Goal: Information Seeking & Learning: Learn about a topic

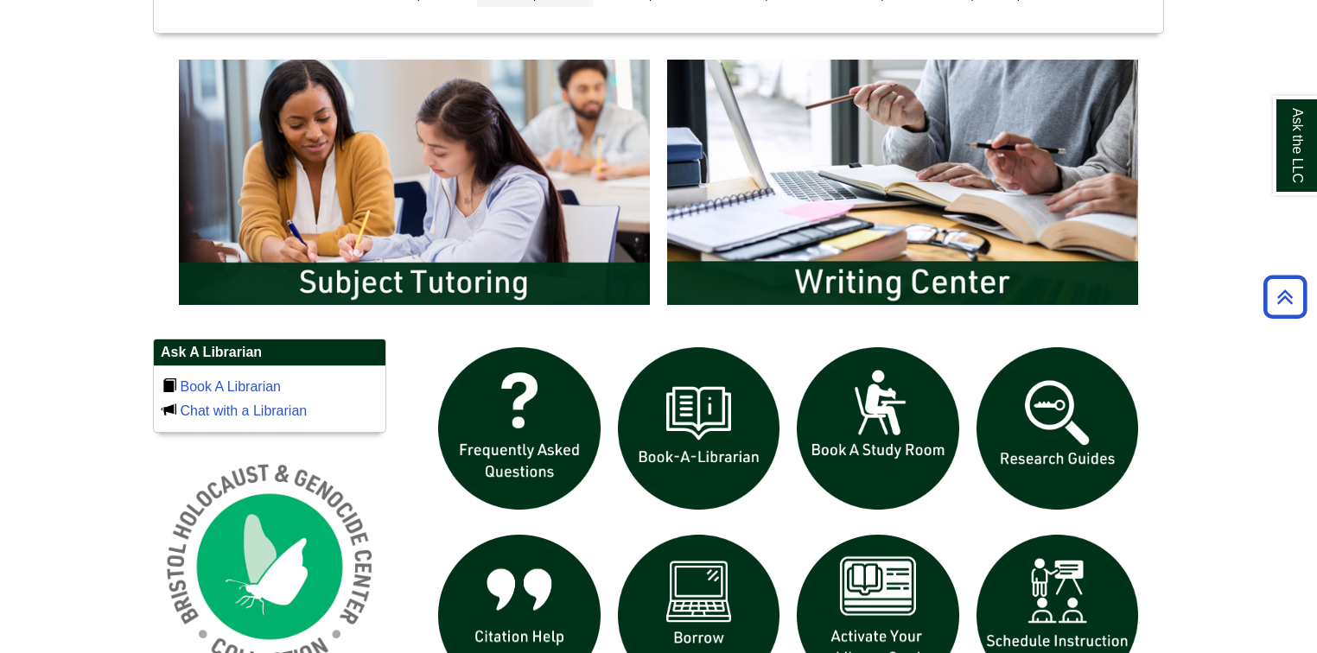
scroll to position [899, 0]
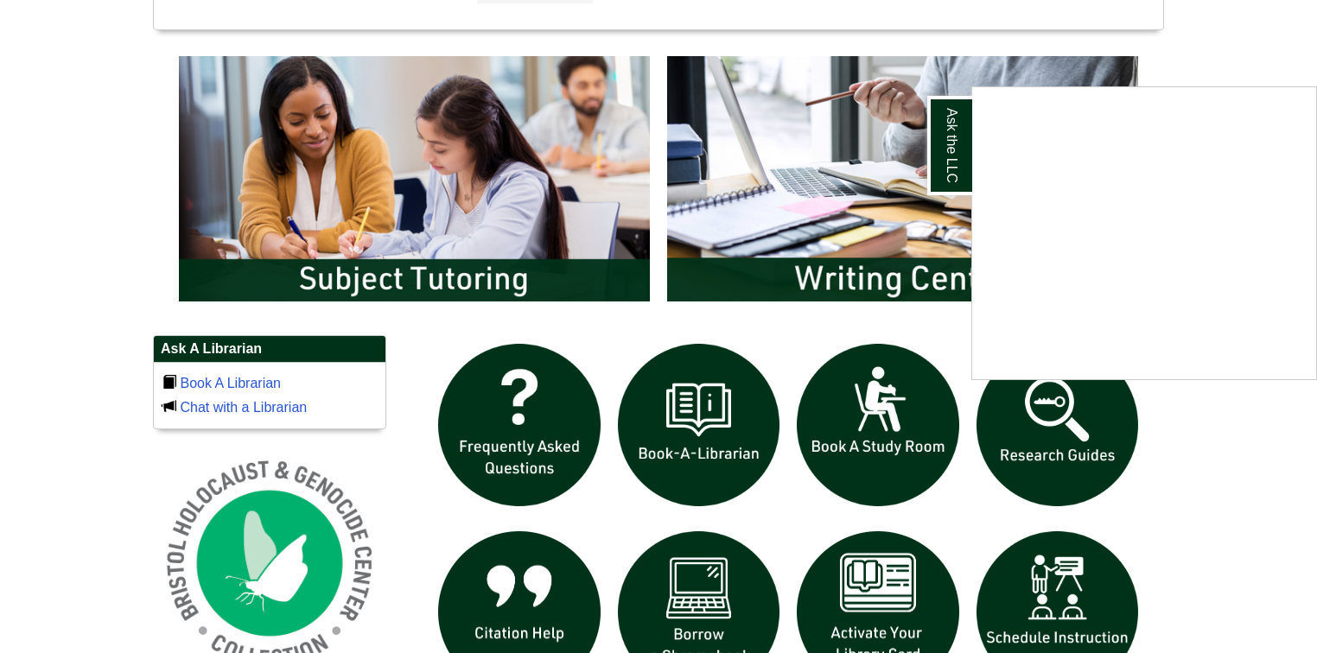
click at [1060, 469] on div "Ask the LLC" at bounding box center [658, 326] width 1317 height 653
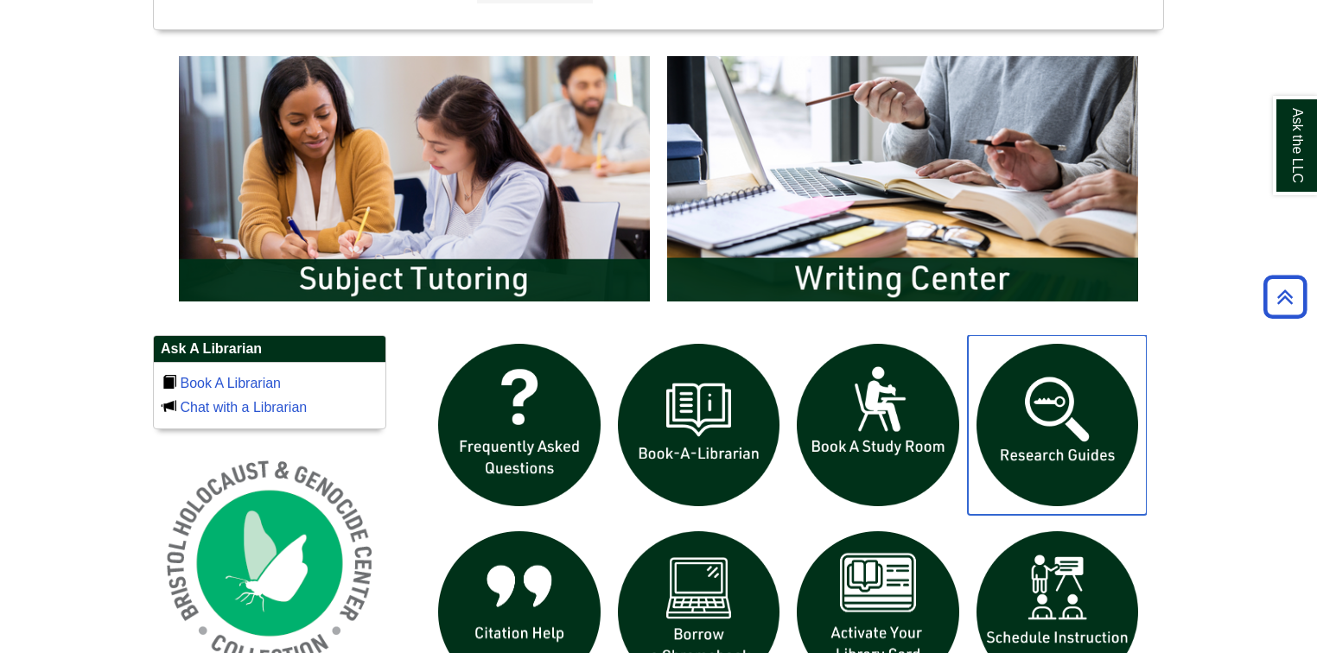
click at [1057, 466] on img "slideshow" at bounding box center [1058, 425] width 180 height 180
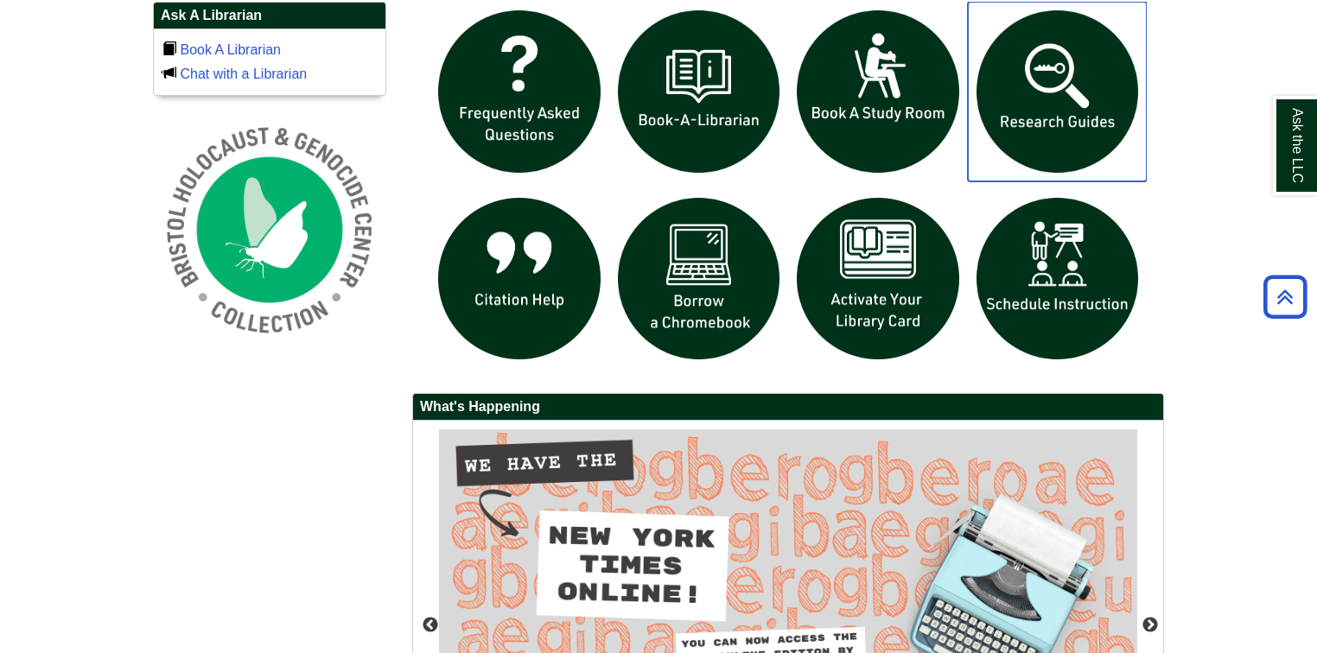
scroll to position [1516, 0]
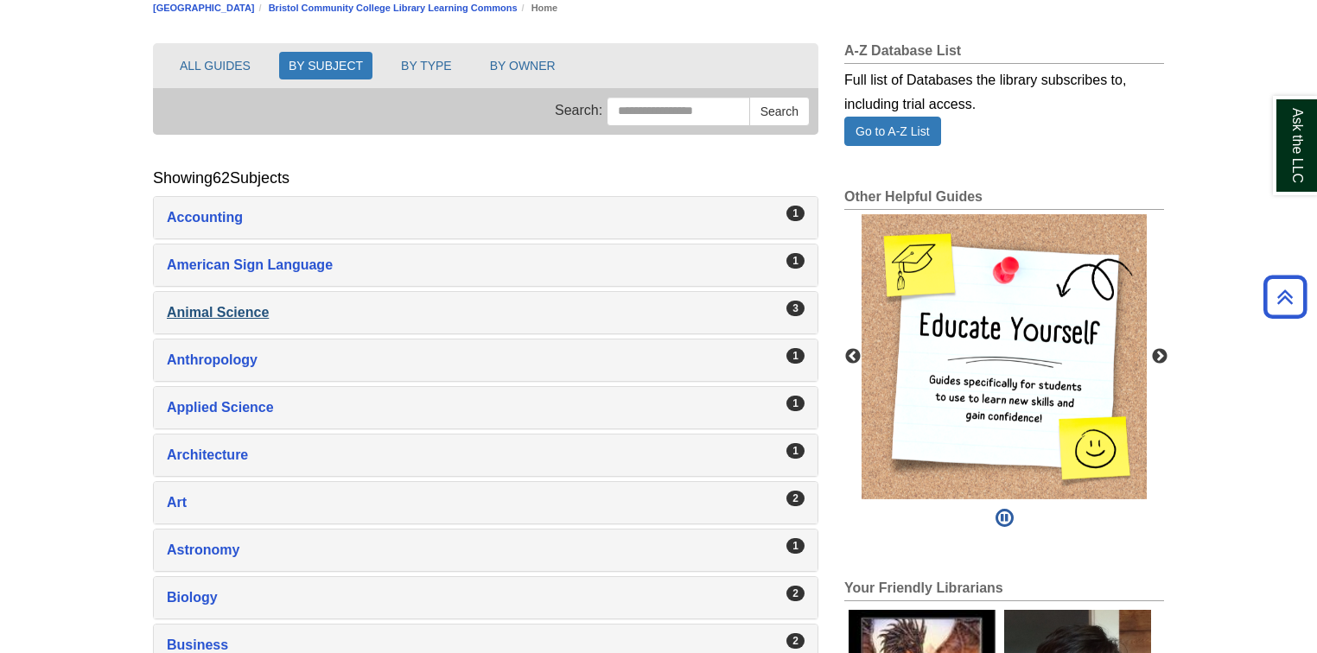
scroll to position [207, 0]
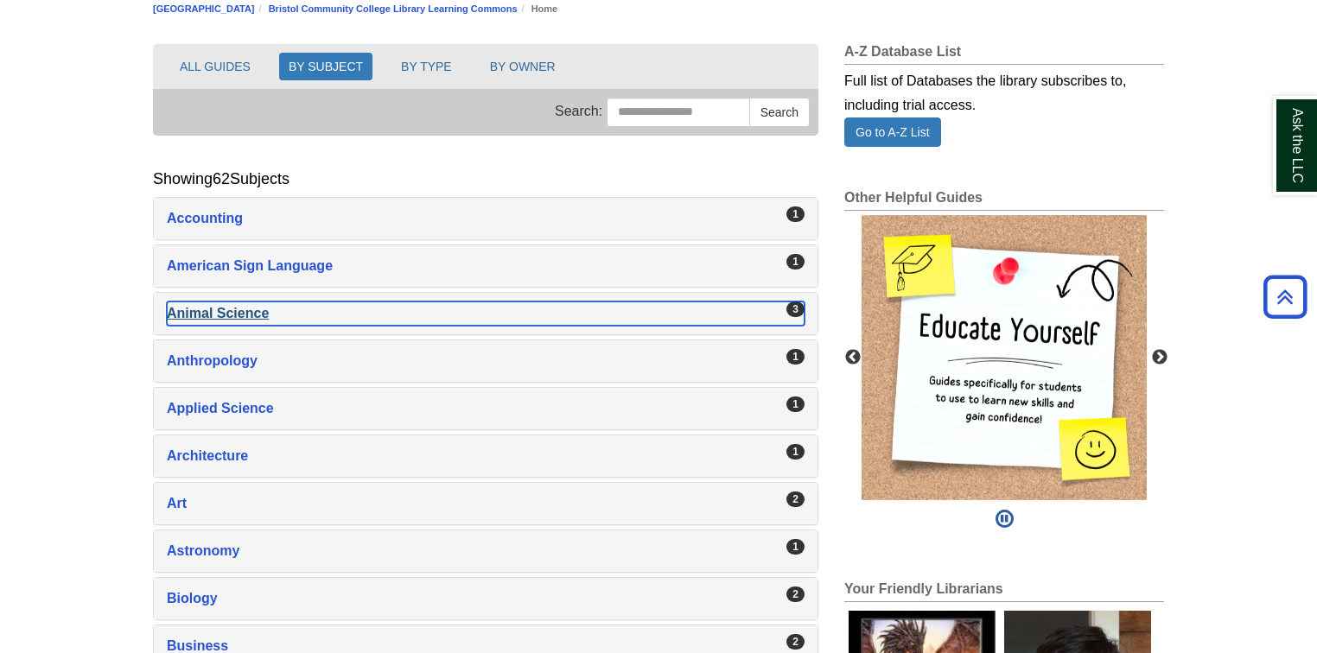
click at [245, 316] on div "Animal Science , 3 guides" at bounding box center [486, 314] width 638 height 24
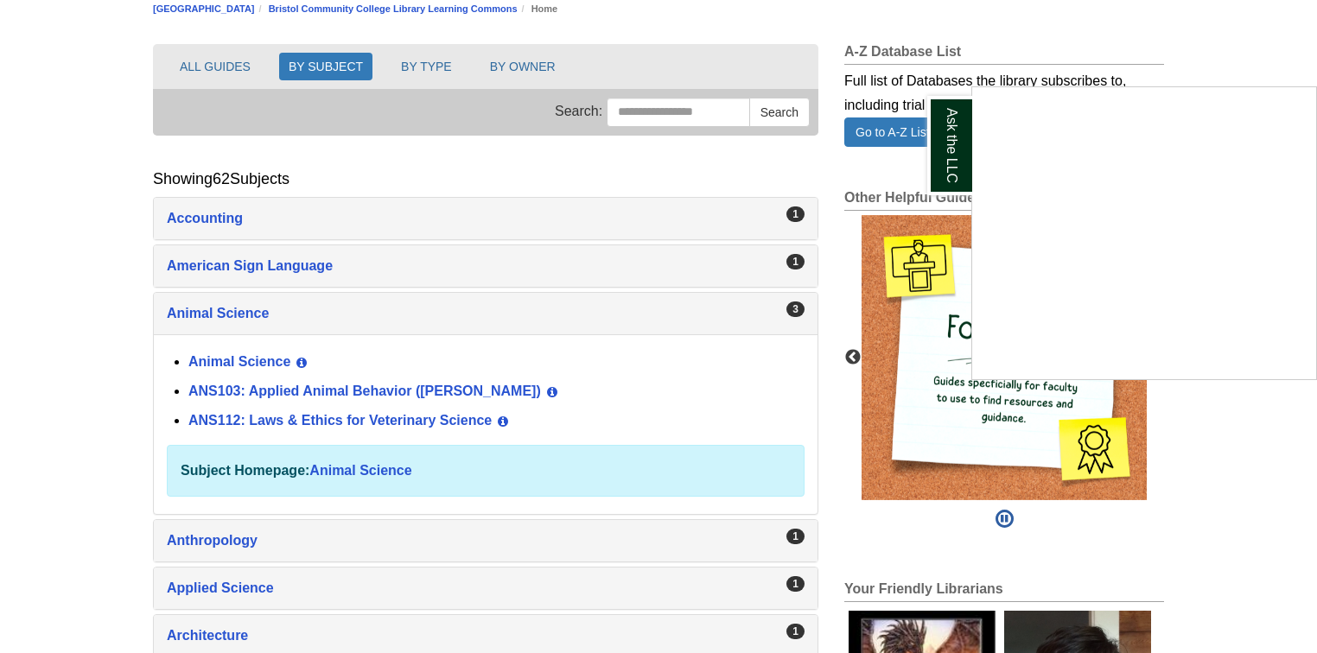
click at [354, 411] on div "Ask the LLC" at bounding box center [658, 326] width 1317 height 653
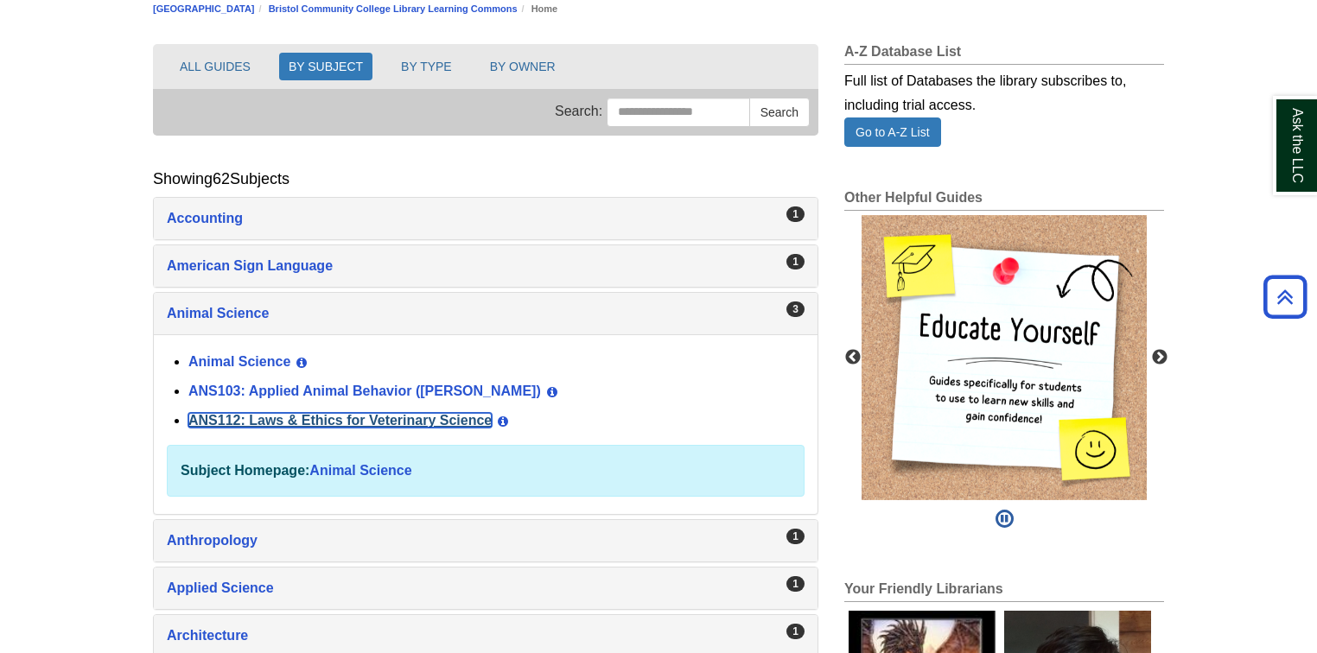
click at [232, 413] on link "ANS112: Laws & Ethics for Veterinary Science" at bounding box center [339, 420] width 303 height 15
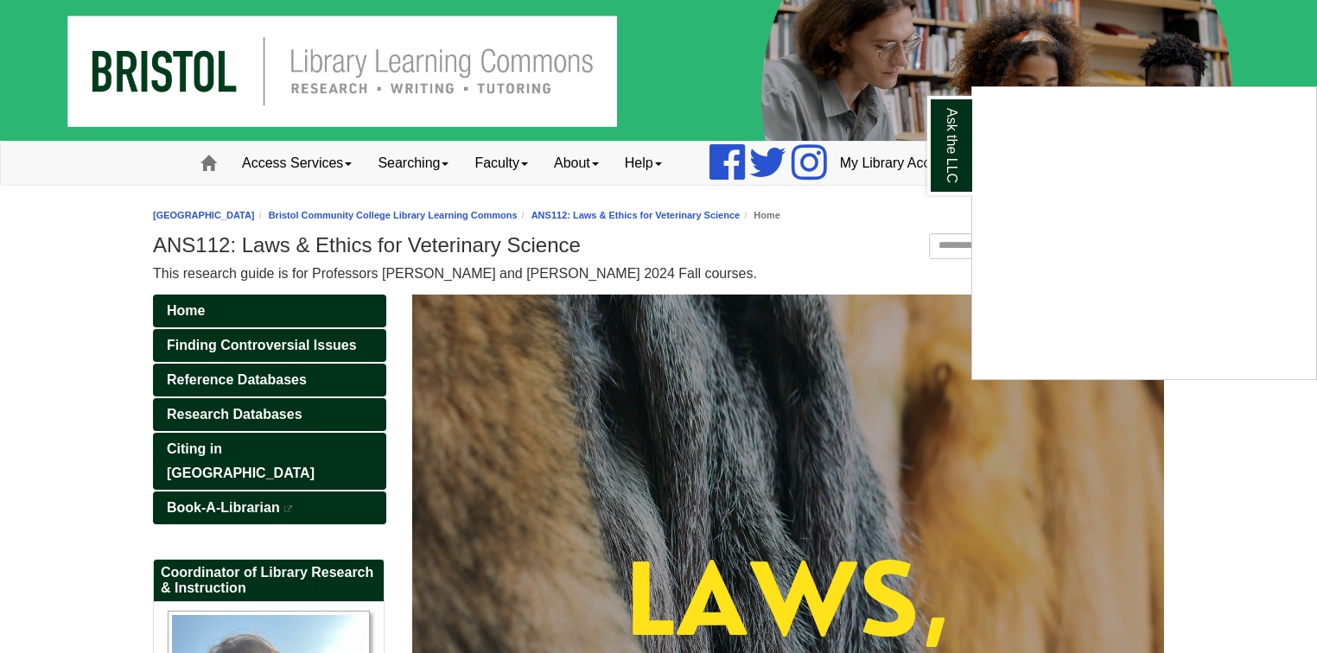
click at [249, 266] on div "Ask the LLC" at bounding box center [658, 326] width 1317 height 653
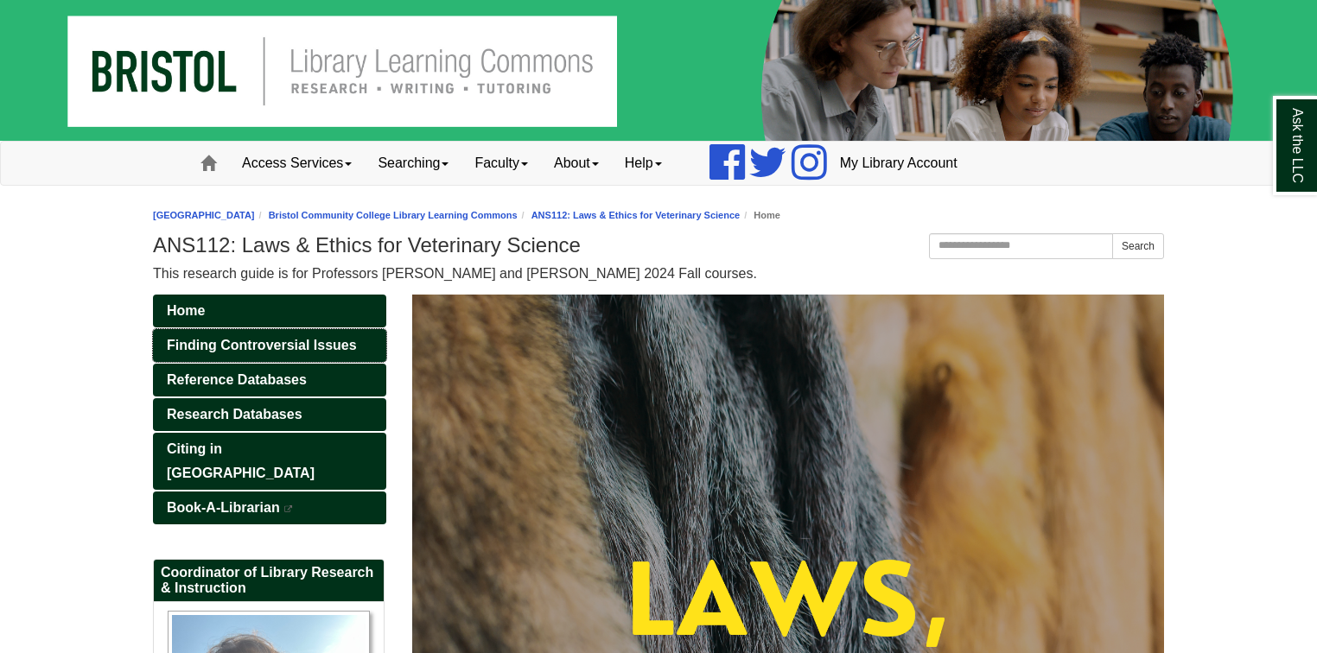
click at [222, 342] on span "Finding Controversial Issues" at bounding box center [262, 345] width 190 height 15
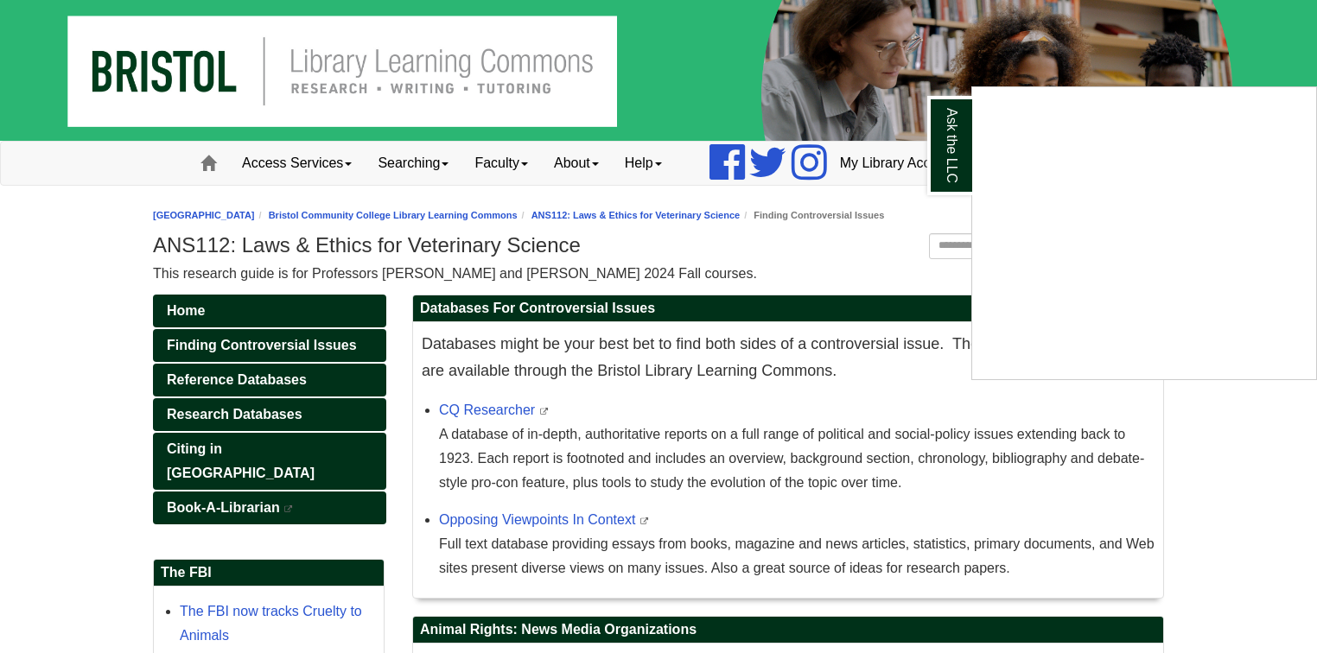
click at [230, 308] on div "Ask the LLC" at bounding box center [658, 326] width 1317 height 653
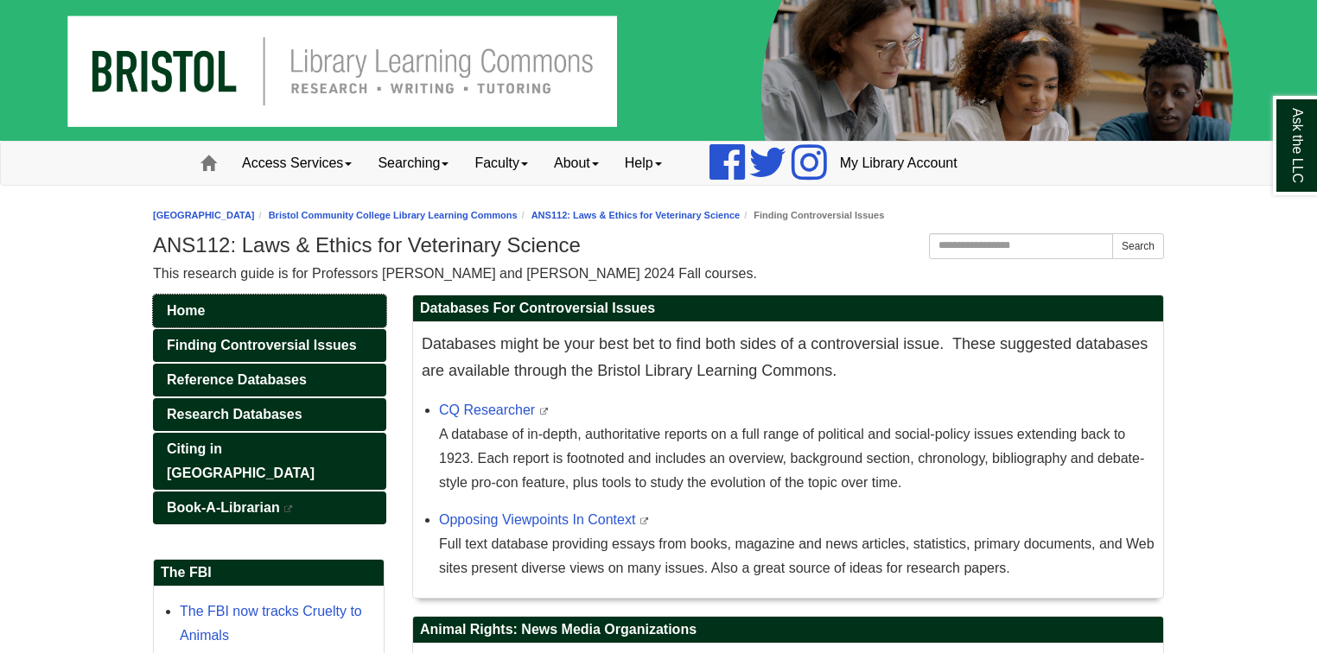
click at [218, 309] on link "Home" at bounding box center [269, 311] width 233 height 33
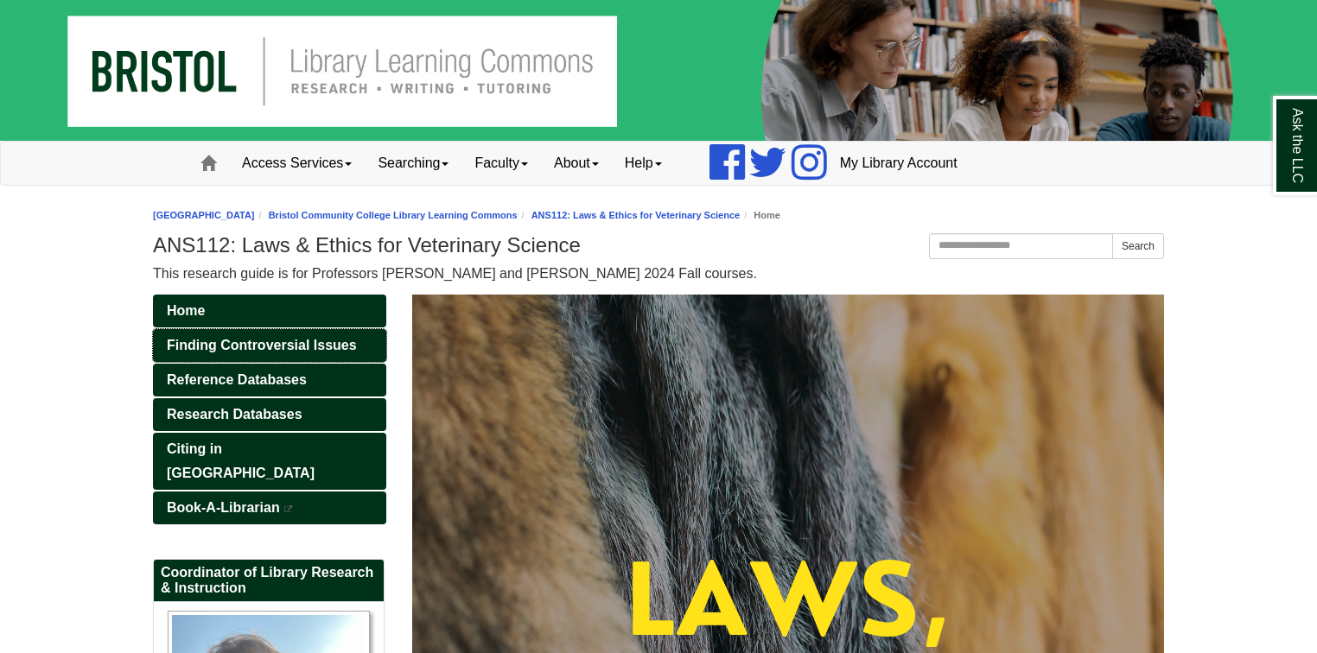
click at [277, 347] on span "Finding Controversial Issues" at bounding box center [262, 345] width 190 height 15
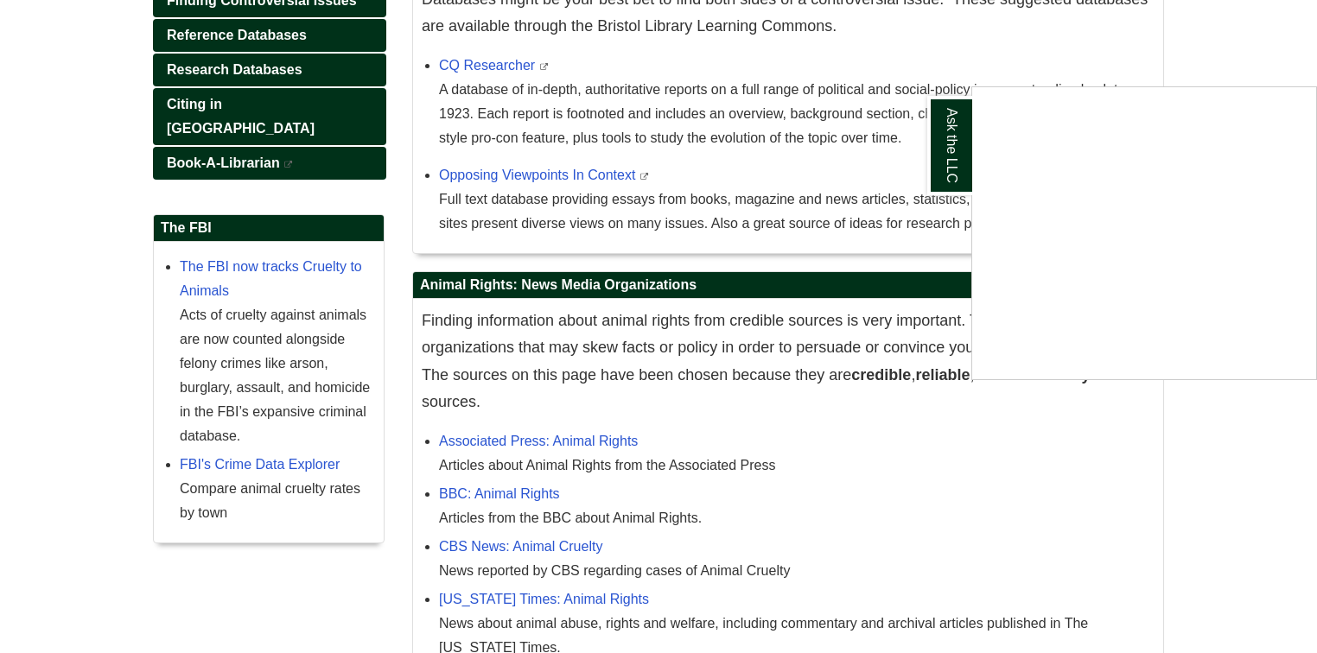
scroll to position [346, 0]
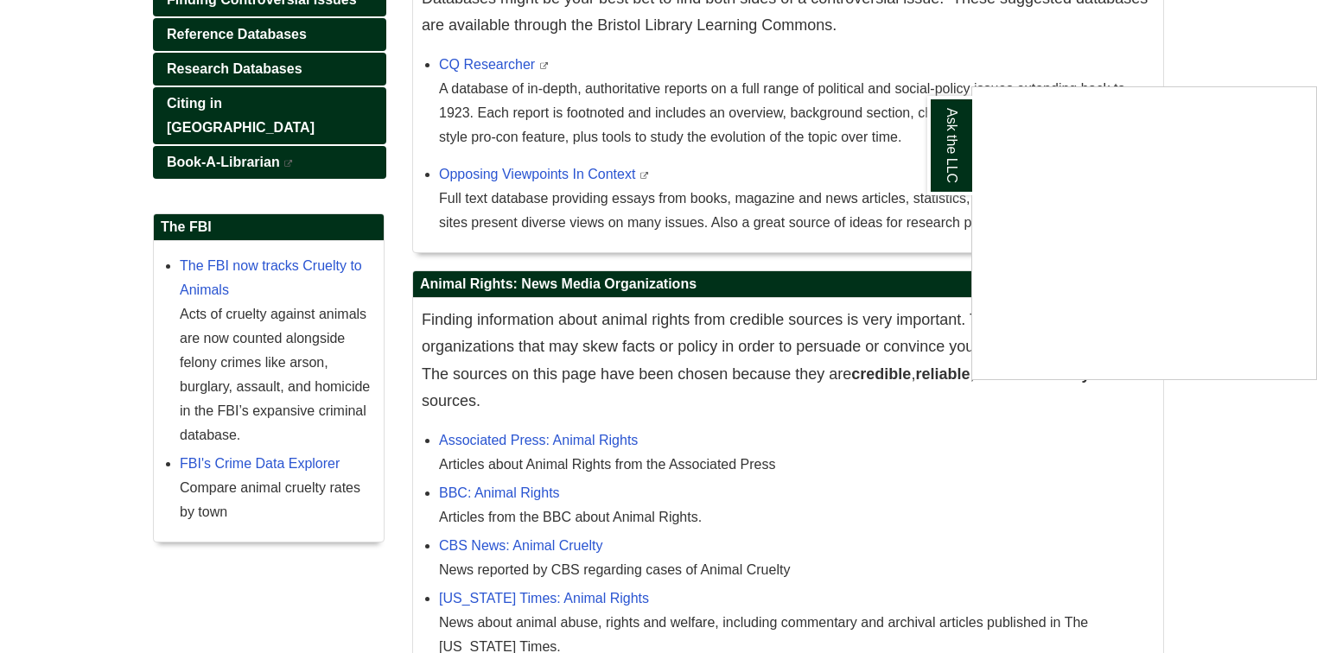
click at [834, 394] on div "Ask the LLC" at bounding box center [658, 326] width 1317 height 653
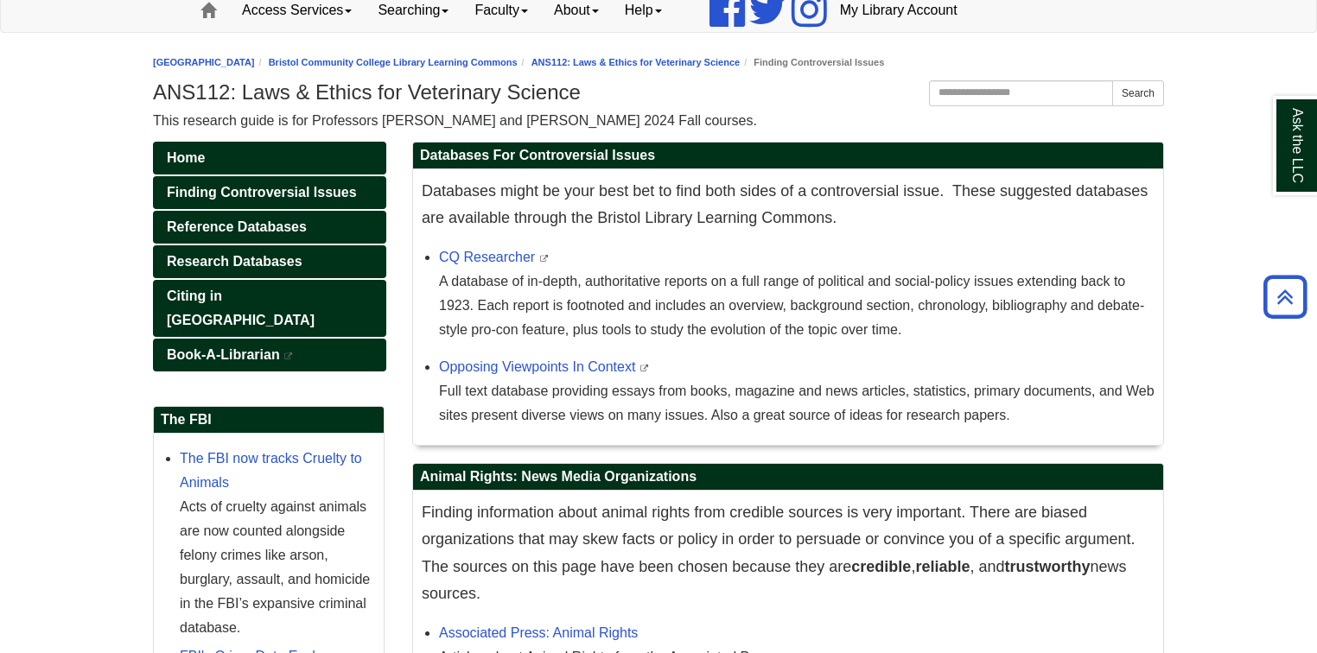
scroll to position [138, 0]
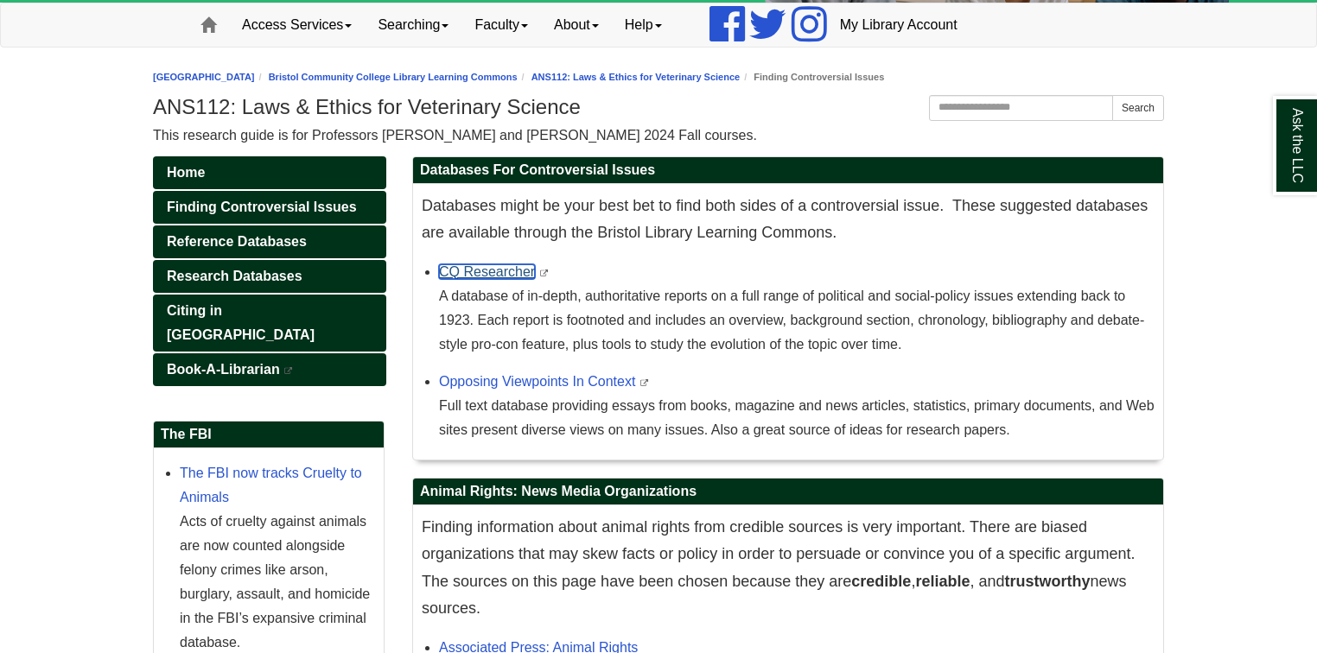
click at [477, 265] on link "CQ Researcher" at bounding box center [487, 272] width 96 height 15
click at [538, 377] on link "Opposing Viewpoints In Context" at bounding box center [537, 381] width 196 height 15
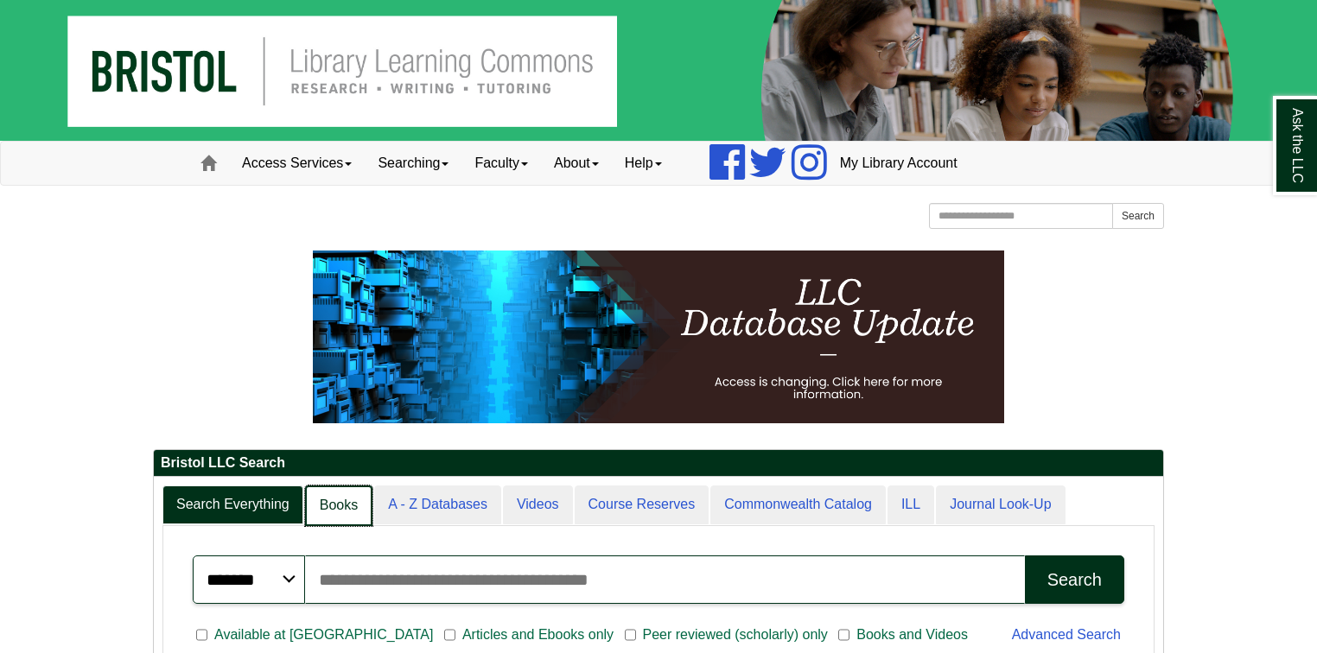
click at [339, 503] on link "Books" at bounding box center [338, 506] width 67 height 41
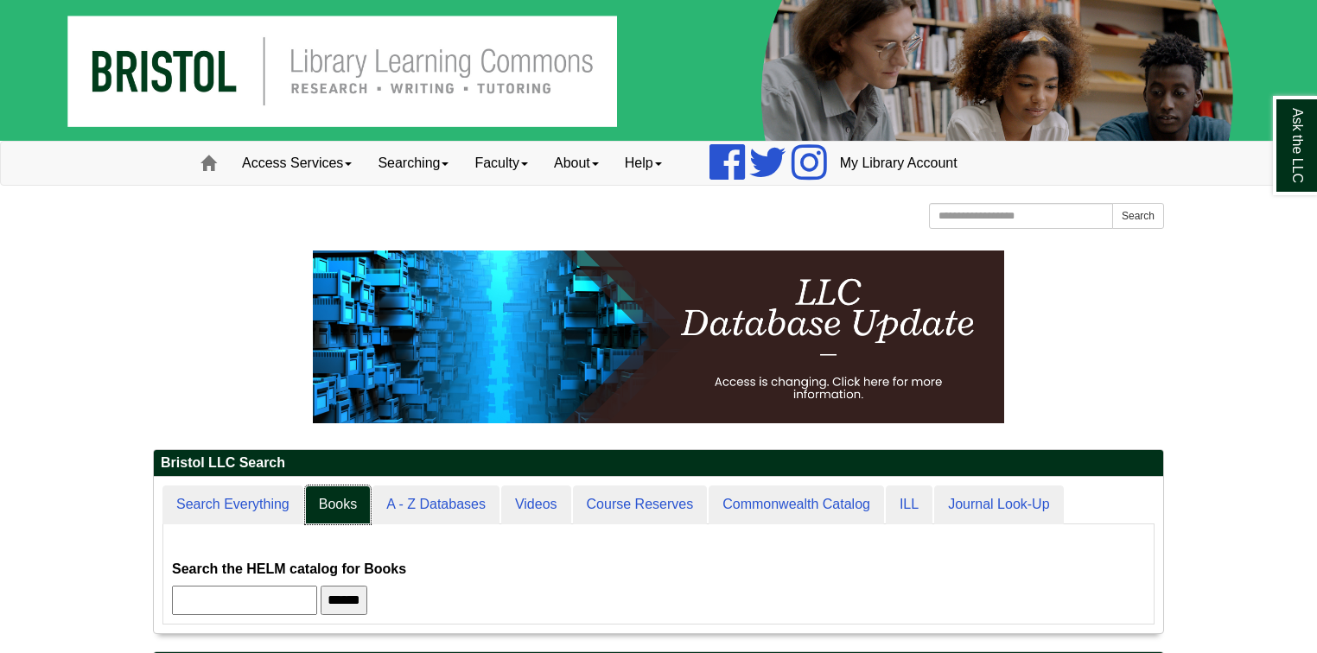
scroll to position [8, 8]
click at [257, 592] on input "text" at bounding box center [244, 600] width 145 height 29
type input "**********"
click at [321, 586] on input "******" at bounding box center [344, 600] width 47 height 29
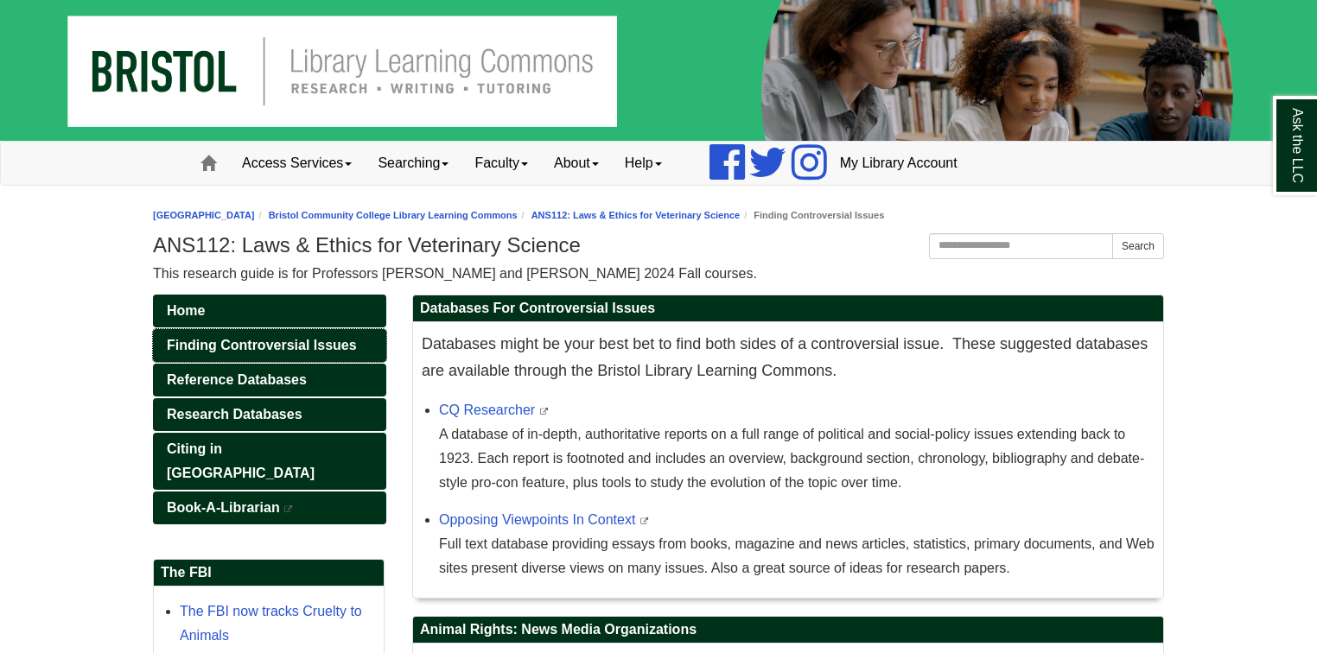
scroll to position [138, 0]
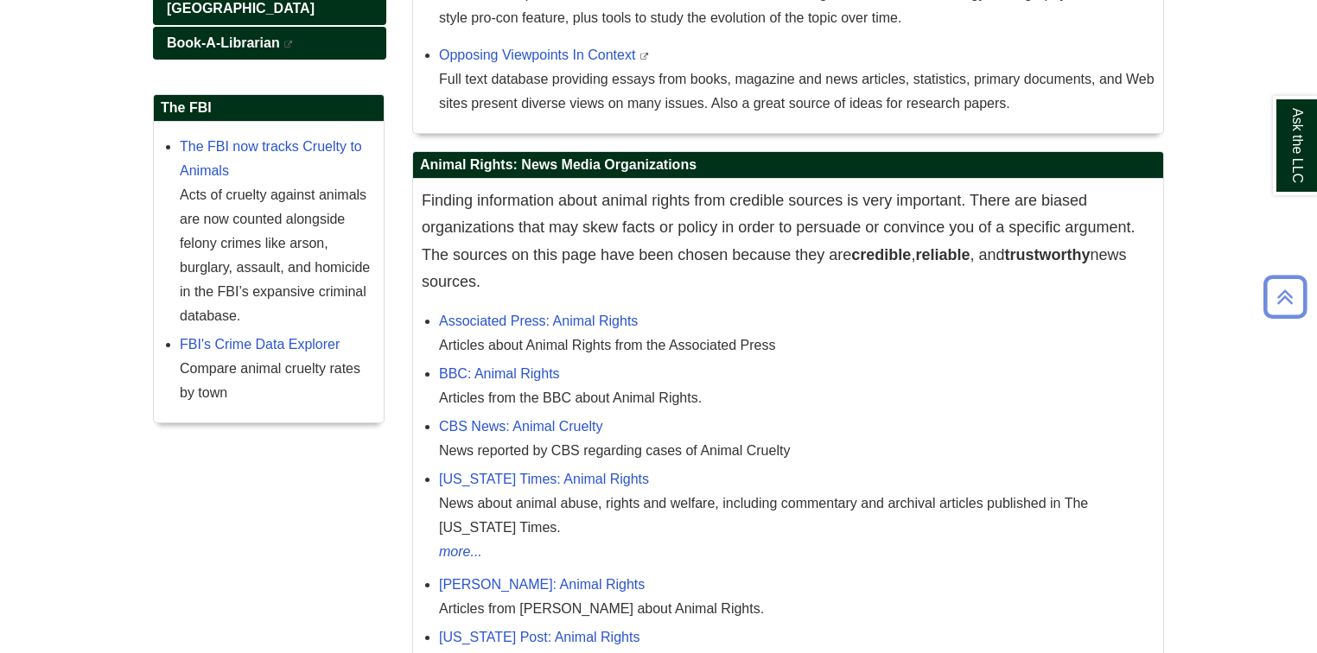
scroll to position [484, 0]
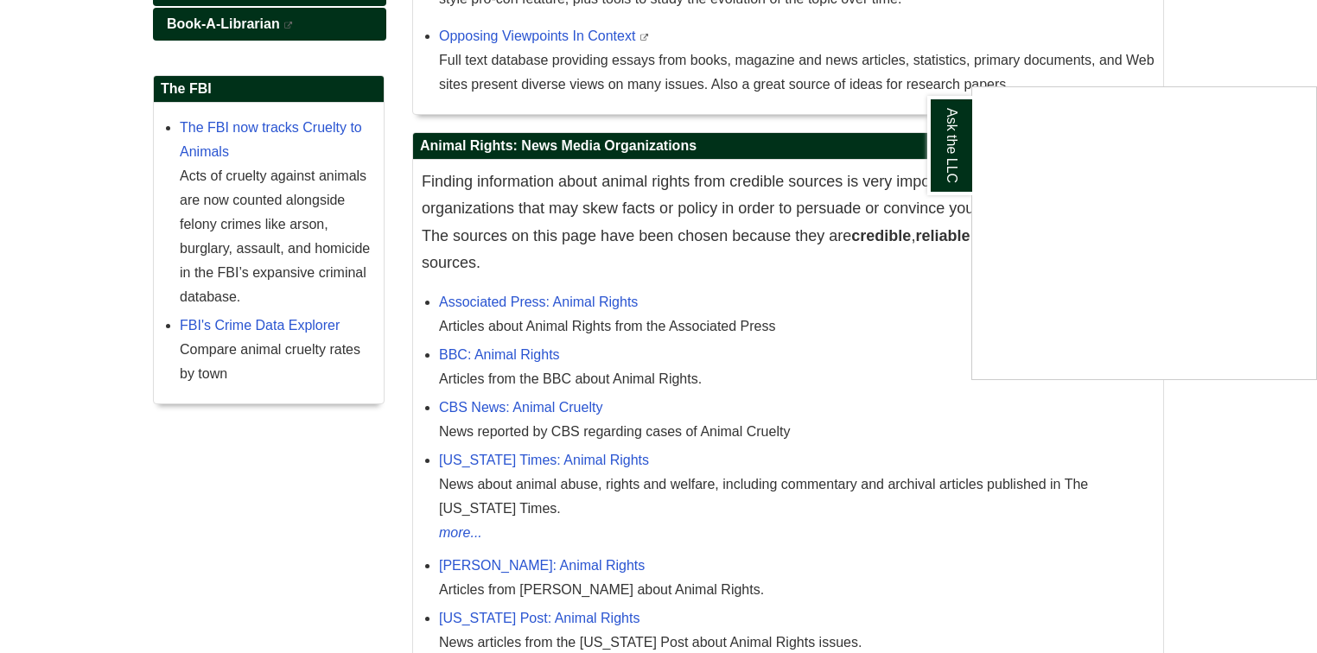
click at [641, 249] on div "Ask the LLC" at bounding box center [658, 326] width 1317 height 653
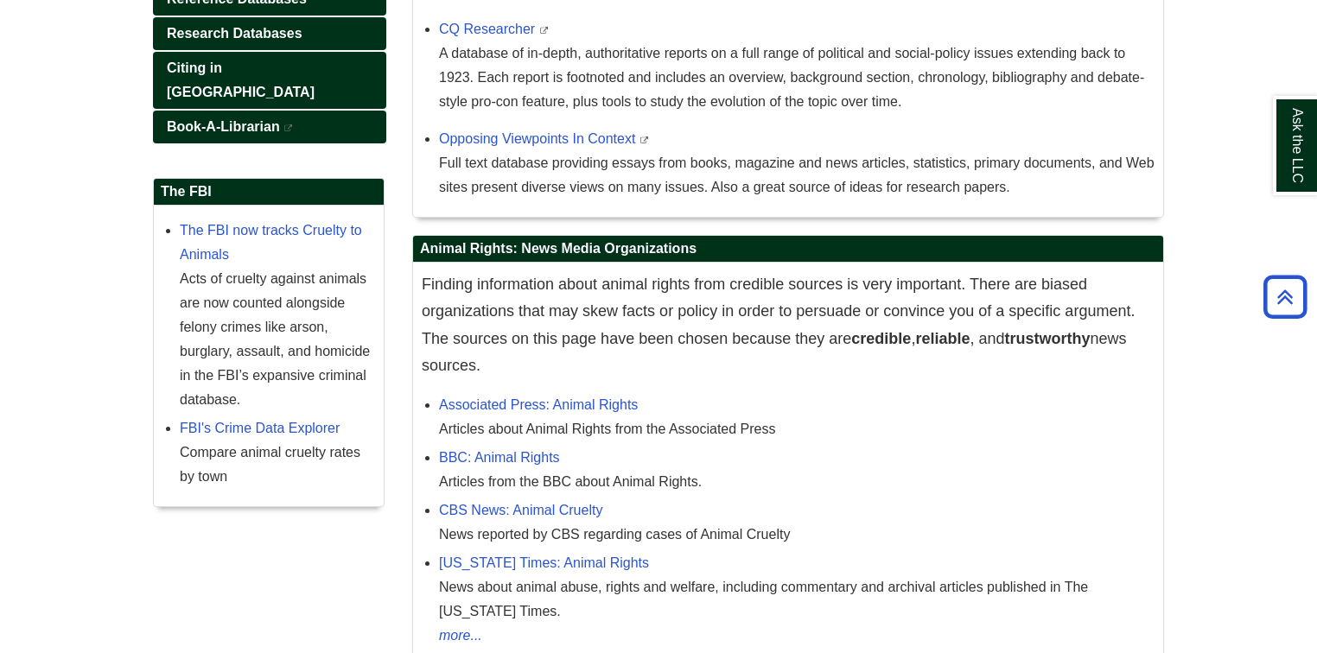
scroll to position [207, 0]
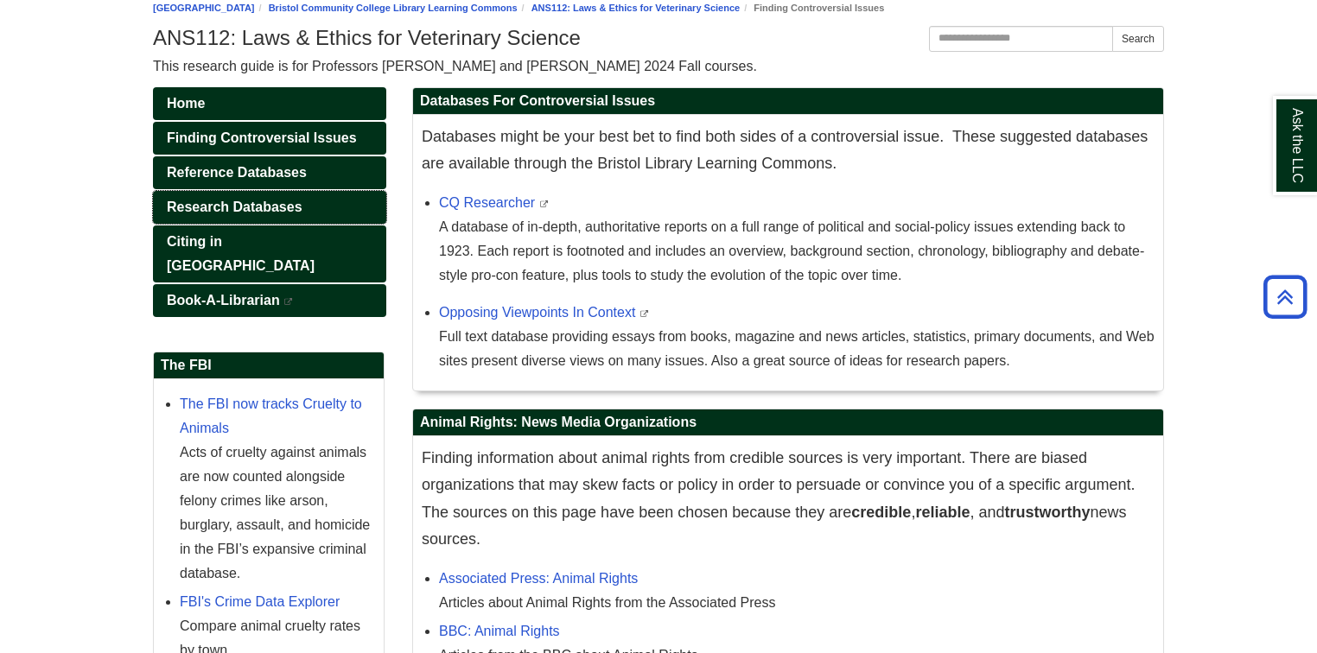
click at [207, 203] on span "Research Databases" at bounding box center [235, 207] width 136 height 15
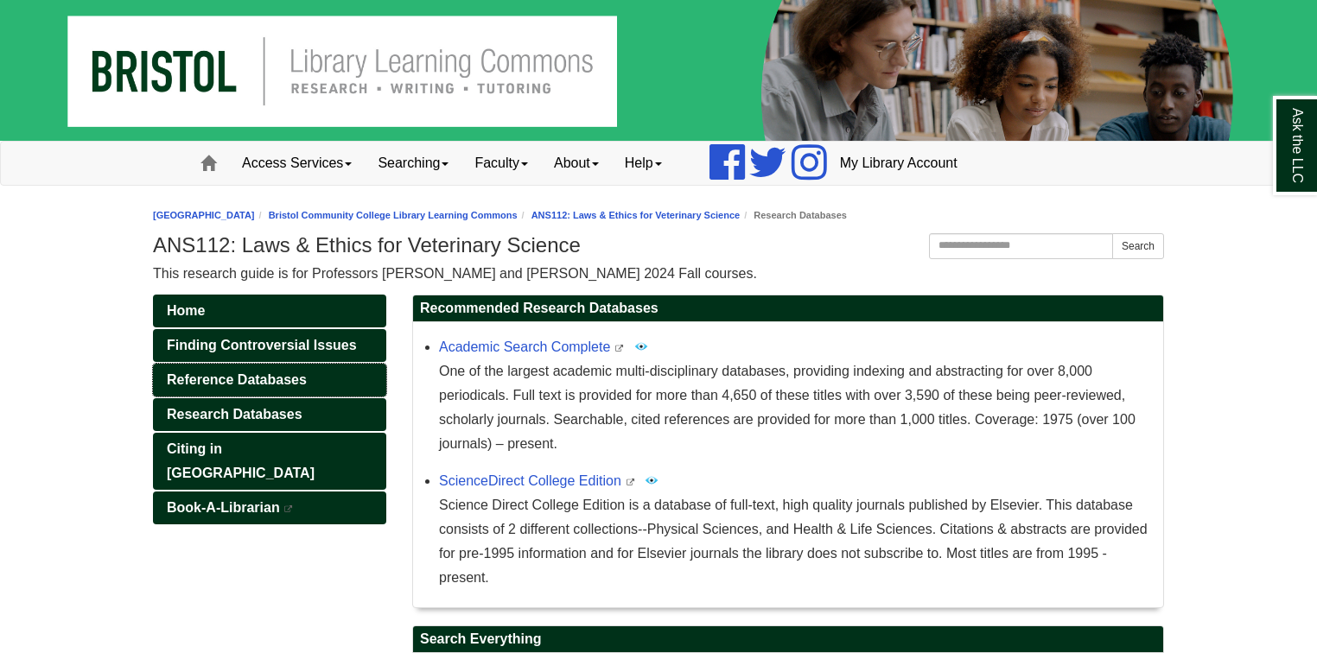
click at [226, 373] on span "Reference Databases" at bounding box center [237, 380] width 140 height 15
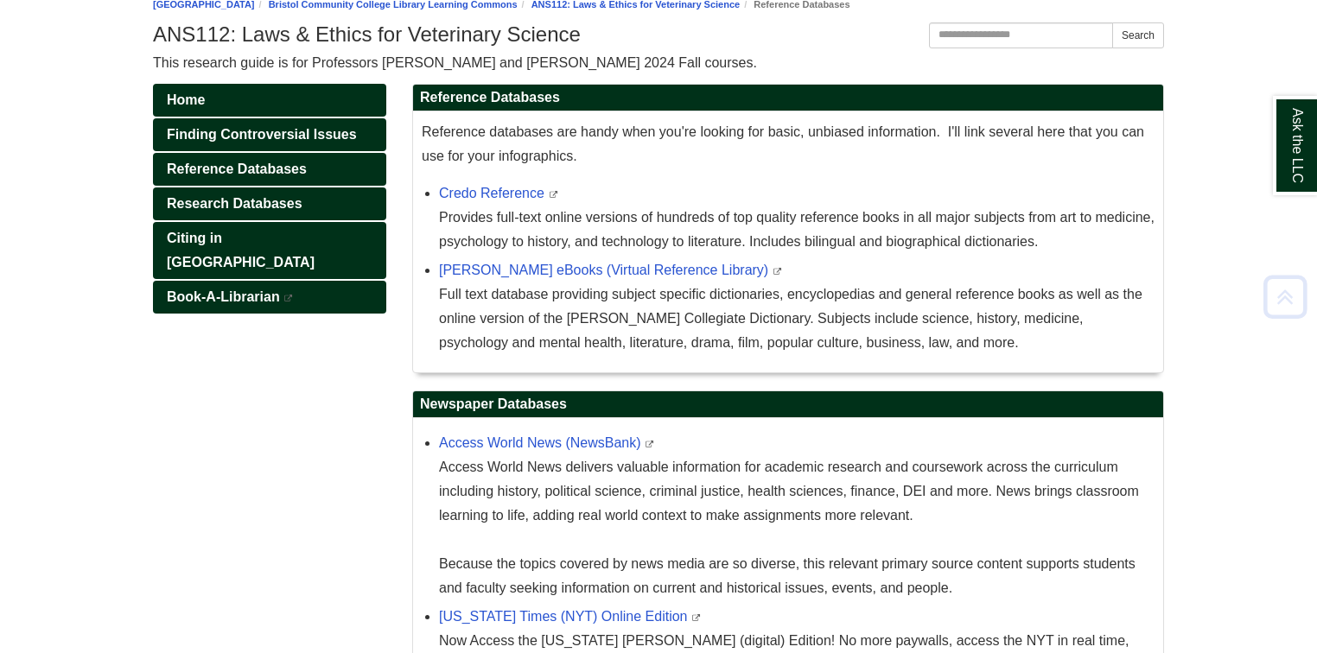
scroll to position [277, 0]
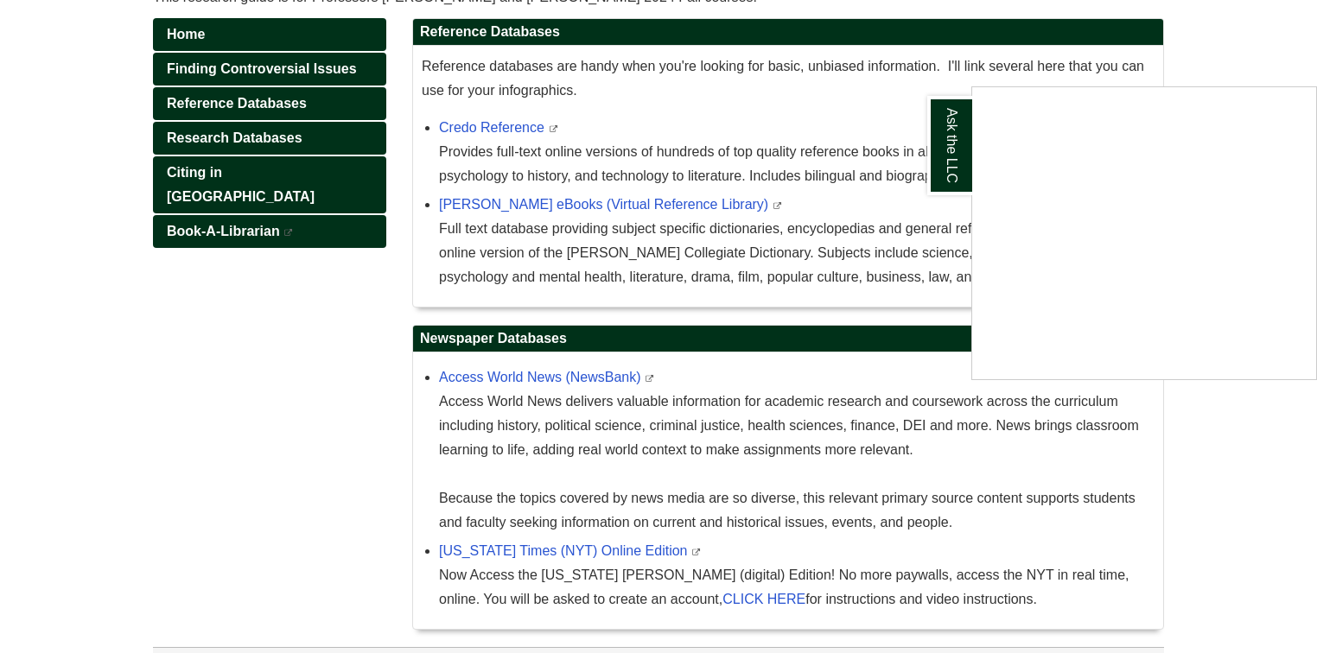
click at [326, 405] on div "Ask the LLC" at bounding box center [658, 326] width 1317 height 653
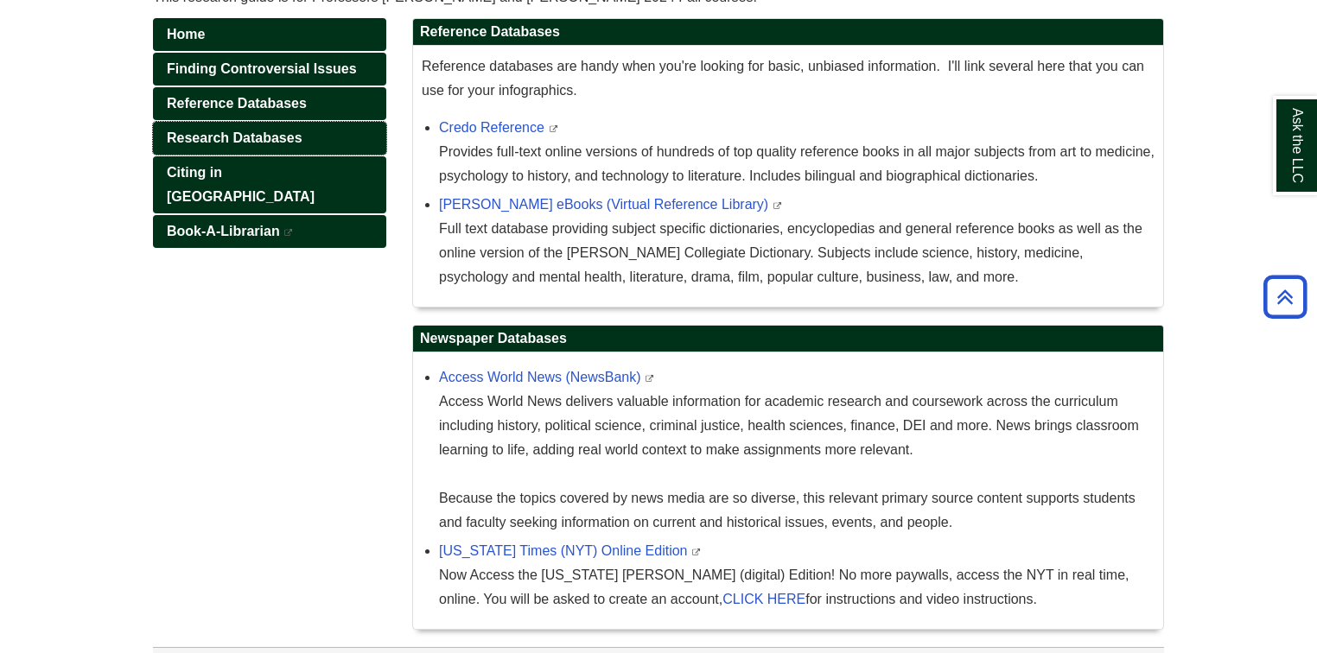
click at [191, 131] on span "Research Databases" at bounding box center [235, 138] width 136 height 15
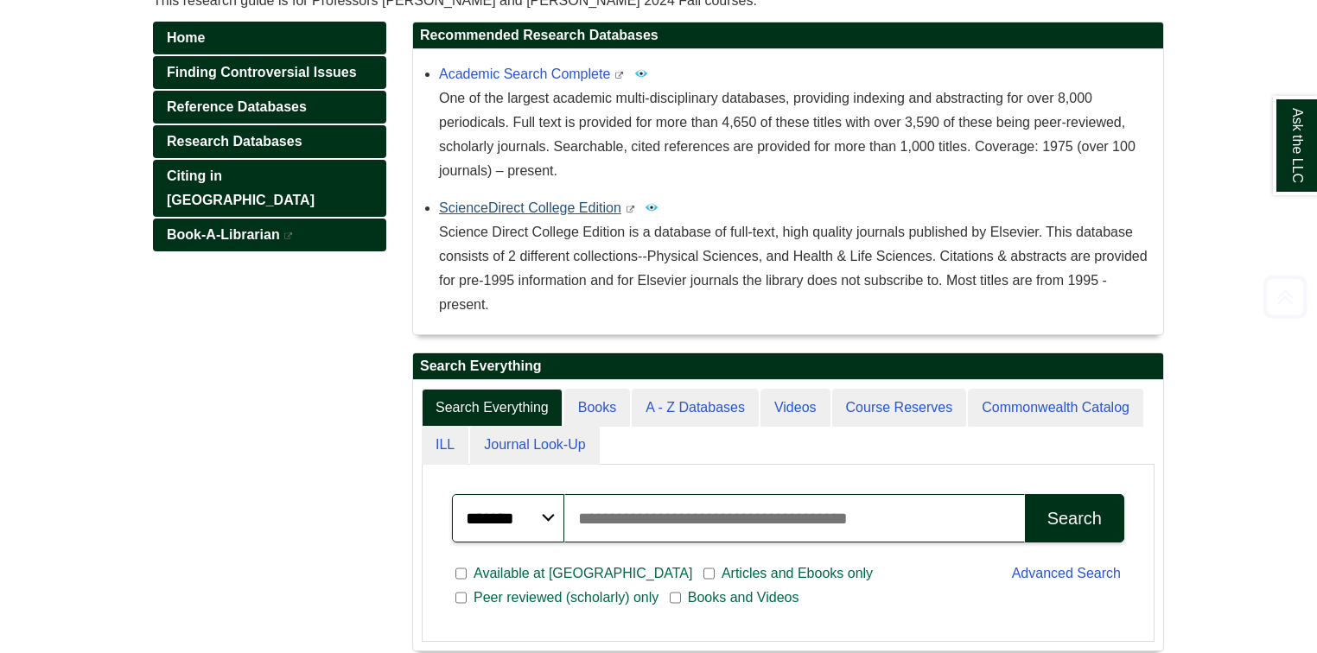
scroll to position [277, 0]
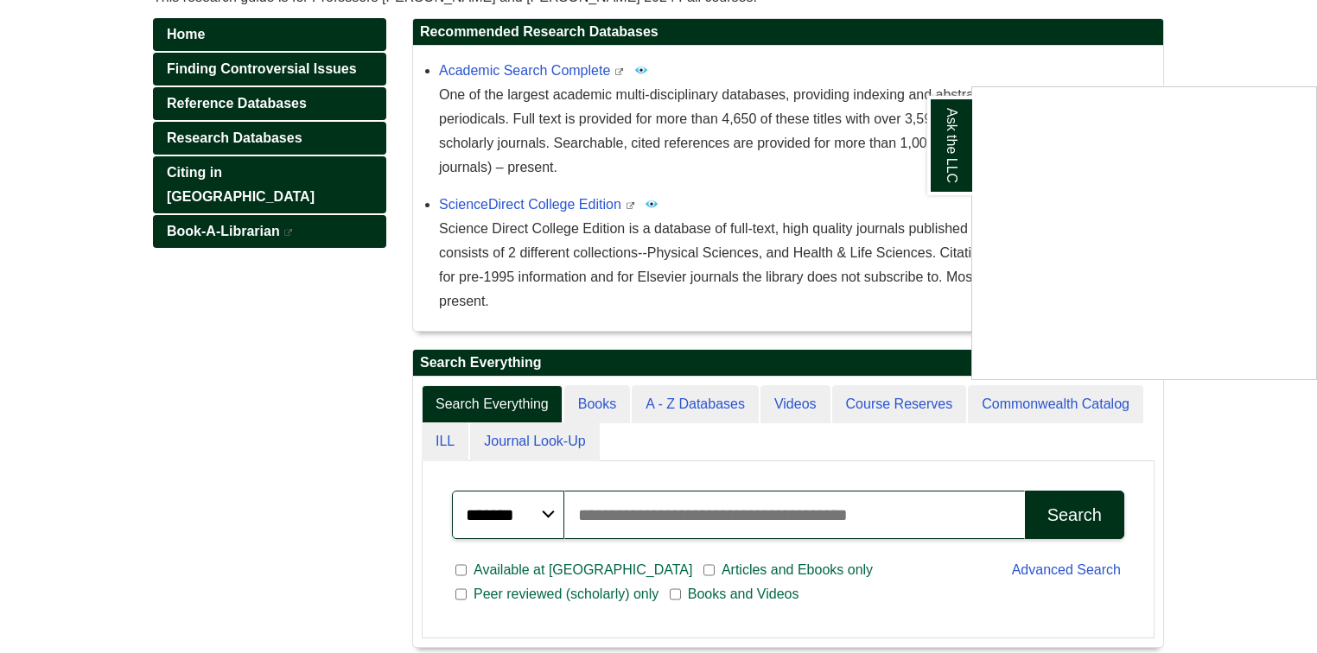
click at [354, 360] on div "Ask the LLC" at bounding box center [658, 326] width 1317 height 653
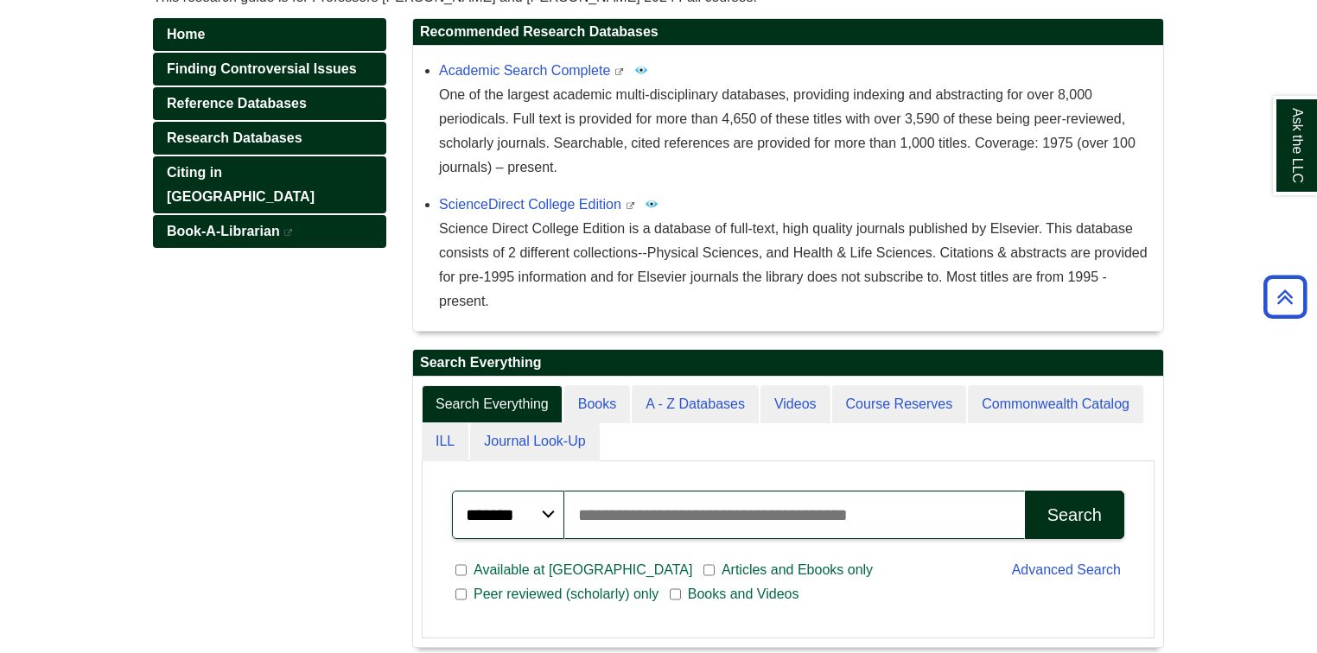
click at [641, 509] on input "Search articles, books, journals & more" at bounding box center [794, 515] width 461 height 48
click at [528, 200] on link "ScienceDirect College Edition" at bounding box center [530, 204] width 182 height 15
click at [204, 175] on span "Citing in [GEOGRAPHIC_DATA]" at bounding box center [241, 184] width 148 height 39
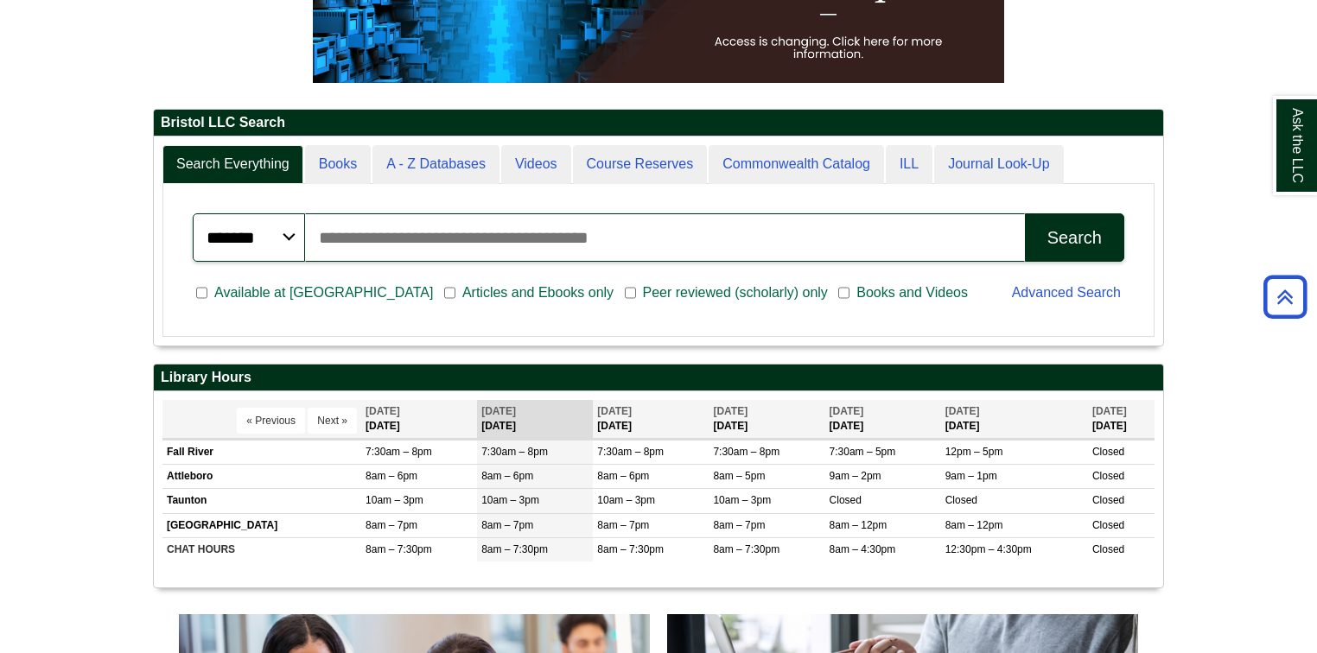
click at [367, 229] on input "Search articles, books, journals & more" at bounding box center [665, 238] width 720 height 48
click at [373, 236] on input "Search articles, books, journals & more" at bounding box center [665, 238] width 720 height 48
paste input "**********"
type input "**********"
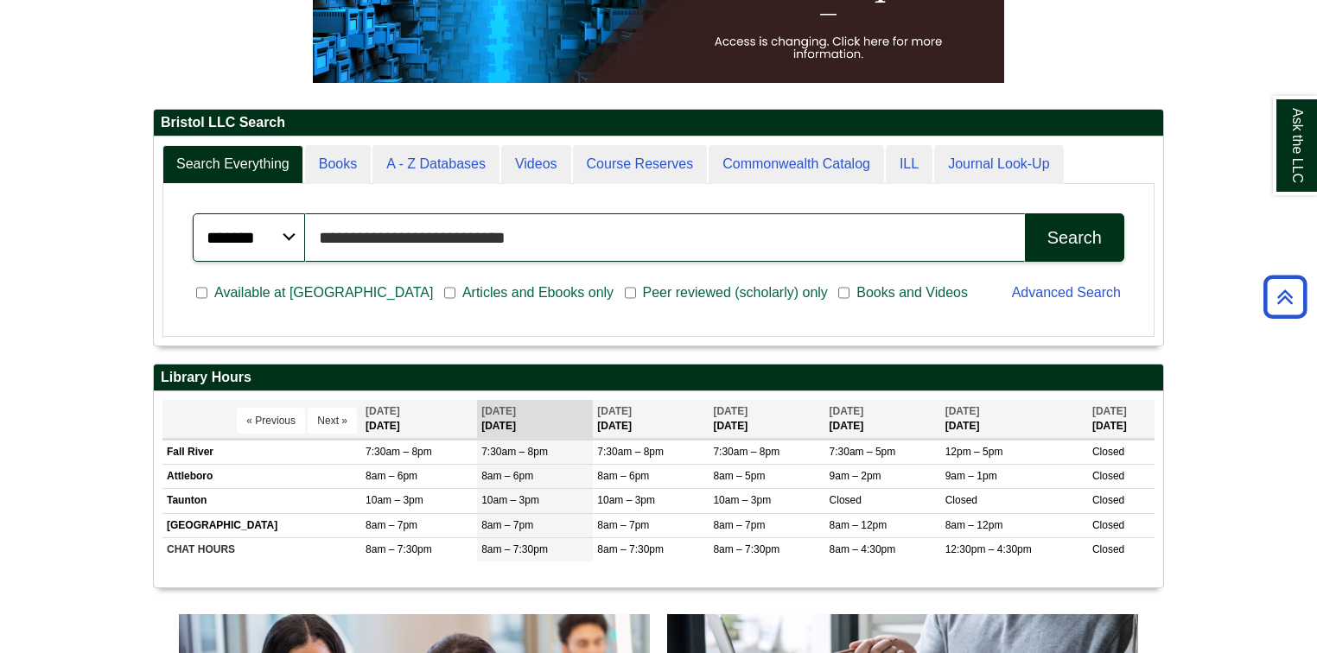
click at [1025, 214] on button "Search" at bounding box center [1074, 238] width 99 height 48
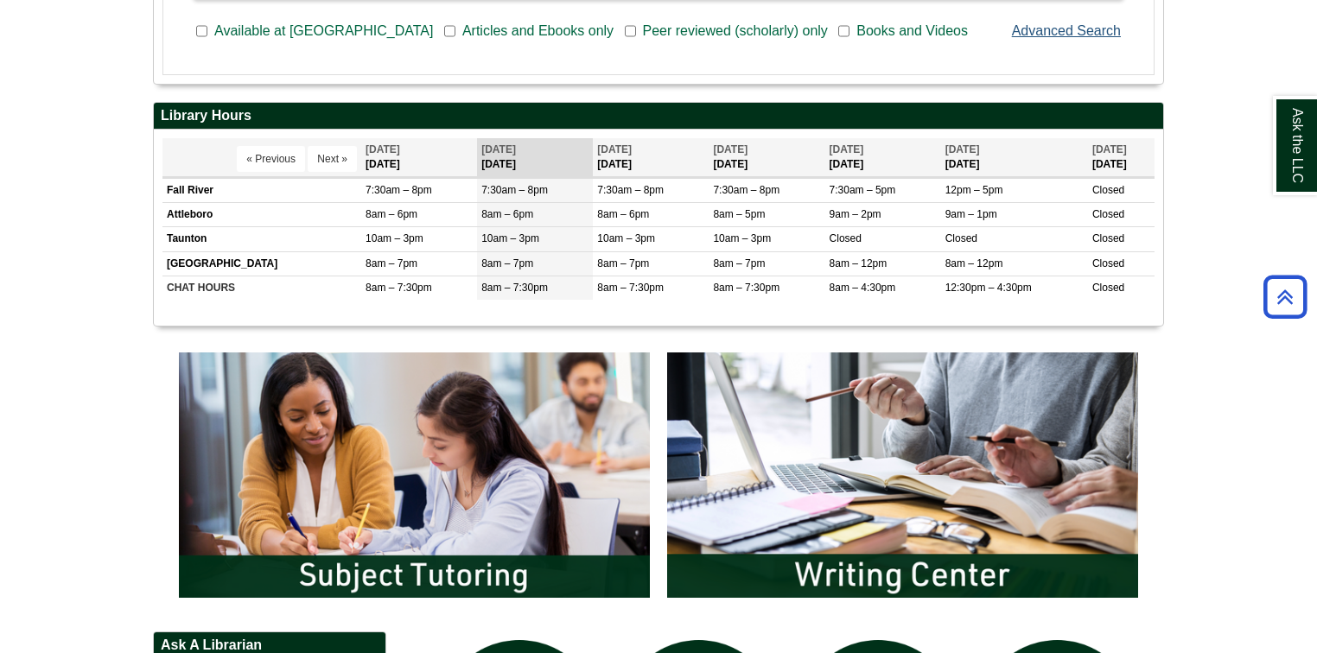
scroll to position [617, 0]
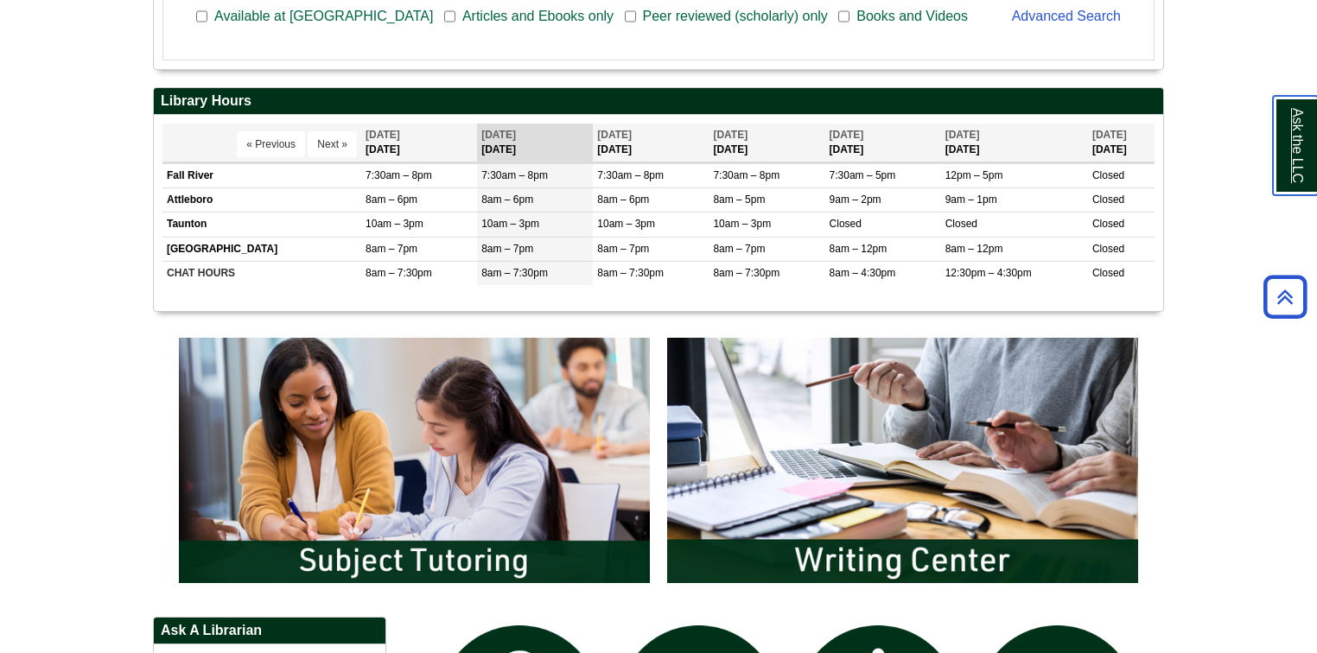
click at [1290, 163] on link "Ask the LLC" at bounding box center [1295, 145] width 45 height 99
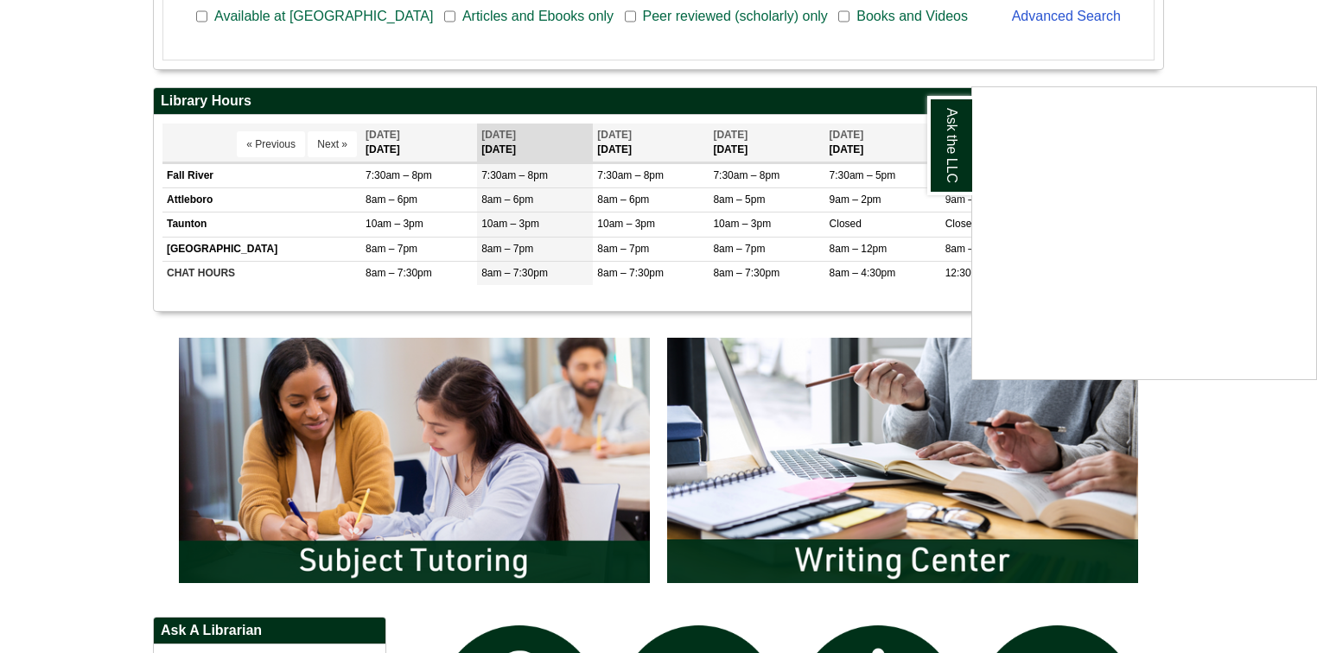
scroll to position [686, 0]
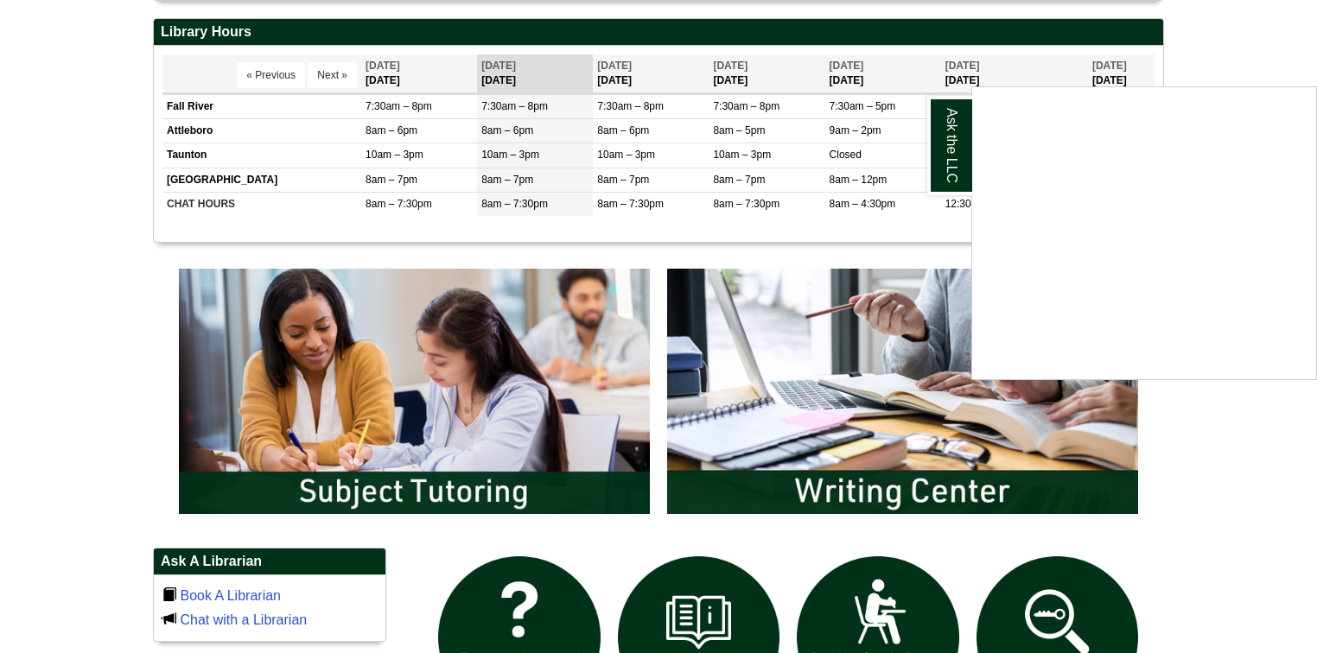
click at [1261, 488] on body "Skip to Main Content Toggle navigation Home Access Services Access Services Pol…" at bounding box center [658, 401] width 1317 height 2174
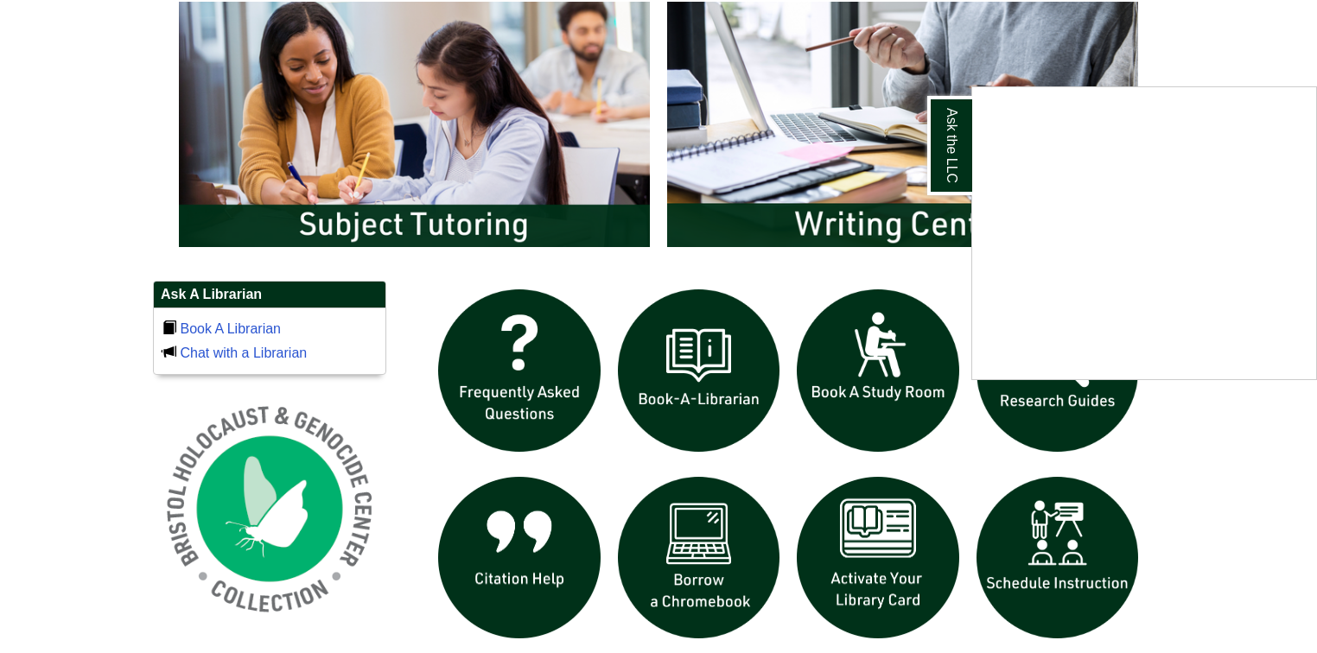
scroll to position [963, 0]
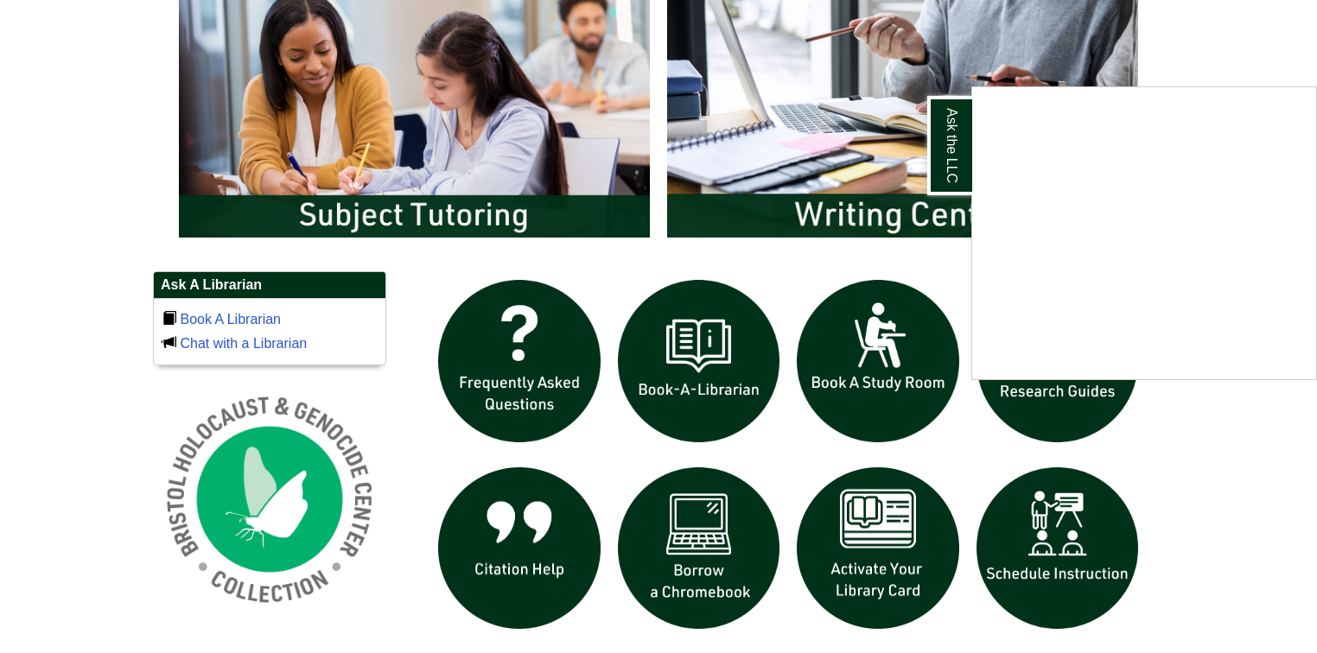
click at [664, 266] on div at bounding box center [658, 128] width 1011 height 288
click at [694, 367] on img "slideshow" at bounding box center [699, 361] width 180 height 180
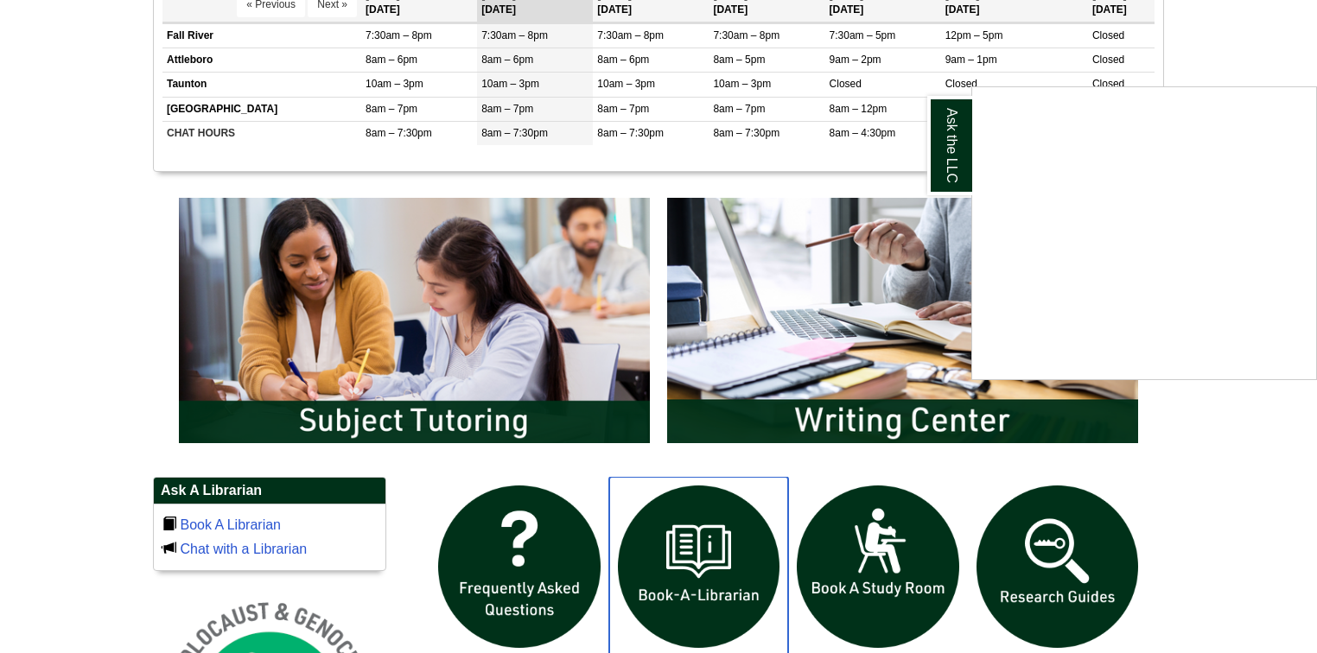
scroll to position [755, 0]
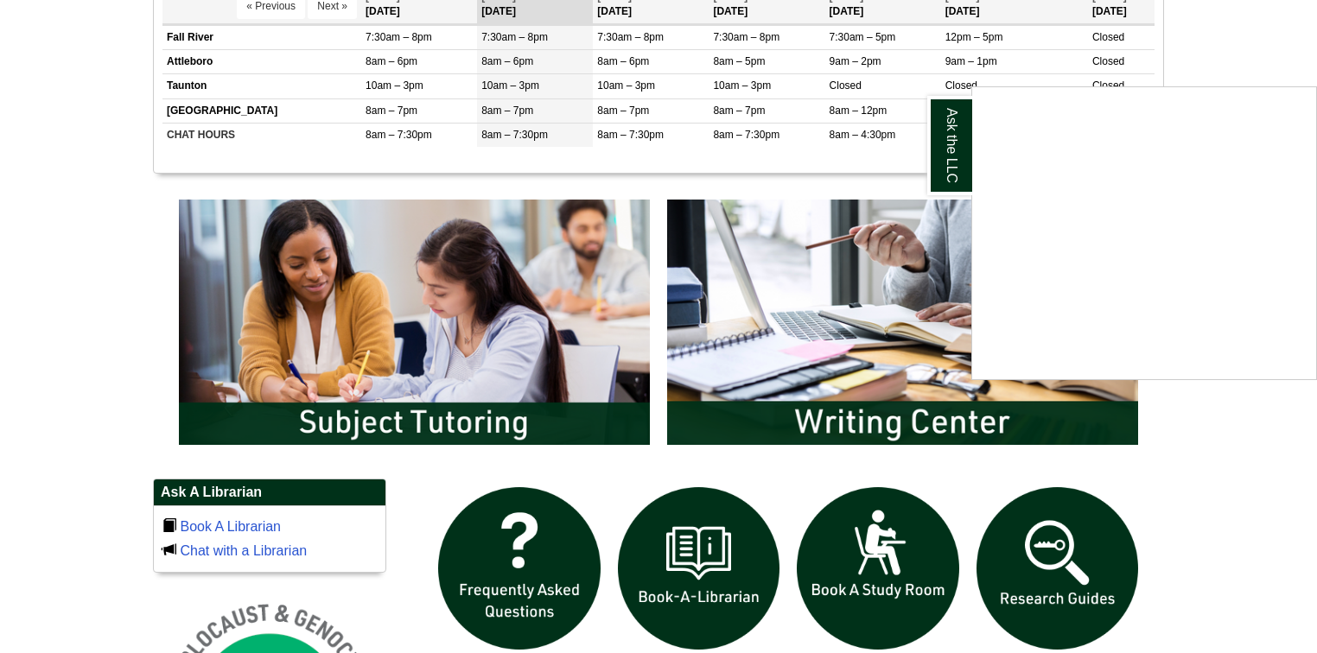
click at [1214, 446] on div "Ask the LLC" at bounding box center [658, 326] width 1317 height 653
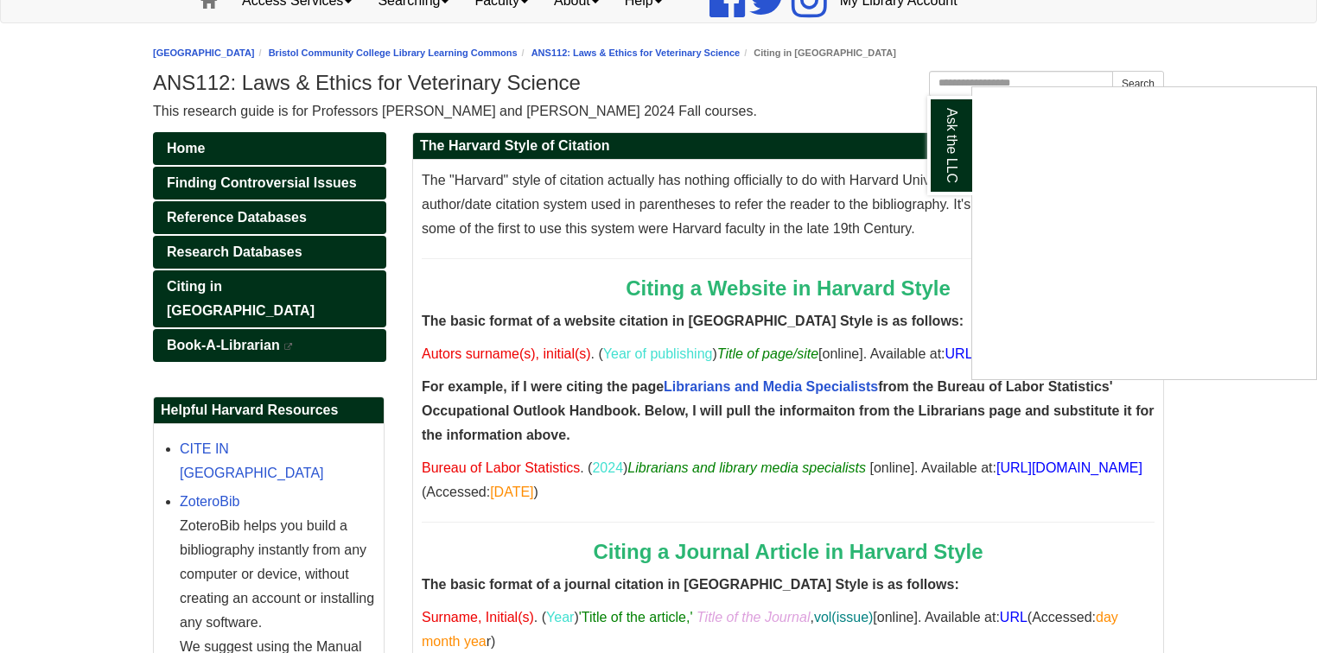
scroll to position [138, 0]
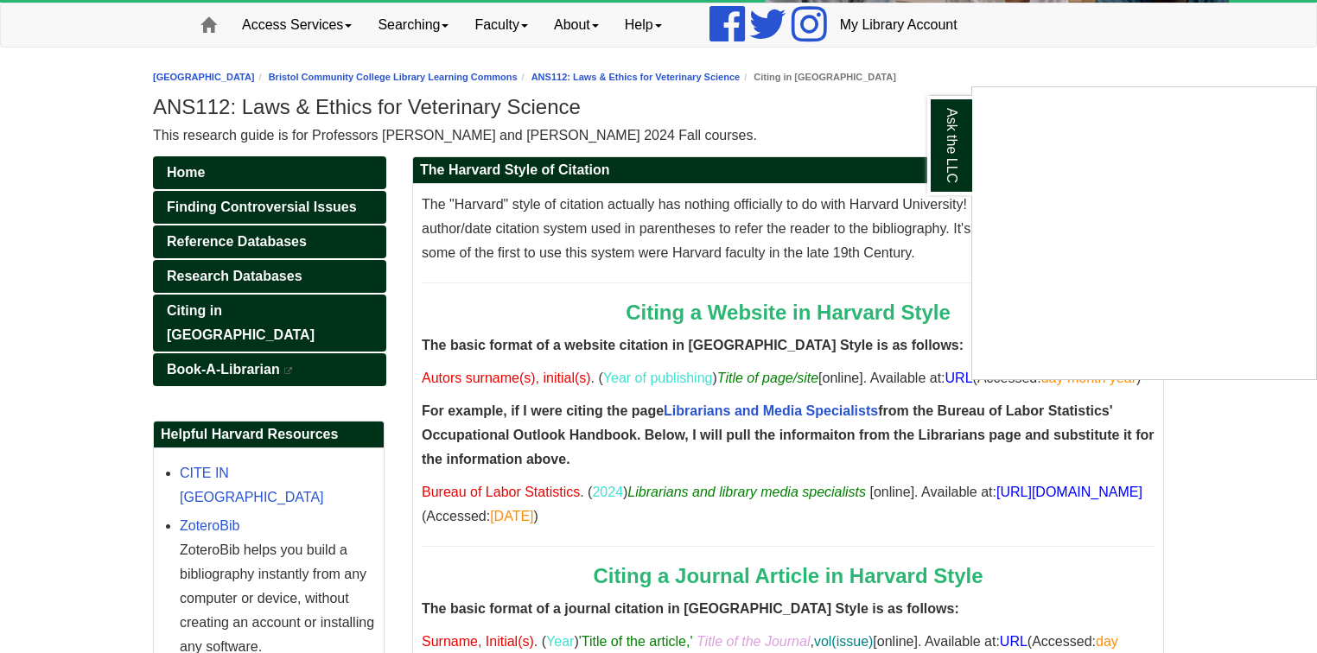
click at [218, 494] on div "Ask the LLC" at bounding box center [658, 326] width 1317 height 653
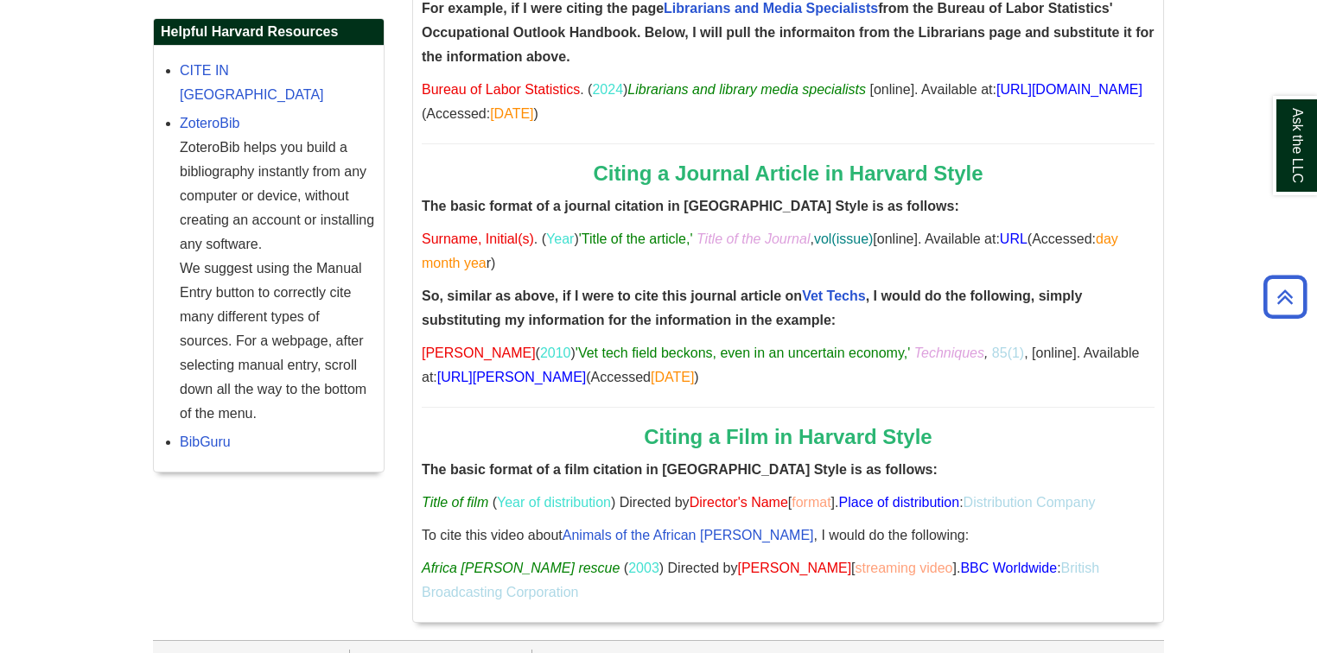
scroll to position [553, 0]
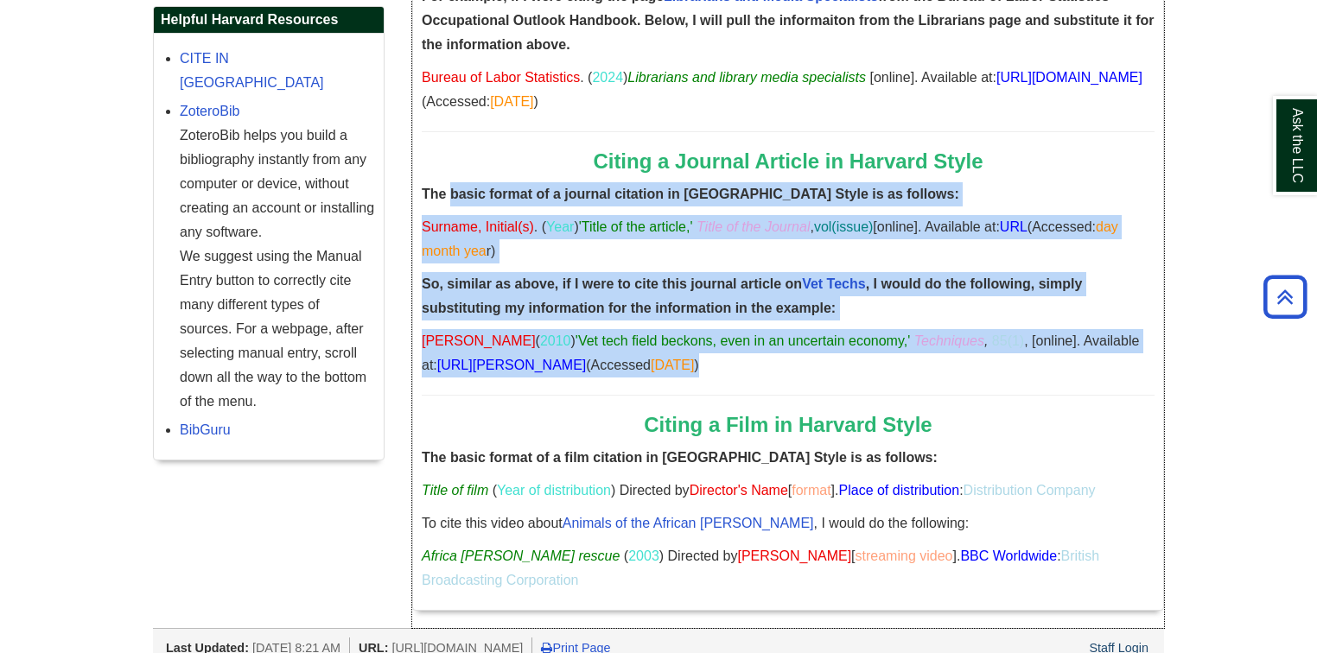
drag, startPoint x: 452, startPoint y: 215, endPoint x: 950, endPoint y: 410, distance: 534.5
click at [950, 410] on div "The "Harvard" style of citation actually has nothing officially to do with Harv…" at bounding box center [788, 190] width 733 height 824
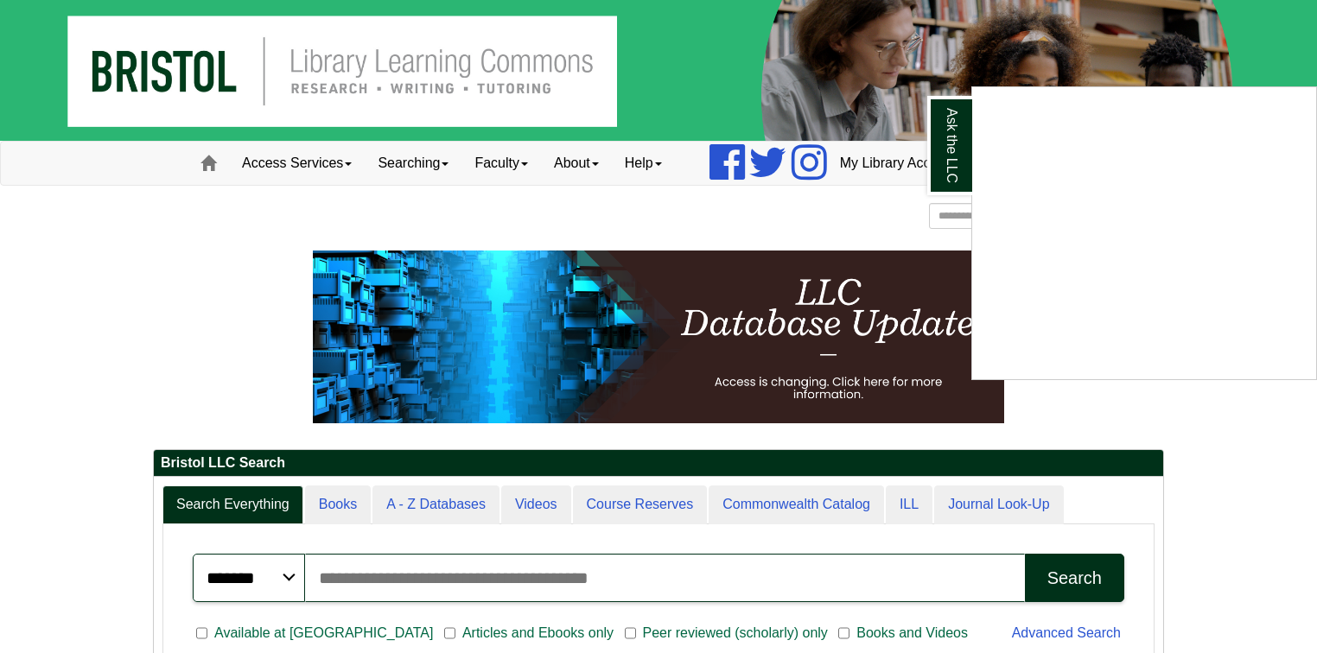
click at [177, 285] on p at bounding box center [658, 337] width 1011 height 173
click at [179, 285] on p at bounding box center [658, 337] width 1011 height 173
click at [944, 137] on link "Ask the LLC" at bounding box center [950, 145] width 45 height 99
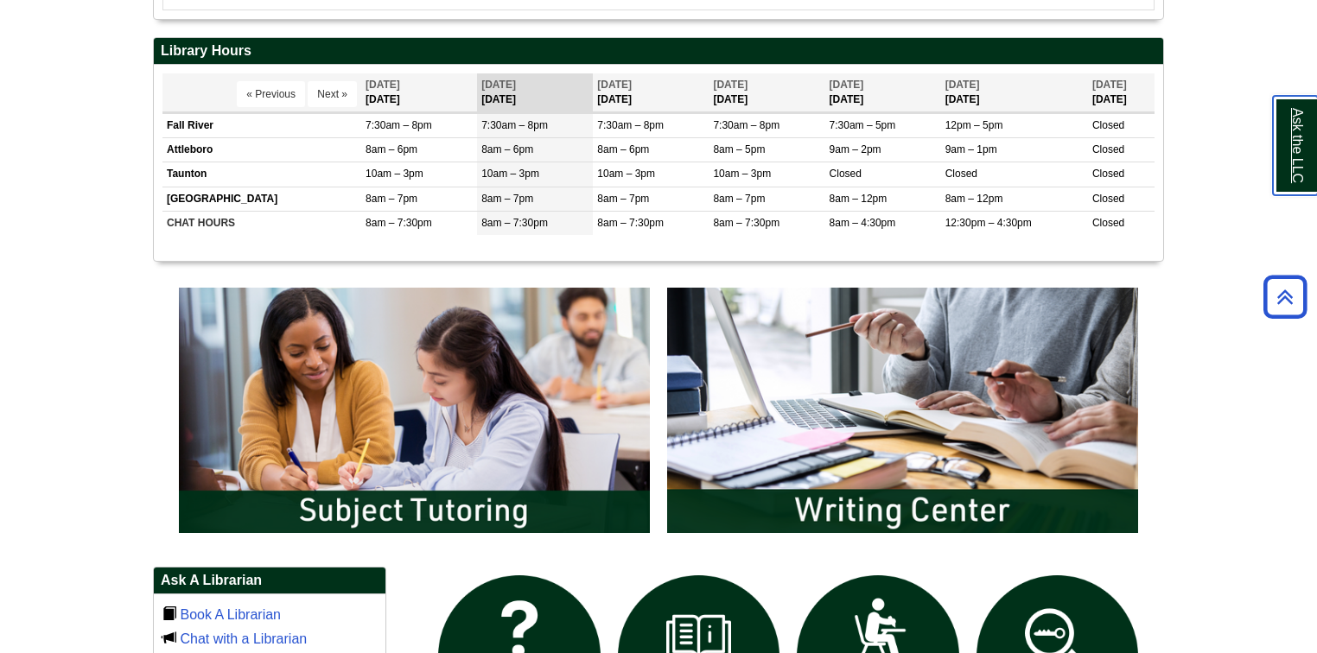
scroll to position [692, 0]
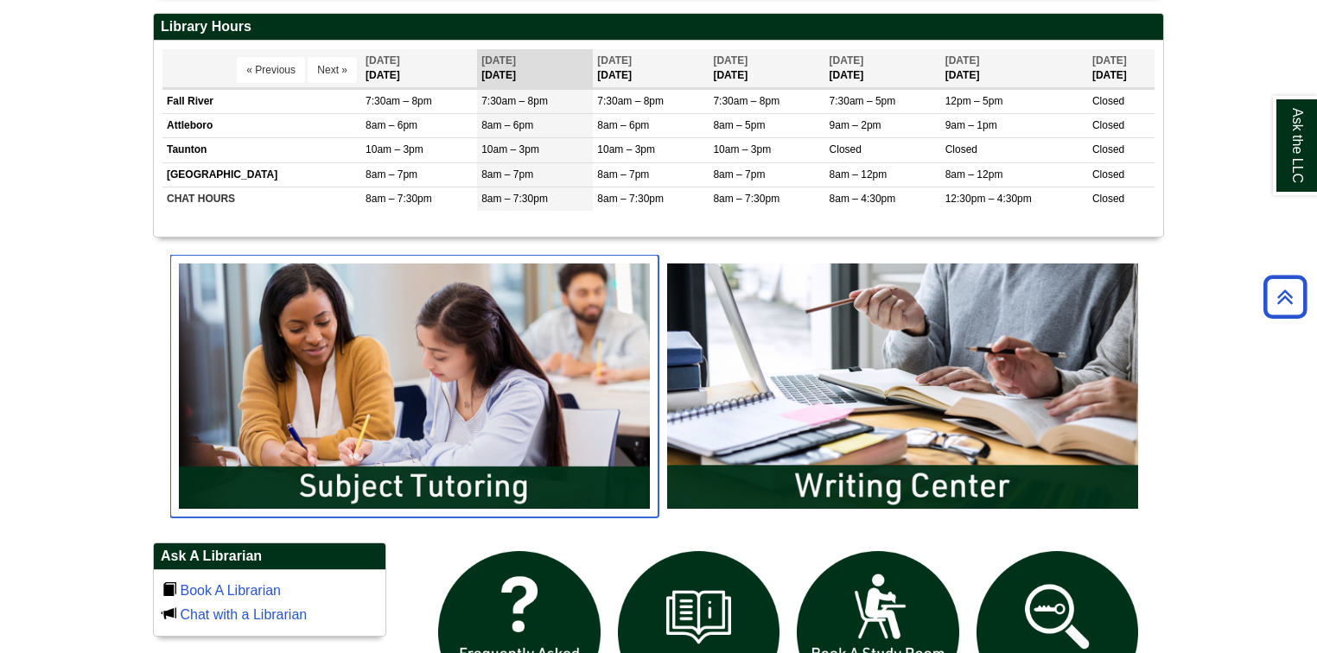
click at [560, 388] on img "slideshow" at bounding box center [414, 386] width 488 height 263
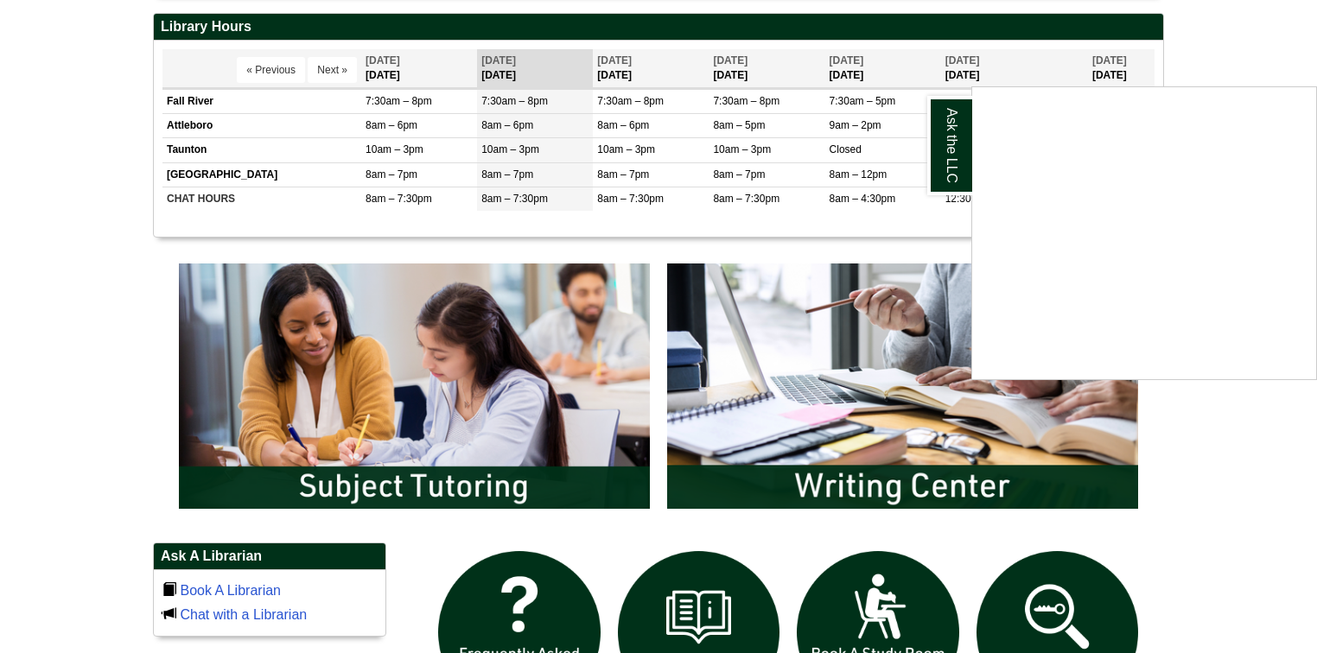
click at [1214, 436] on div "Ask the LLC" at bounding box center [658, 326] width 1317 height 653
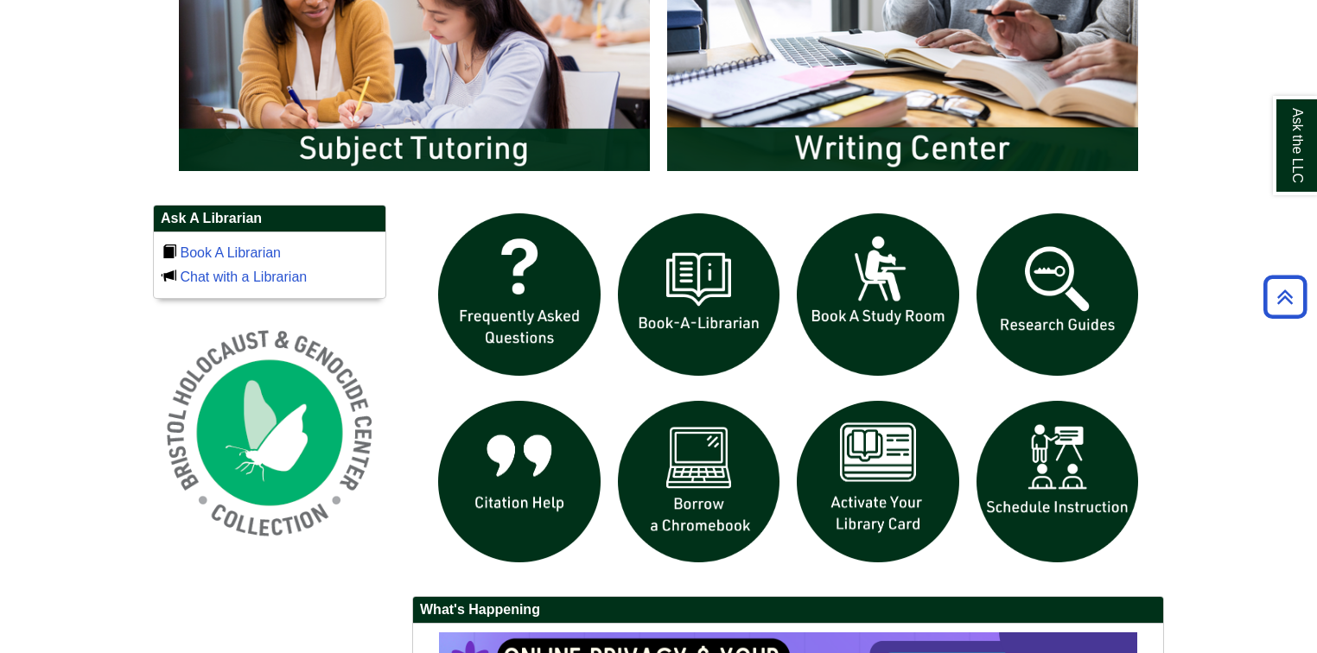
scroll to position [1106, 0]
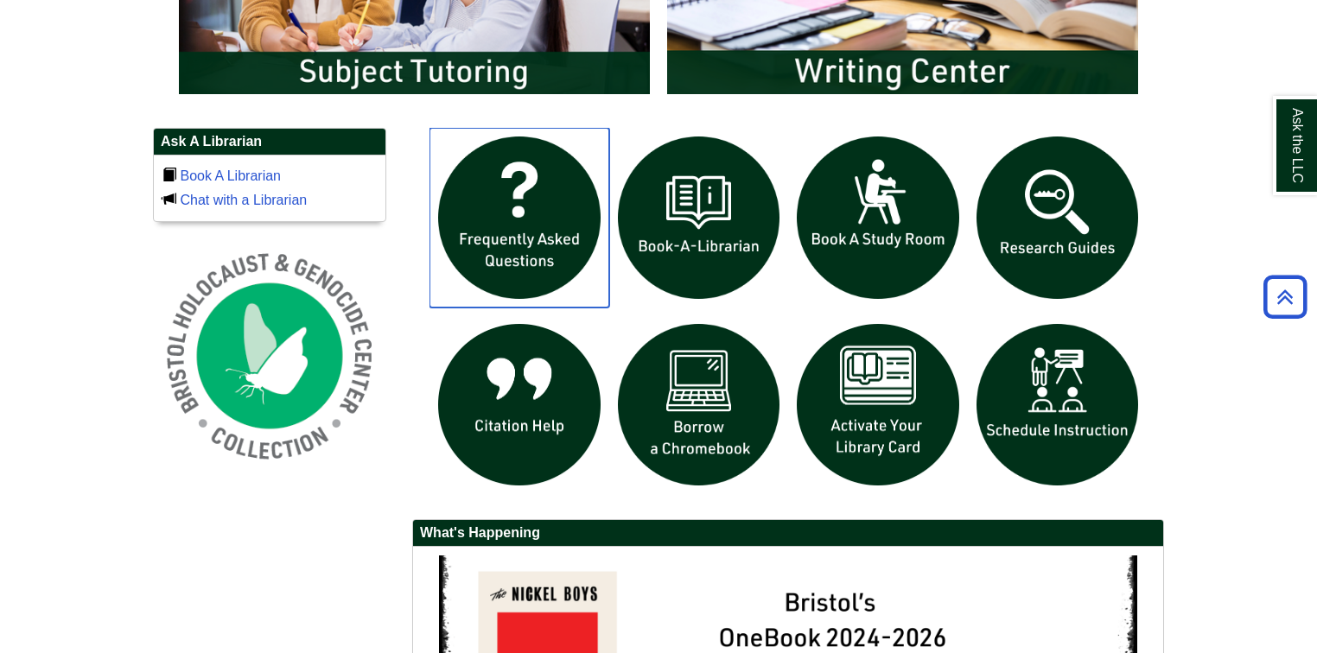
click at [506, 213] on img "slideshow" at bounding box center [520, 218] width 180 height 180
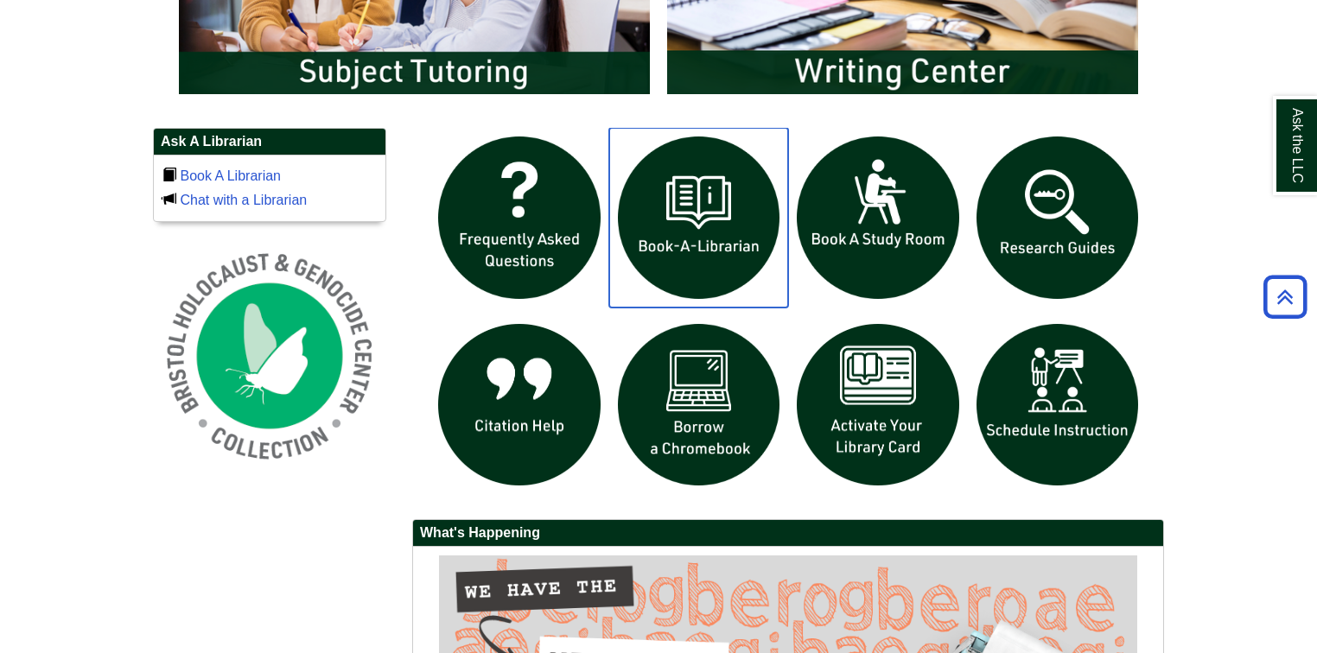
click at [737, 231] on img "slideshow" at bounding box center [699, 218] width 180 height 180
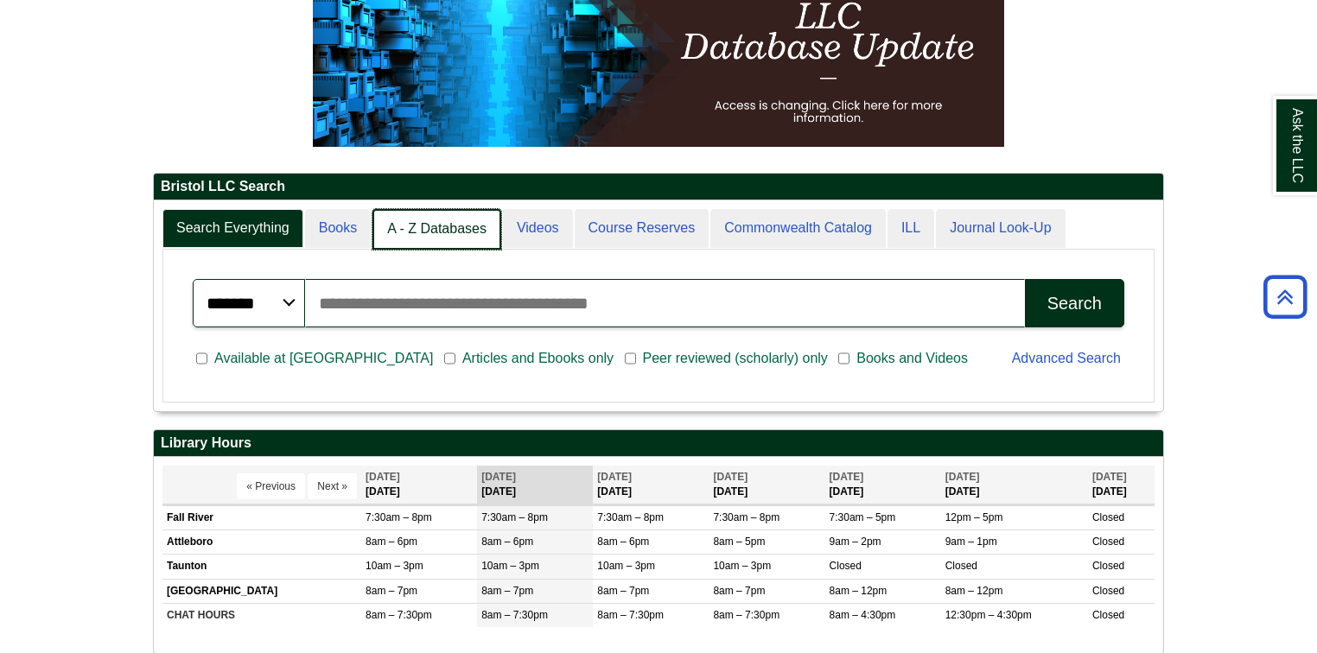
scroll to position [9, 8]
click at [425, 239] on link "A - Z Databases" at bounding box center [437, 229] width 129 height 41
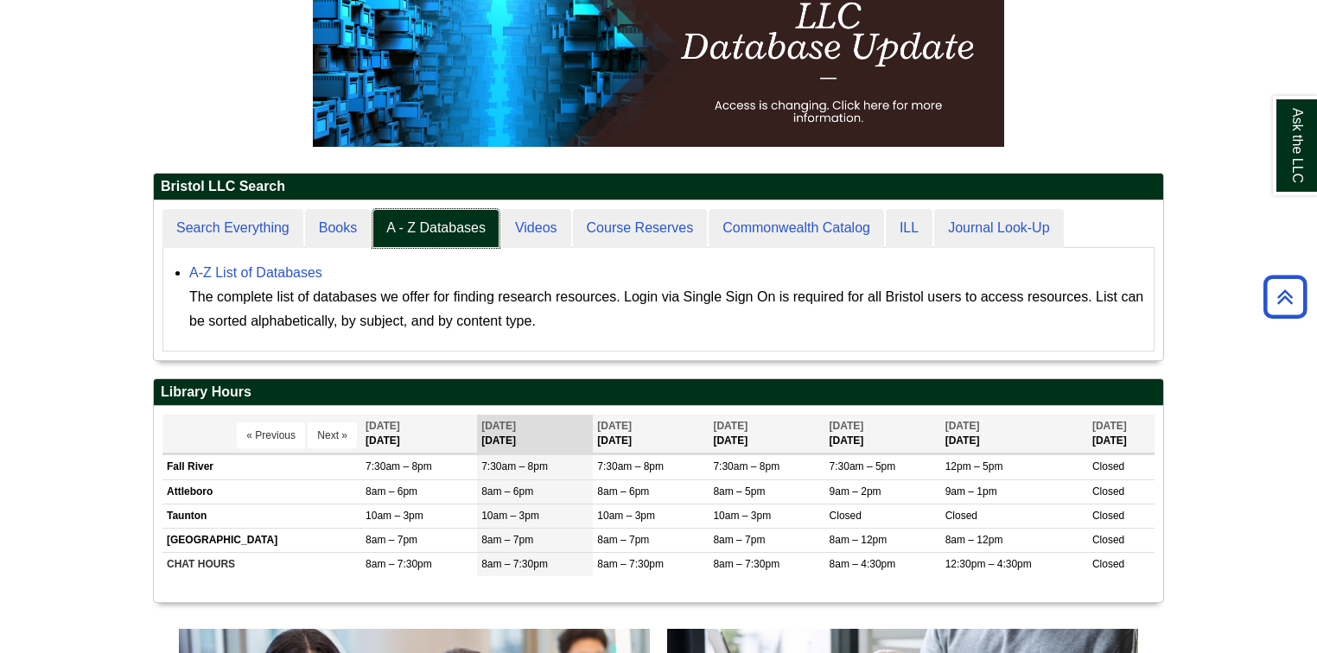
scroll to position [159, 1010]
click at [252, 277] on link "A-Z List of Databases" at bounding box center [255, 272] width 133 height 15
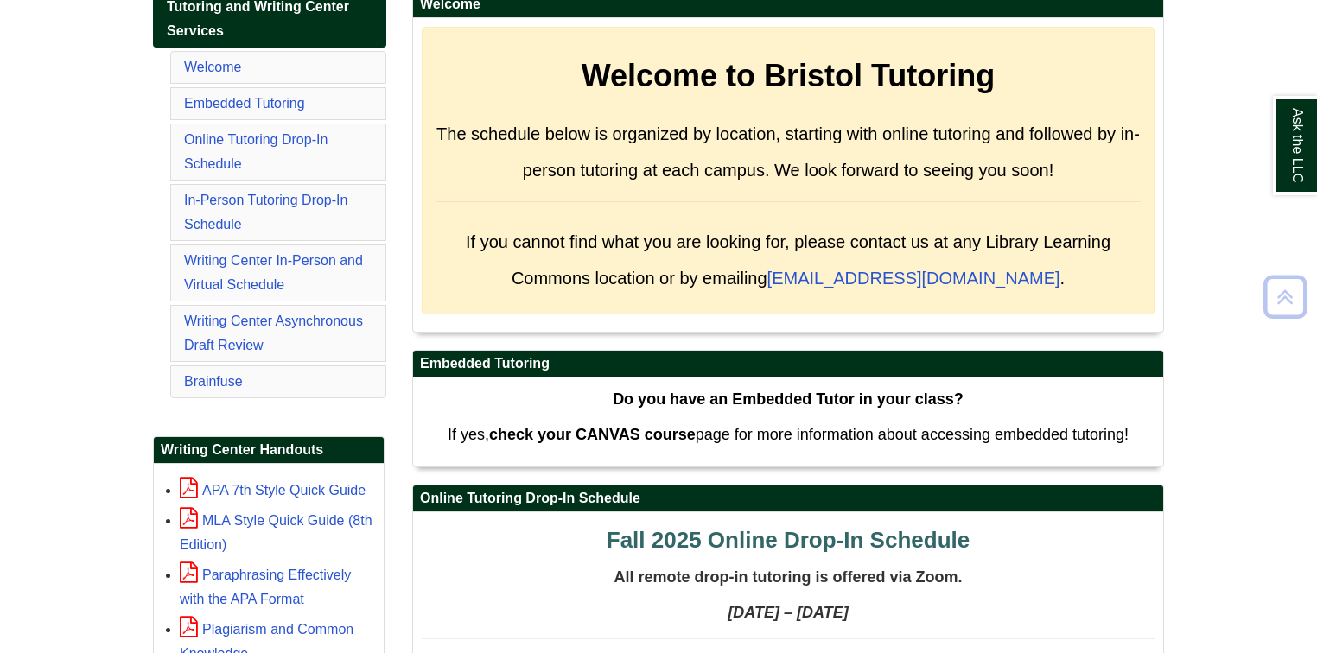
scroll to position [346, 0]
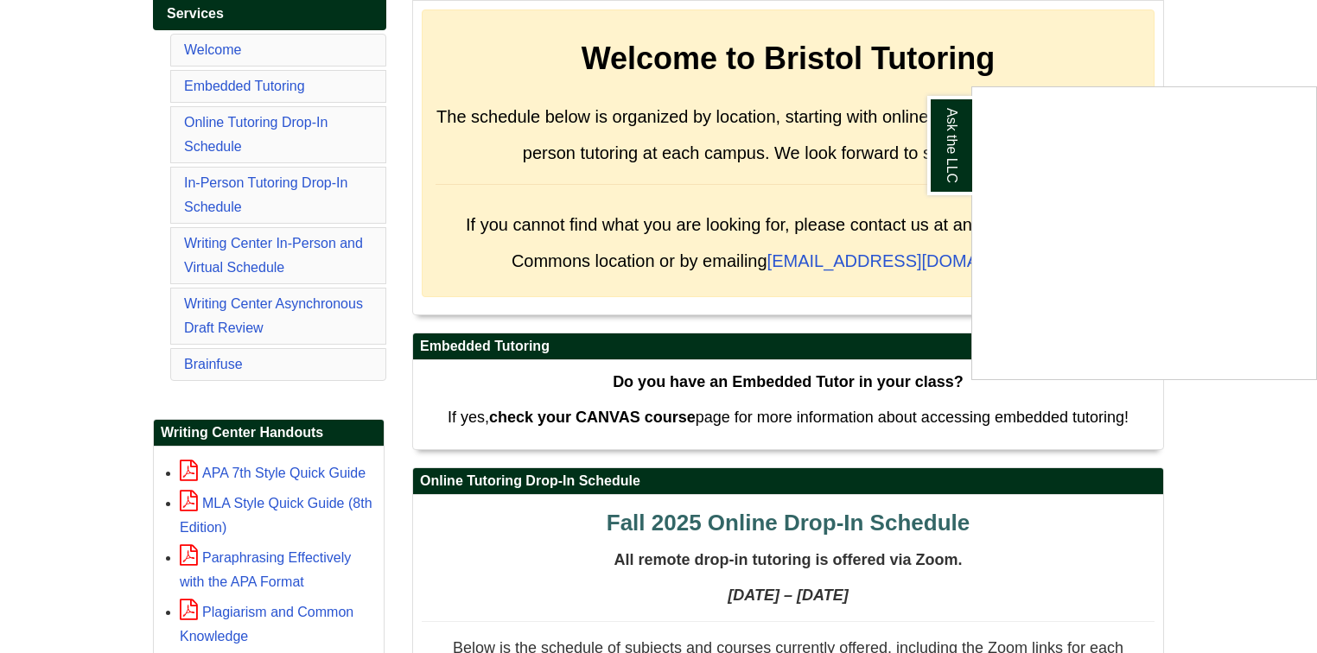
click at [1244, 488] on div "Ask the LLC" at bounding box center [658, 326] width 1317 height 653
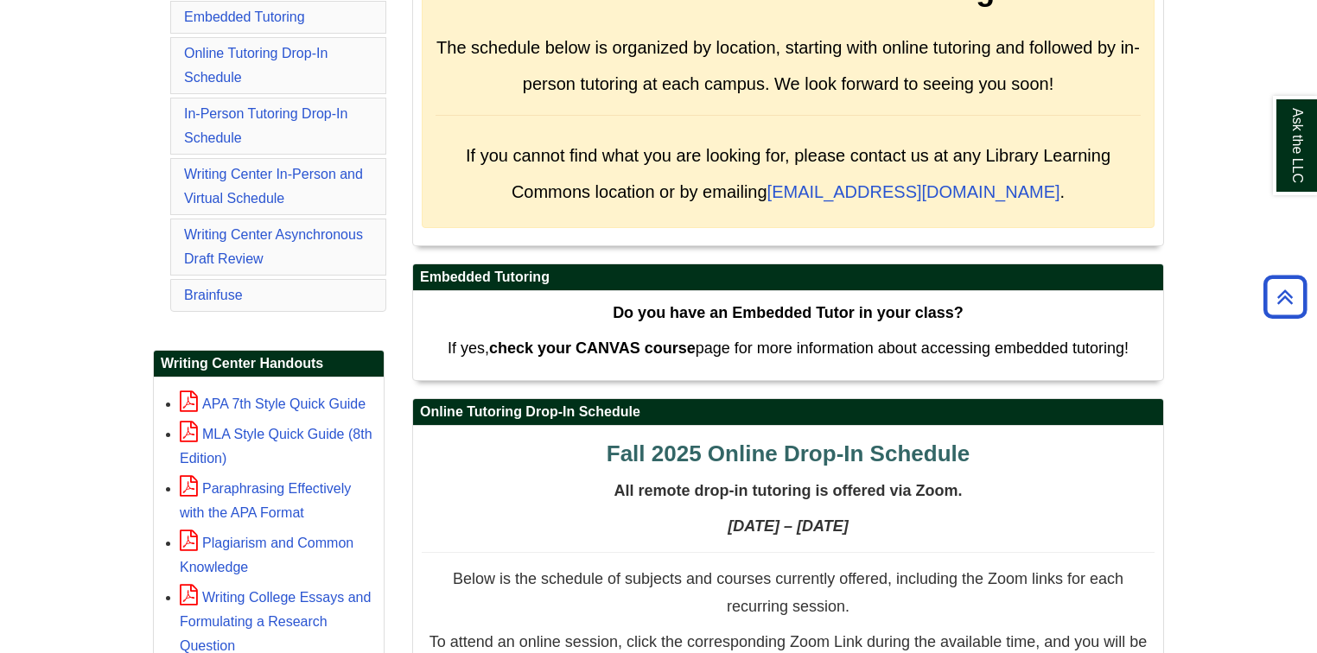
scroll to position [484, 0]
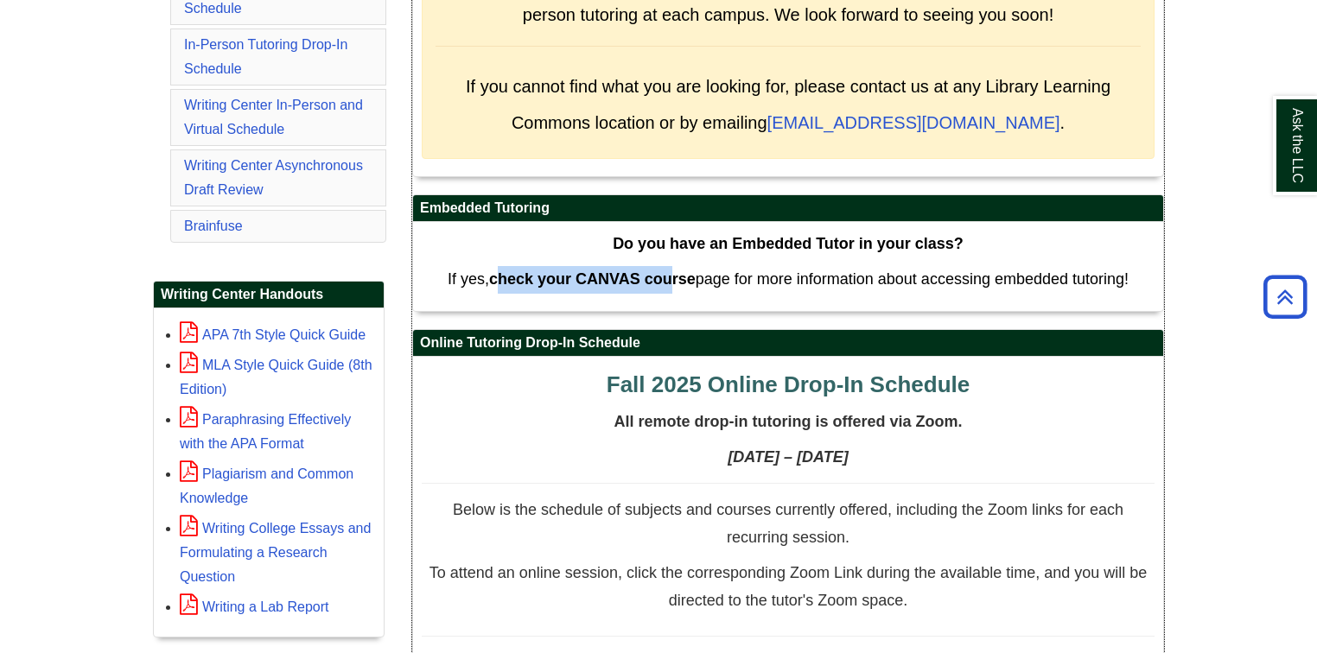
drag, startPoint x: 501, startPoint y: 279, endPoint x: 673, endPoint y: 281, distance: 172.0
click at [673, 281] on strong "check your CANVAS course" at bounding box center [592, 279] width 207 height 17
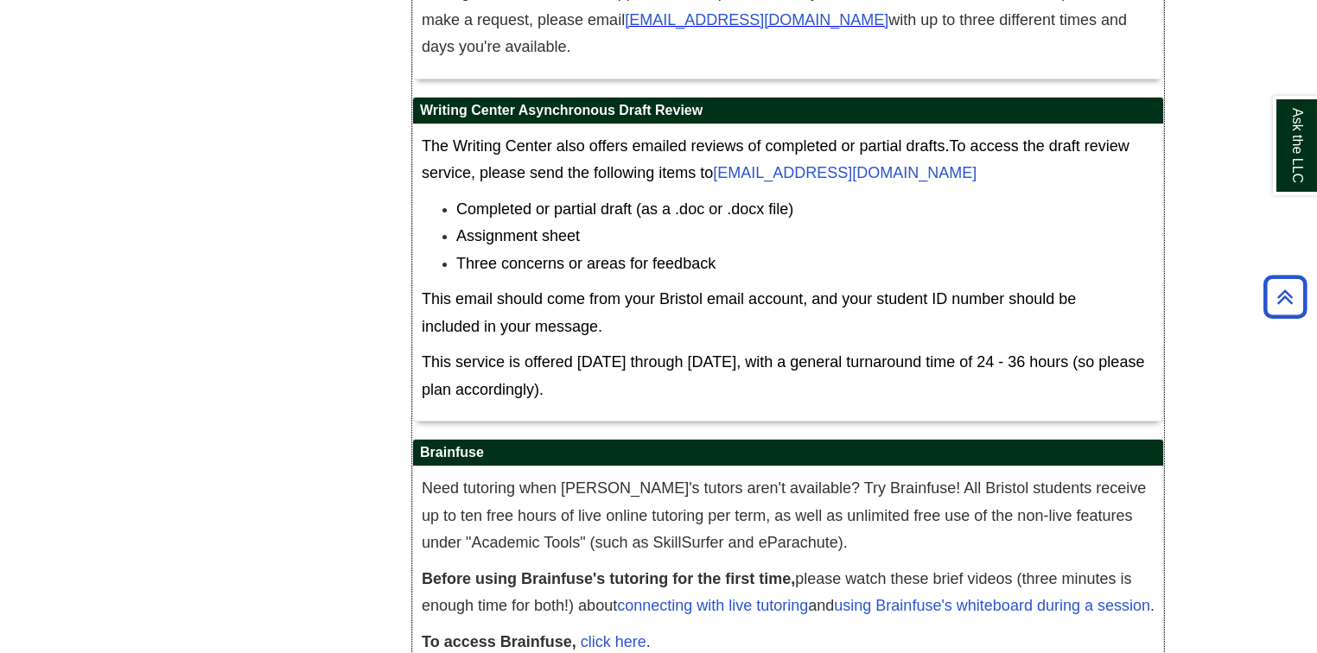
scroll to position [10041, 0]
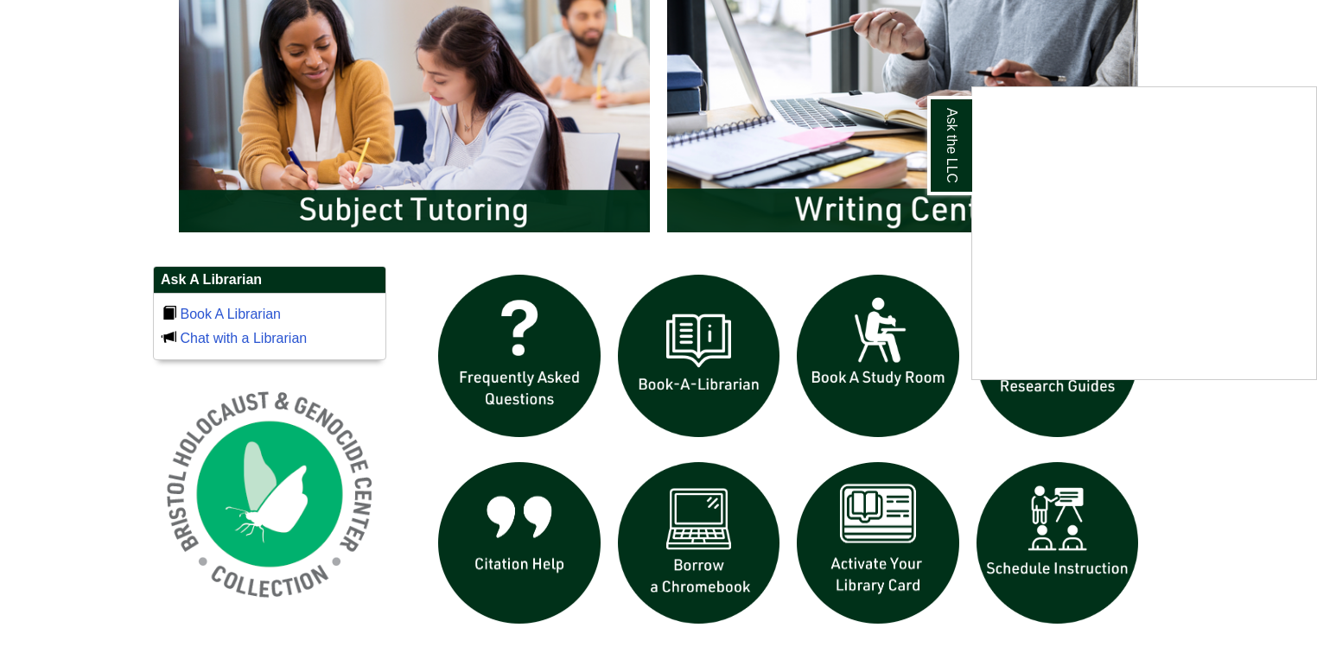
drag, startPoint x: 1234, startPoint y: 430, endPoint x: 1221, endPoint y: 423, distance: 15.1
click at [1227, 428] on div "Ask the LLC" at bounding box center [658, 326] width 1317 height 653
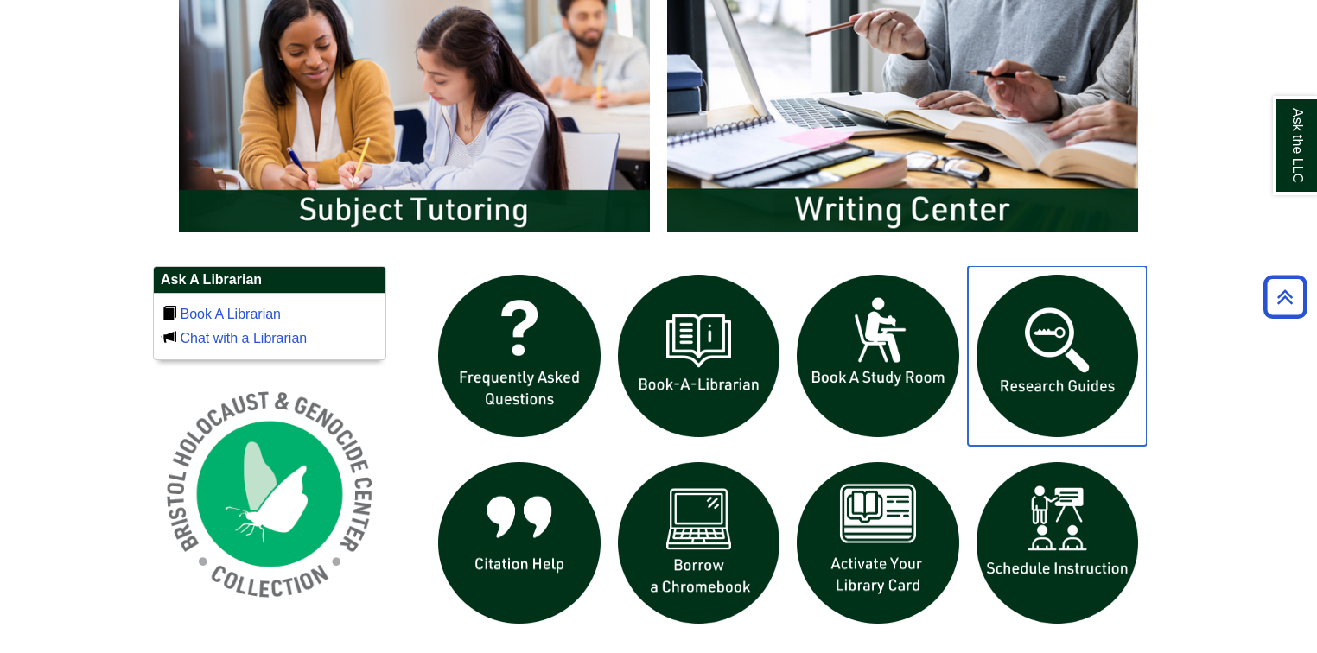
click at [1076, 373] on img "slideshow" at bounding box center [1058, 356] width 180 height 180
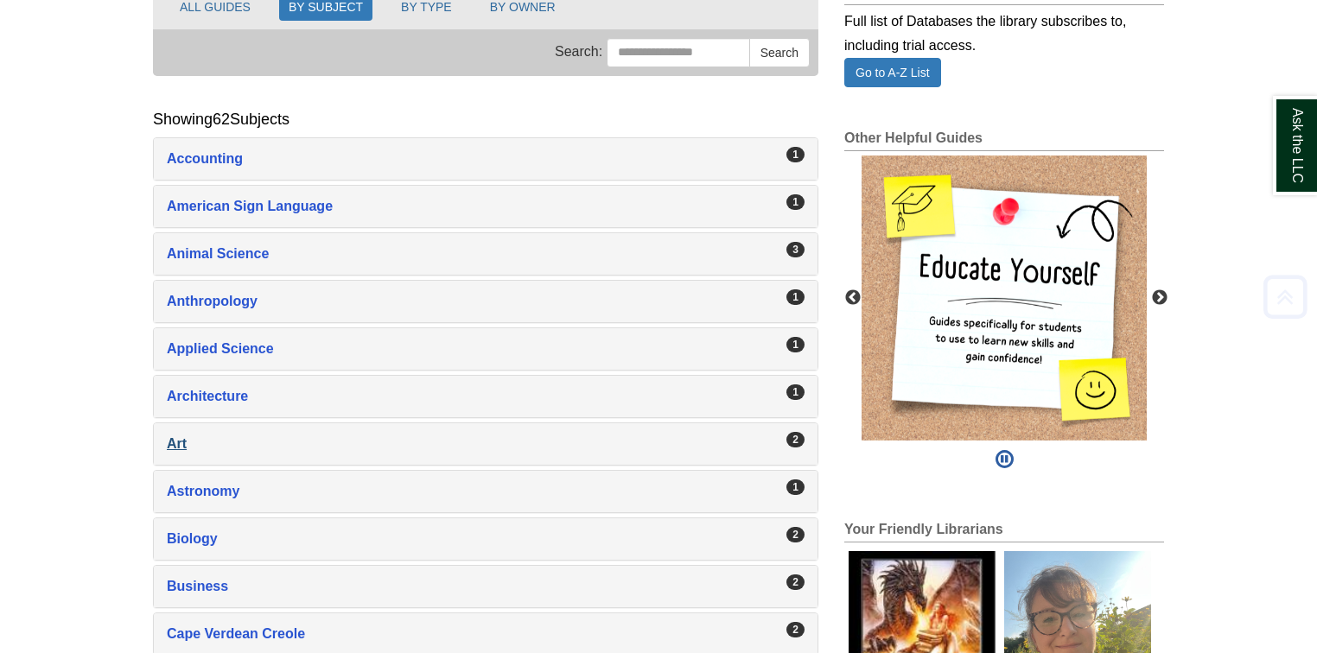
scroll to position [277, 0]
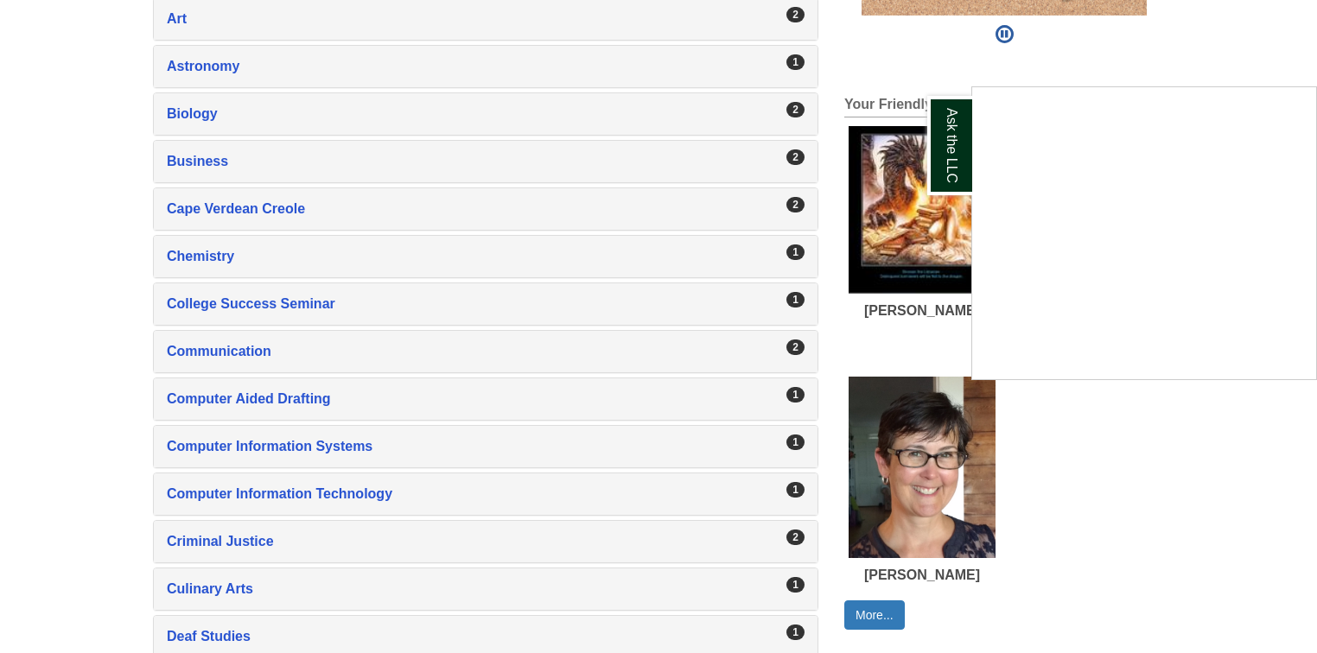
click at [99, 520] on div "Ask the LLC" at bounding box center [658, 326] width 1317 height 653
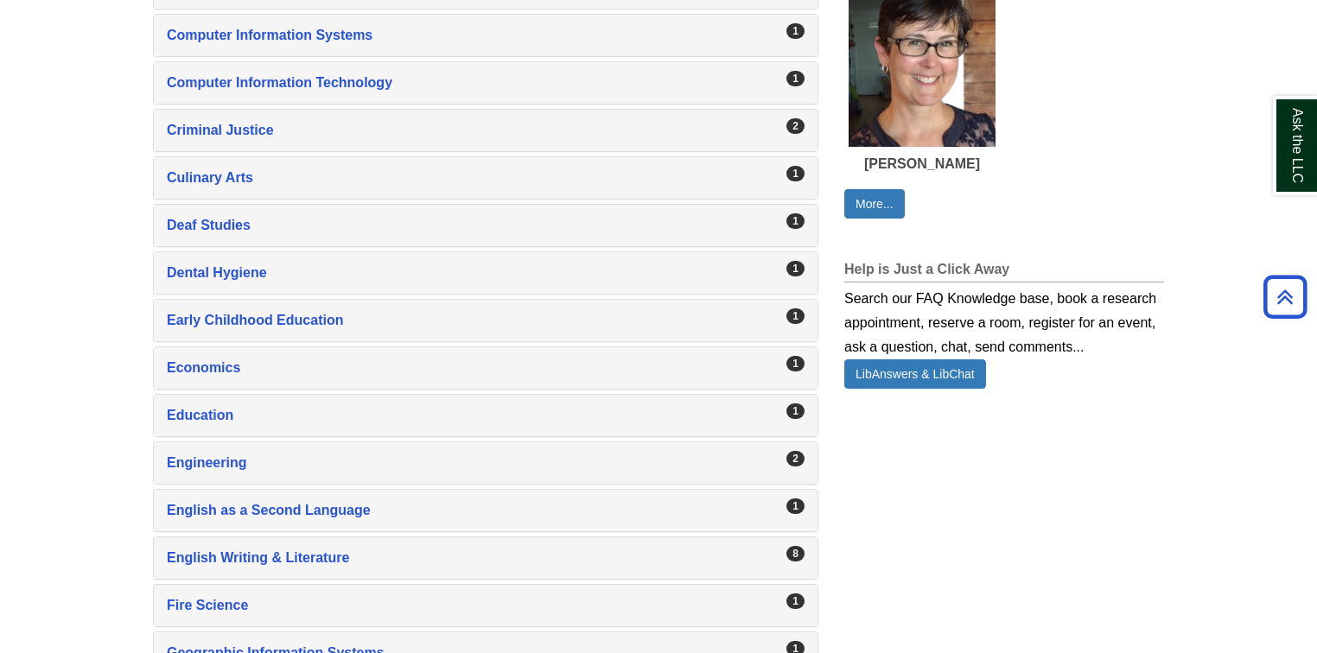
scroll to position [1106, 0]
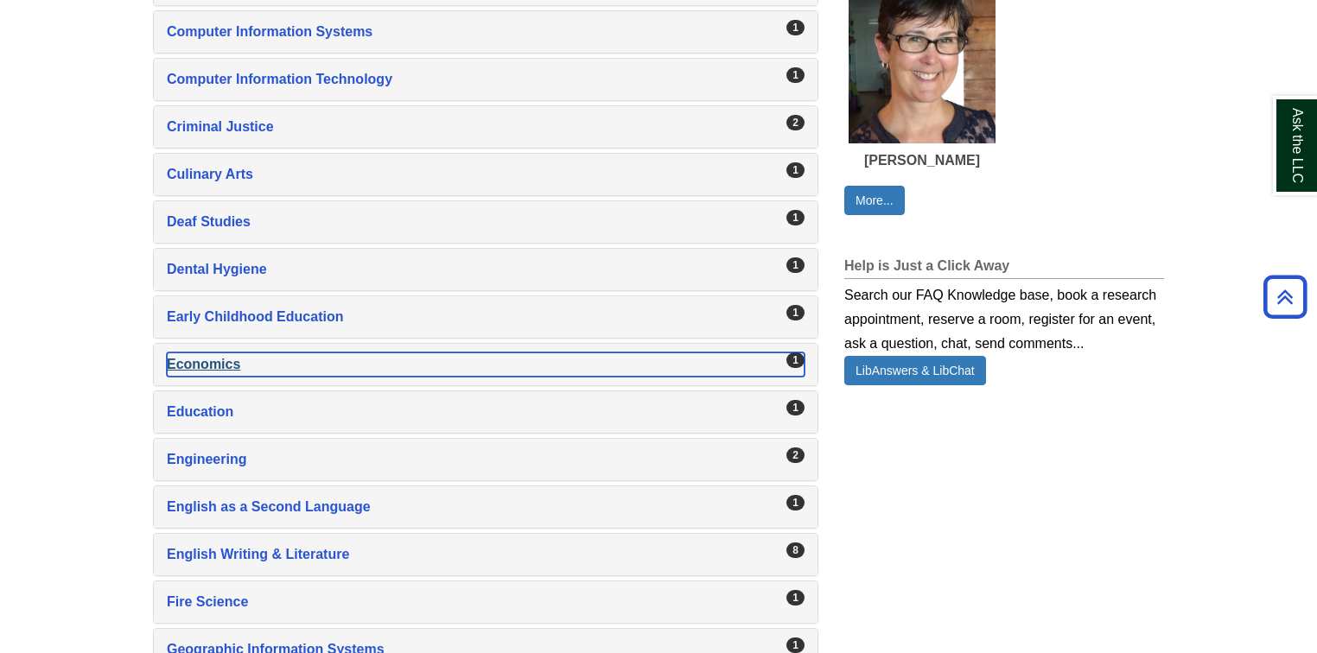
click at [224, 360] on div "Economics , 1 guides" at bounding box center [486, 365] width 638 height 24
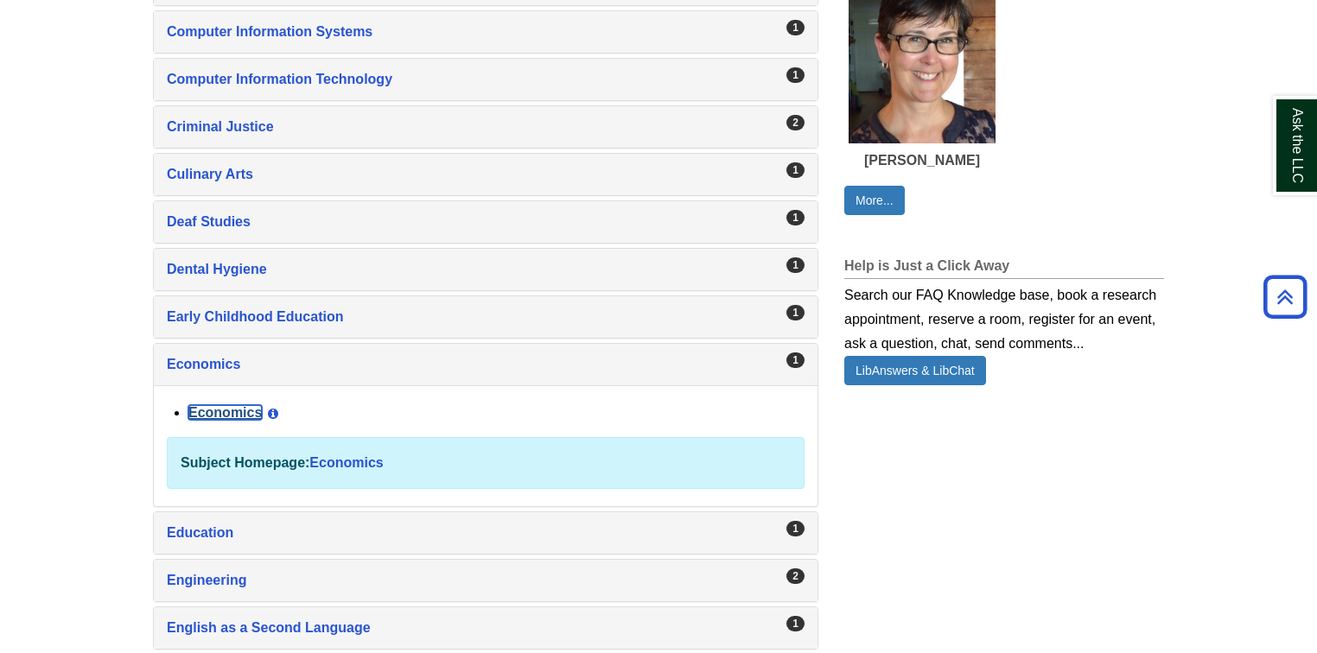
click at [228, 407] on link "Economics" at bounding box center [224, 412] width 73 height 15
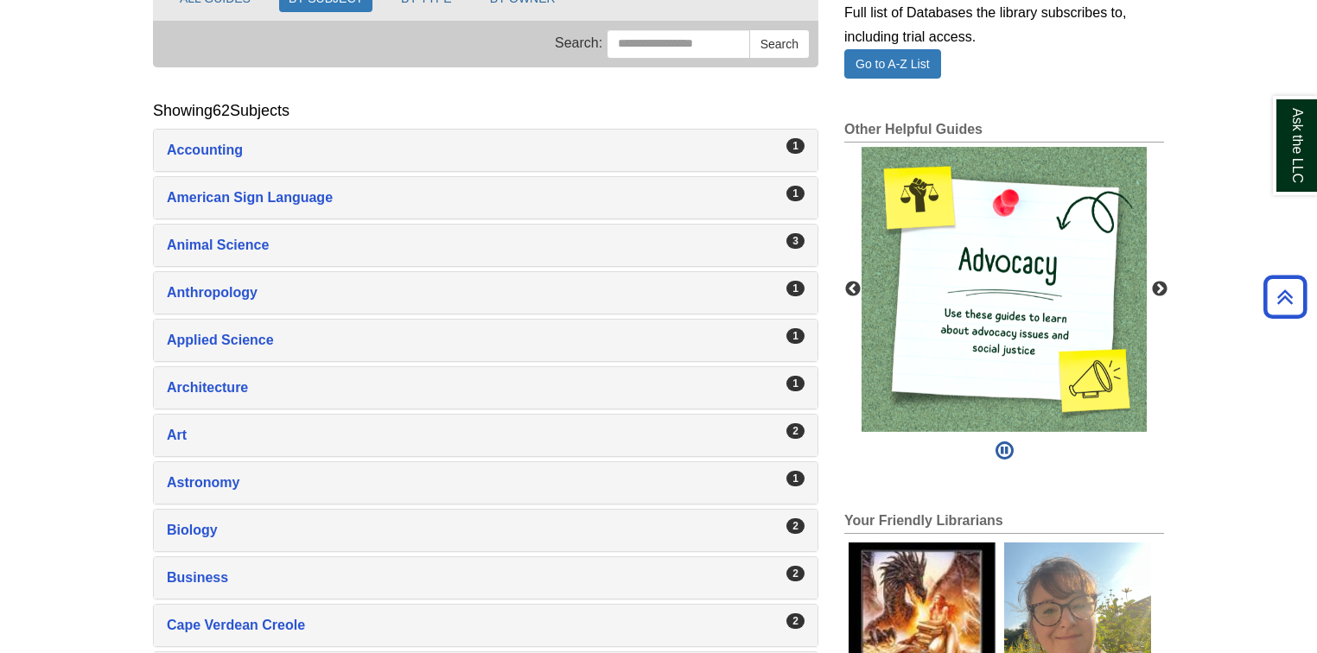
scroll to position [0, 0]
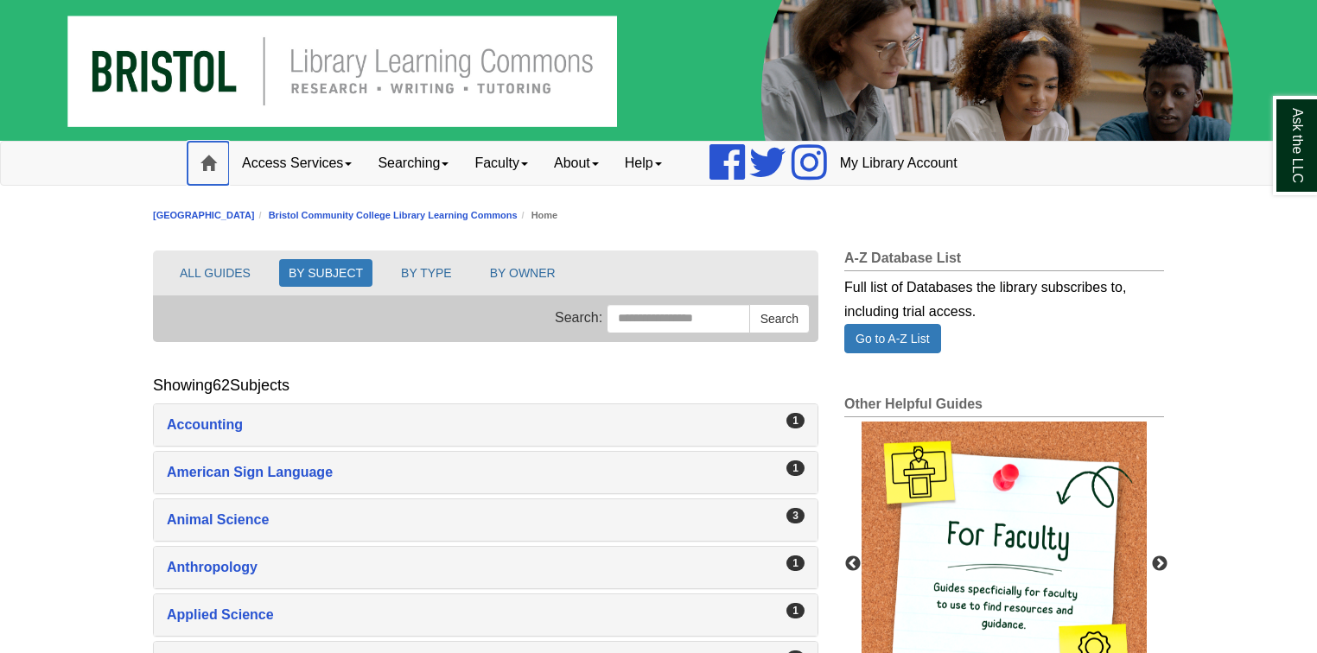
click at [208, 165] on span at bounding box center [209, 164] width 16 height 16
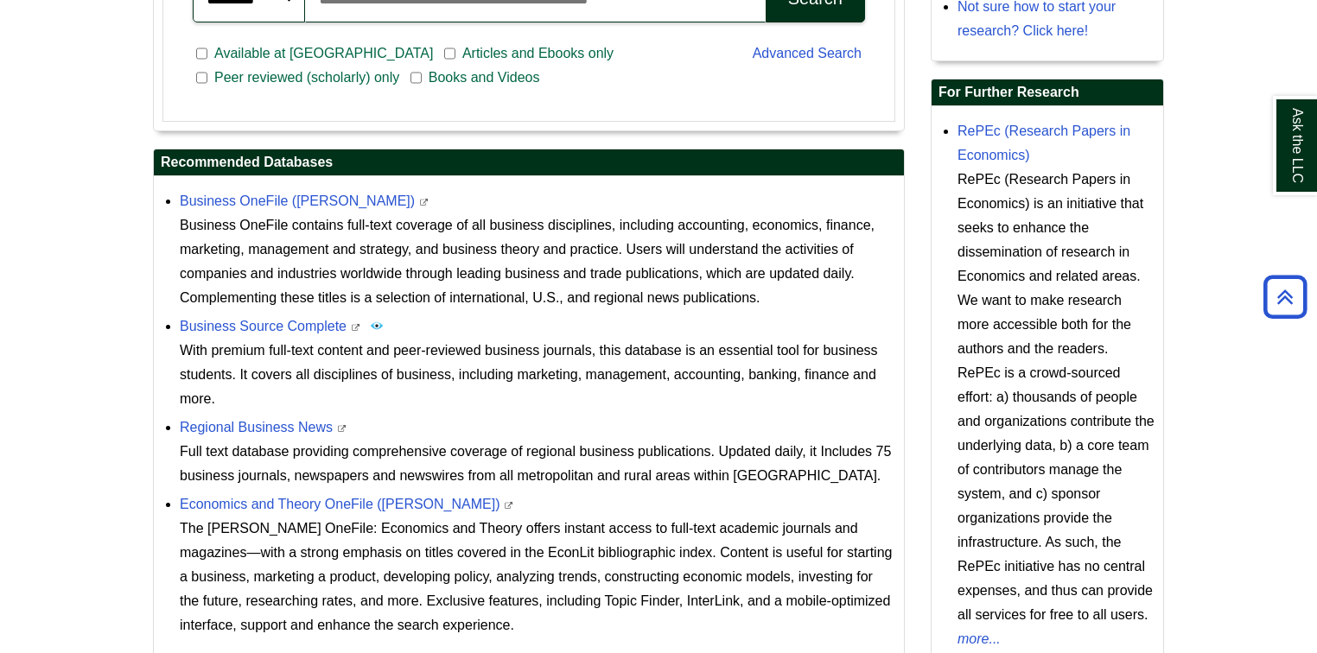
scroll to position [730, 0]
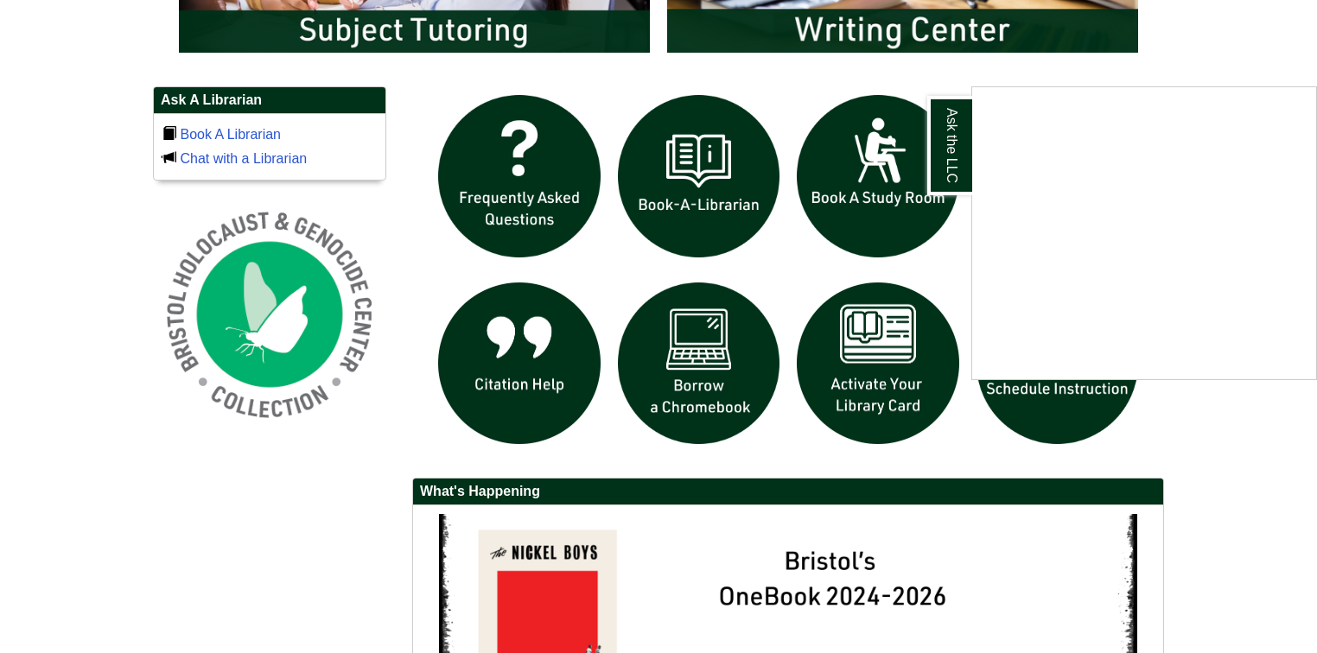
scroll to position [1383, 0]
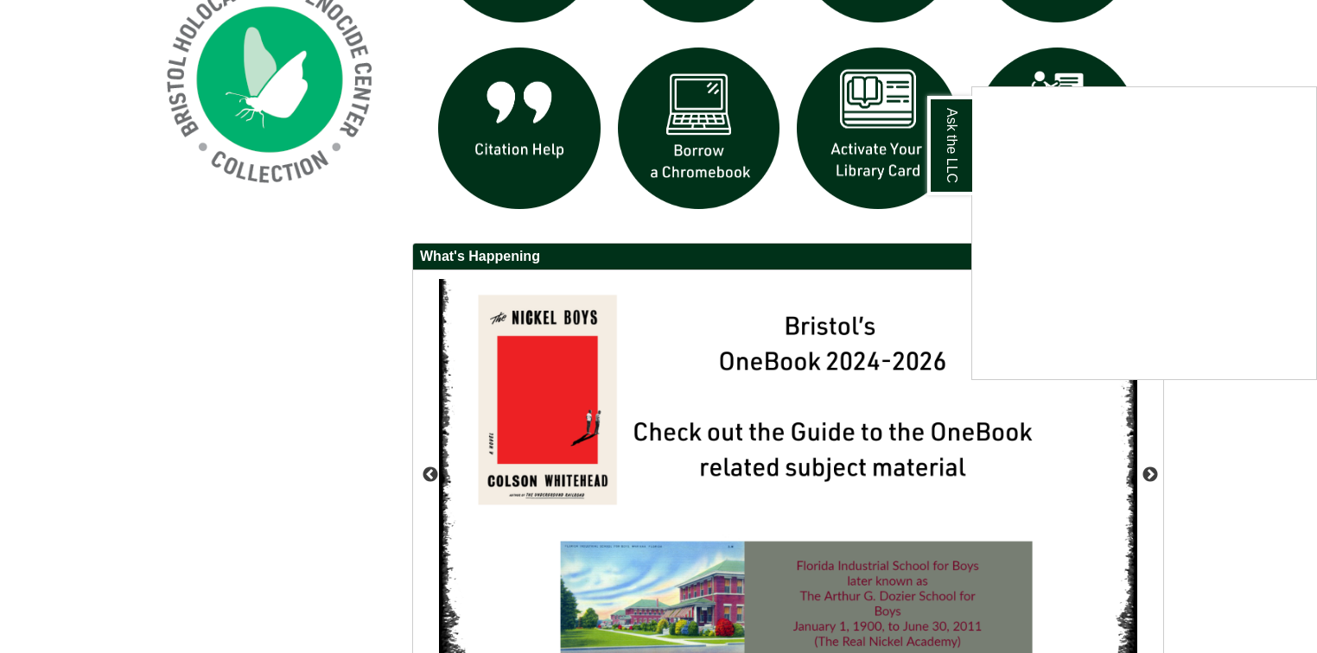
click at [1235, 515] on div "Ask the LLC" at bounding box center [658, 326] width 1317 height 653
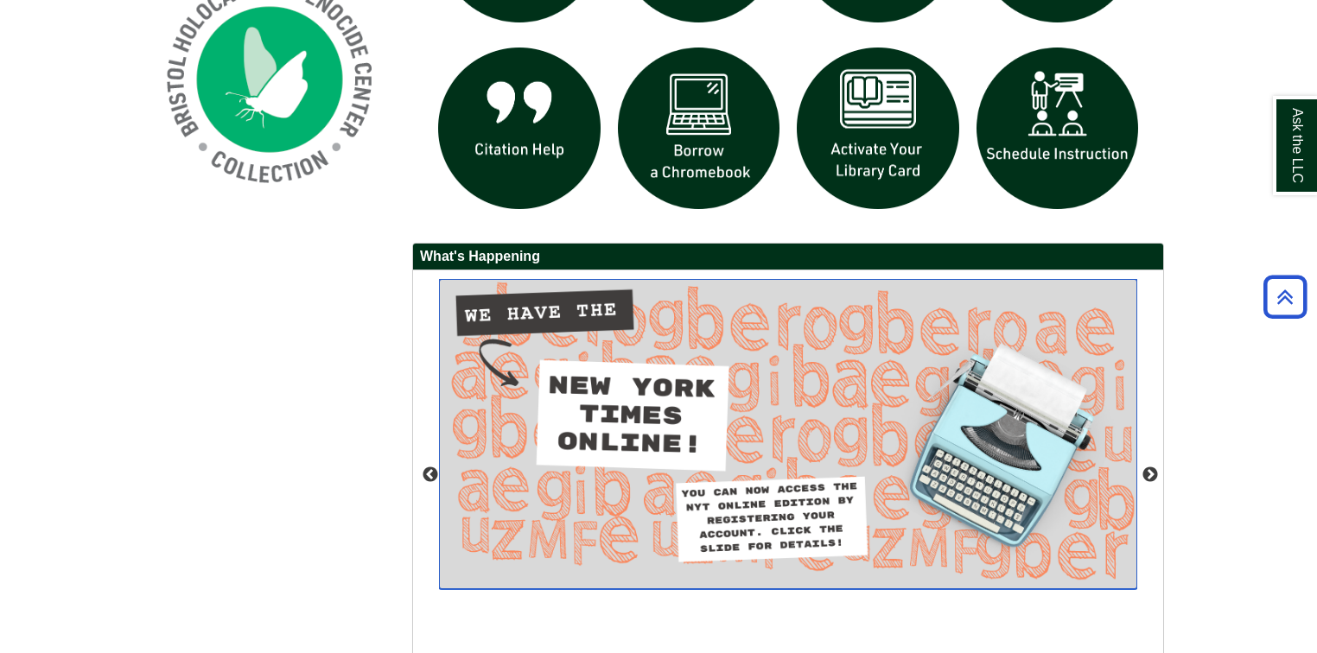
click at [859, 429] on img "slideshow" at bounding box center [788, 434] width 698 height 310
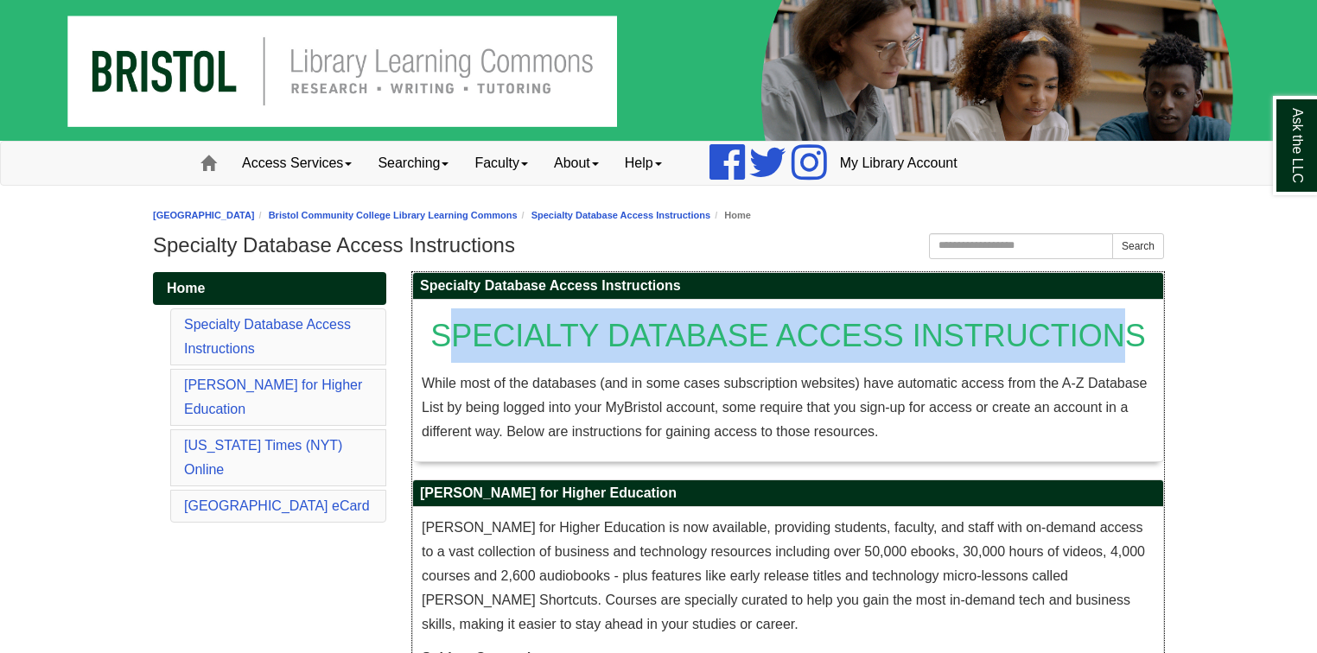
drag, startPoint x: 445, startPoint y: 338, endPoint x: 1120, endPoint y: 347, distance: 675.2
click at [1120, 347] on span "SPECIALTY DATABASE ACCESS INSTRUCTIONS" at bounding box center [788, 335] width 716 height 35
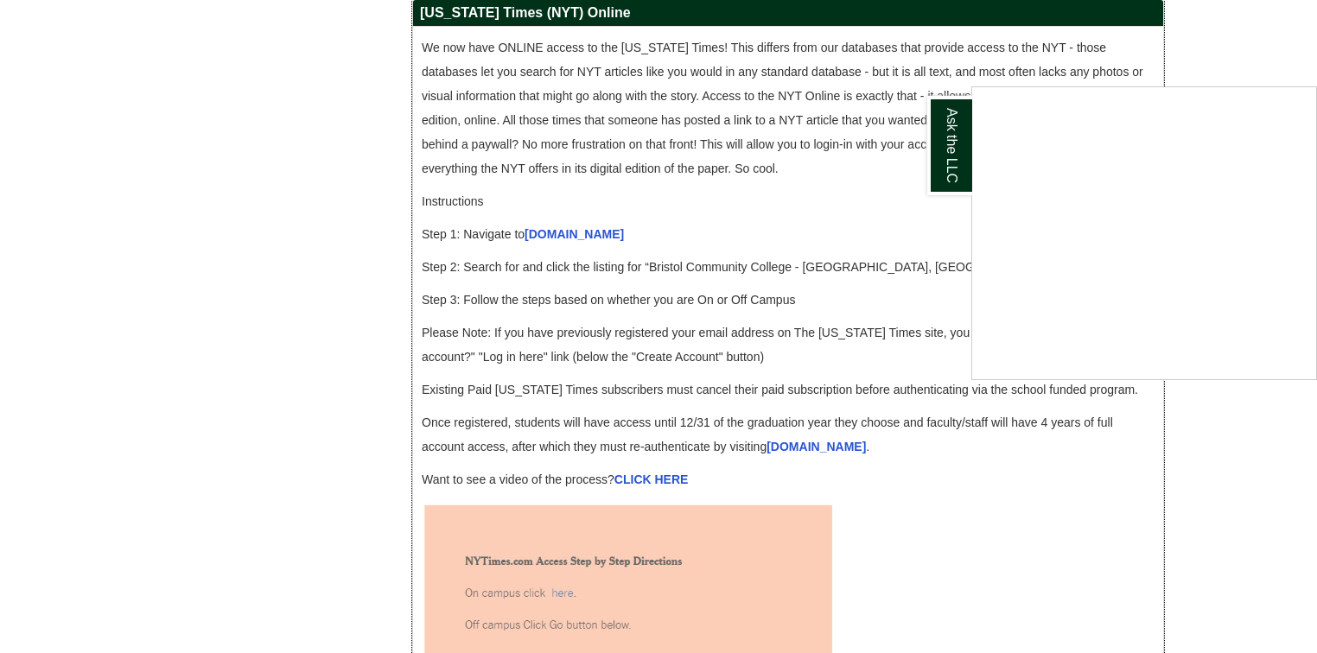
scroll to position [1729, 0]
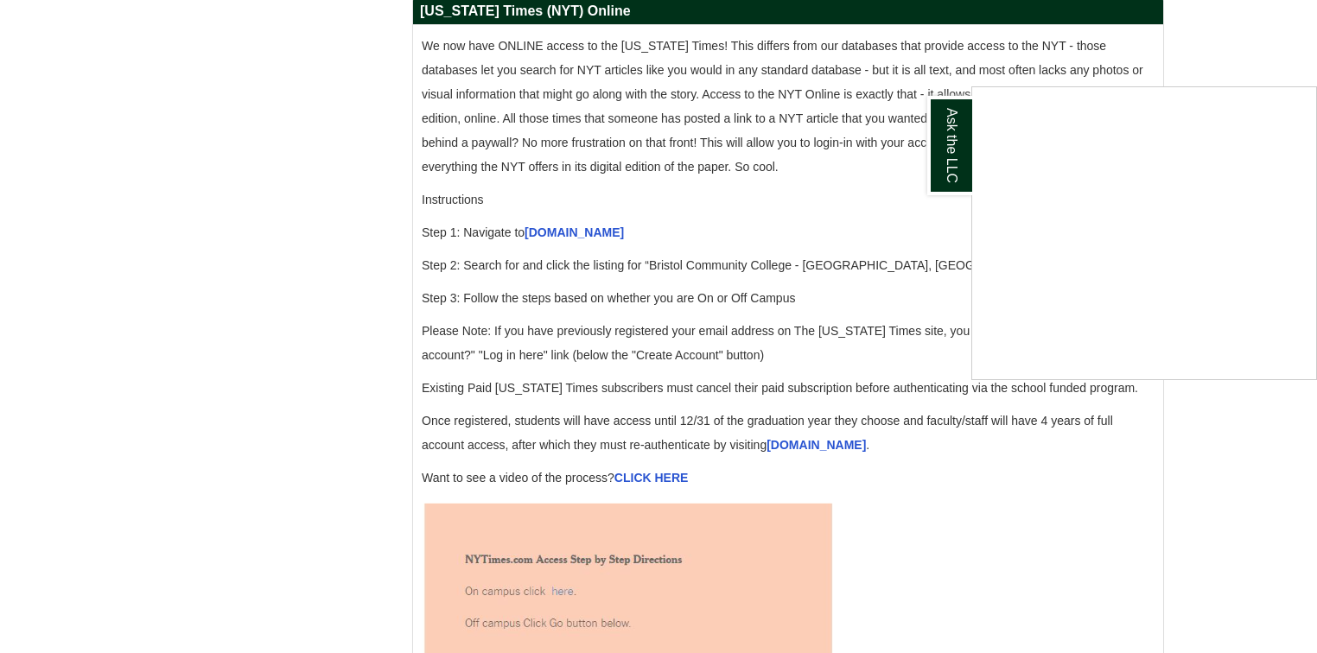
click at [358, 377] on div "Ask the LLC" at bounding box center [658, 326] width 1317 height 653
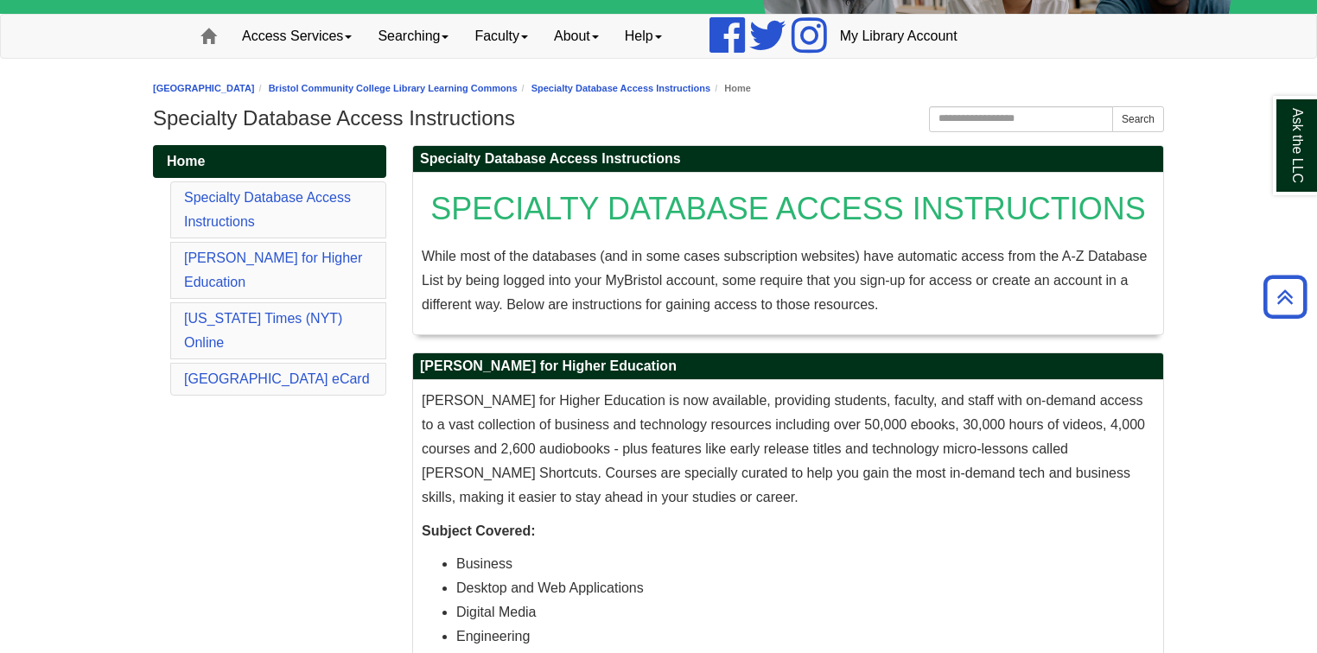
scroll to position [0, 0]
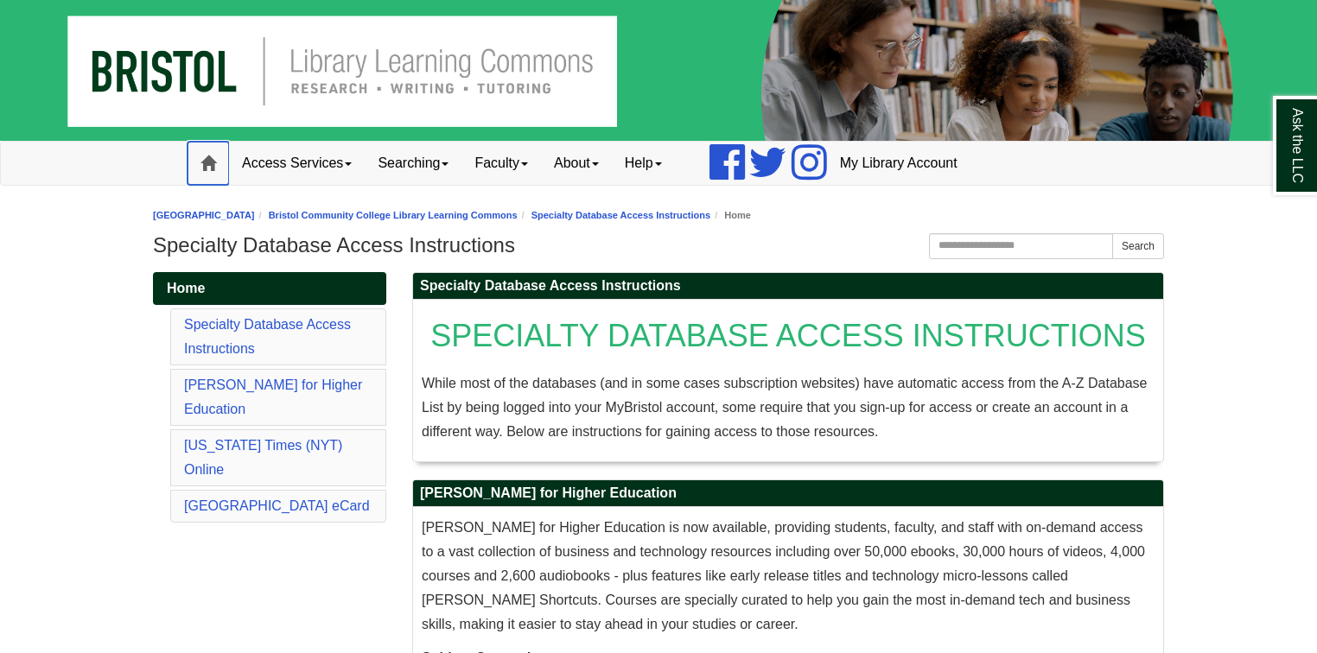
click at [211, 170] on span at bounding box center [209, 164] width 16 height 16
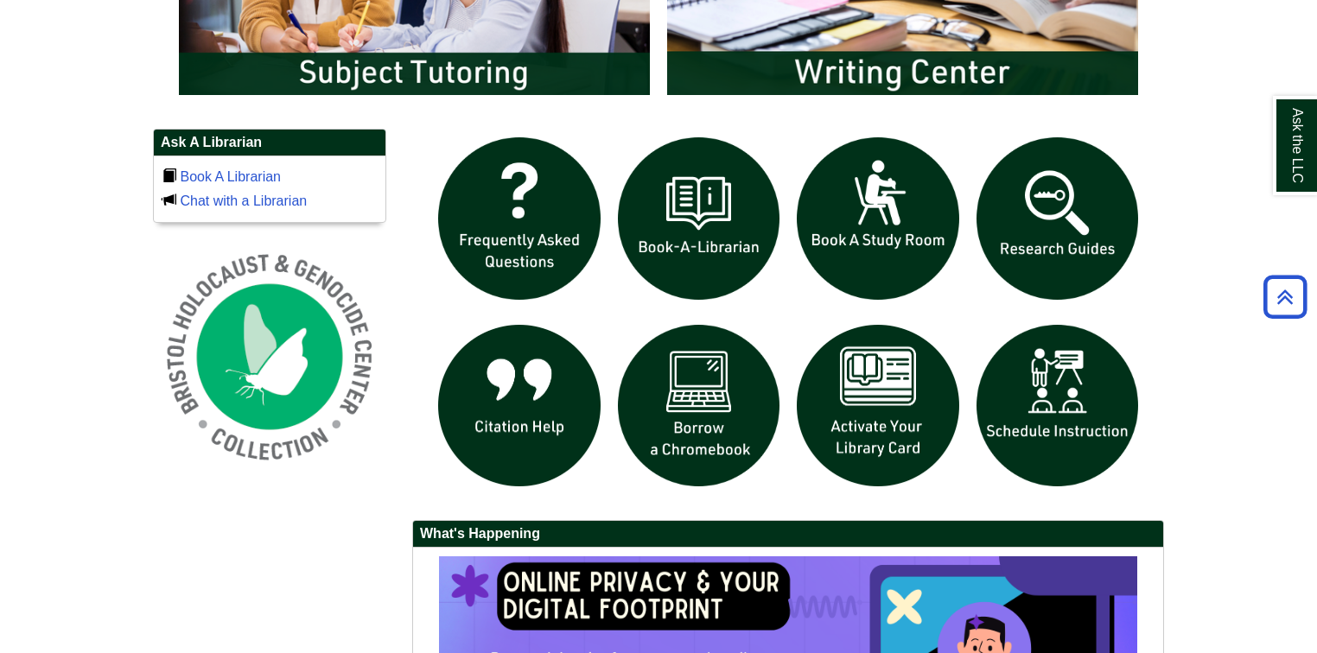
scroll to position [1106, 0]
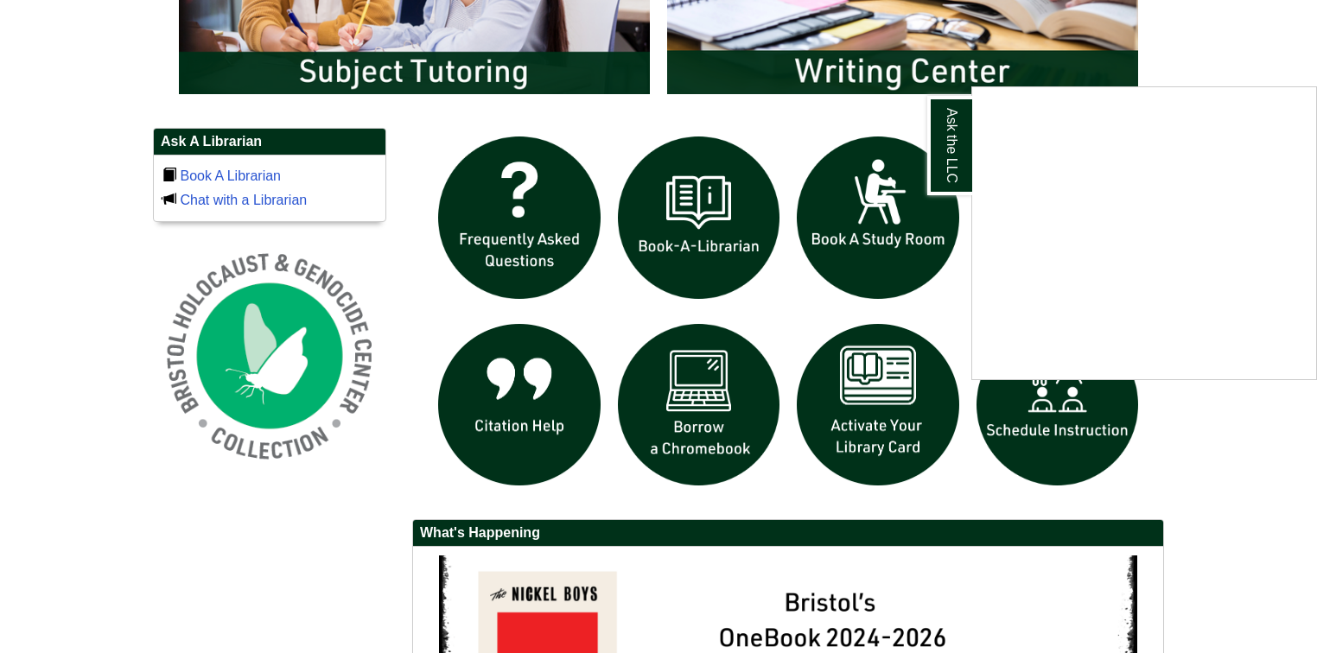
click at [1248, 532] on div "Ask the LLC" at bounding box center [658, 326] width 1317 height 653
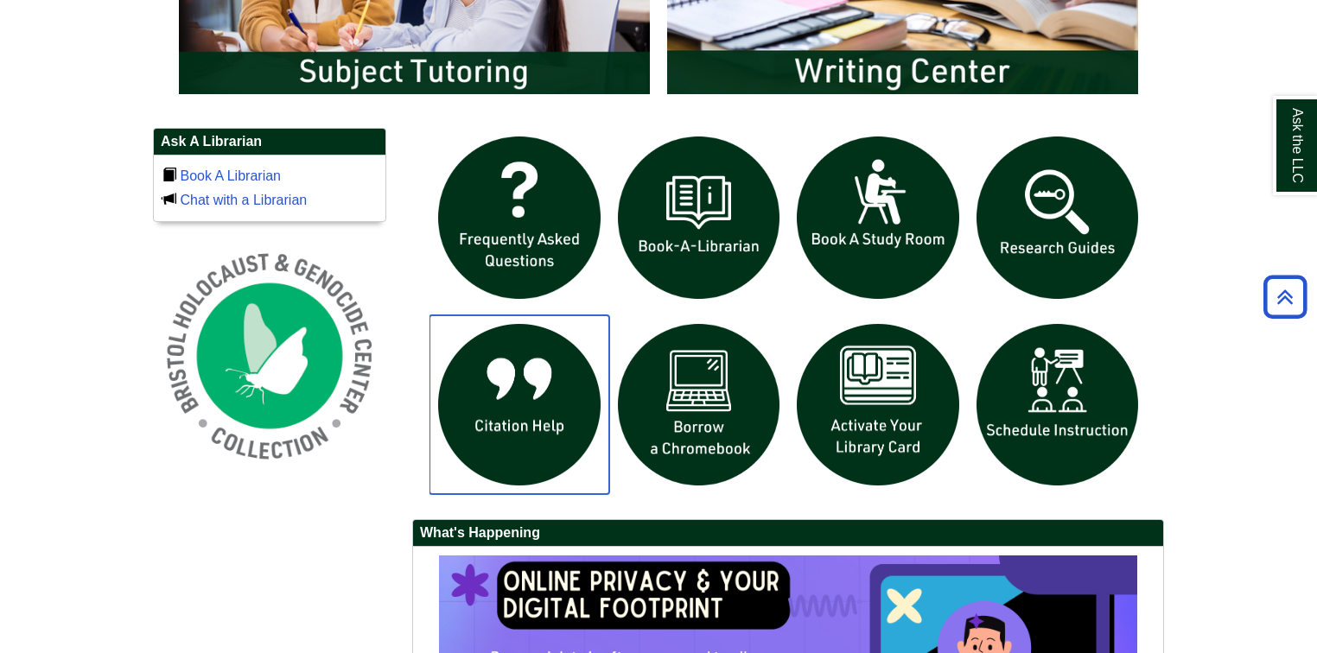
click at [537, 415] on img "slideshow" at bounding box center [520, 406] width 180 height 180
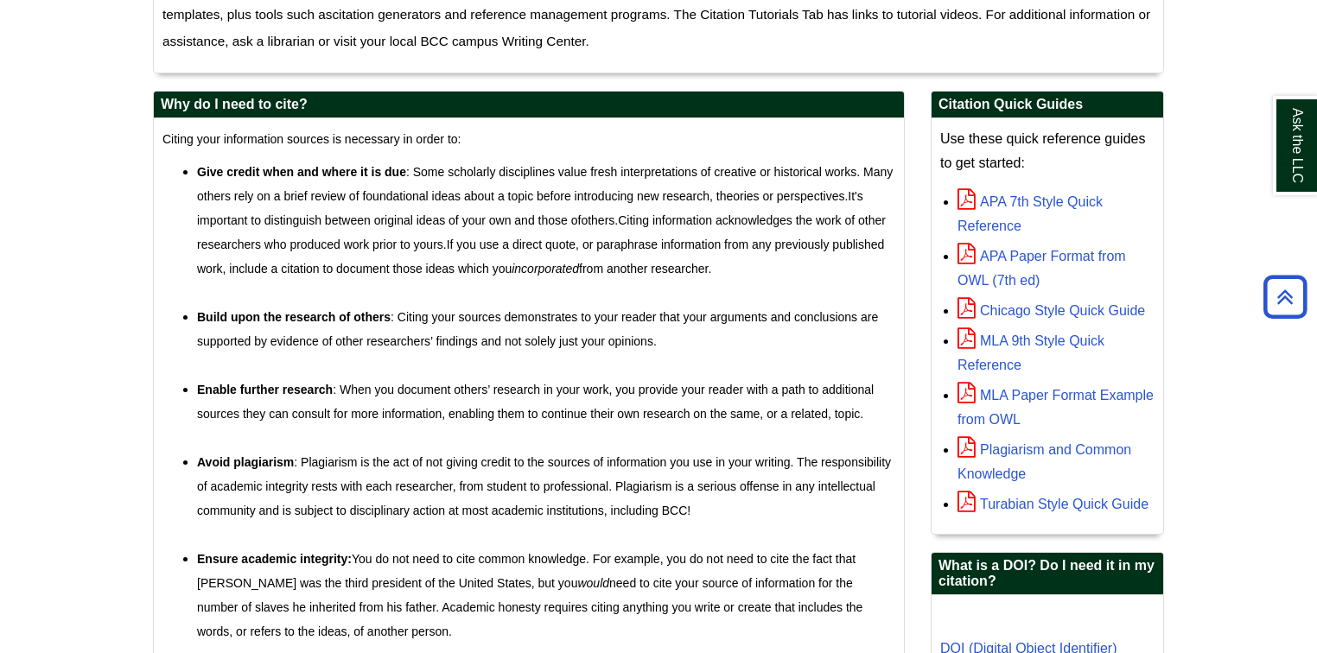
scroll to position [484, 0]
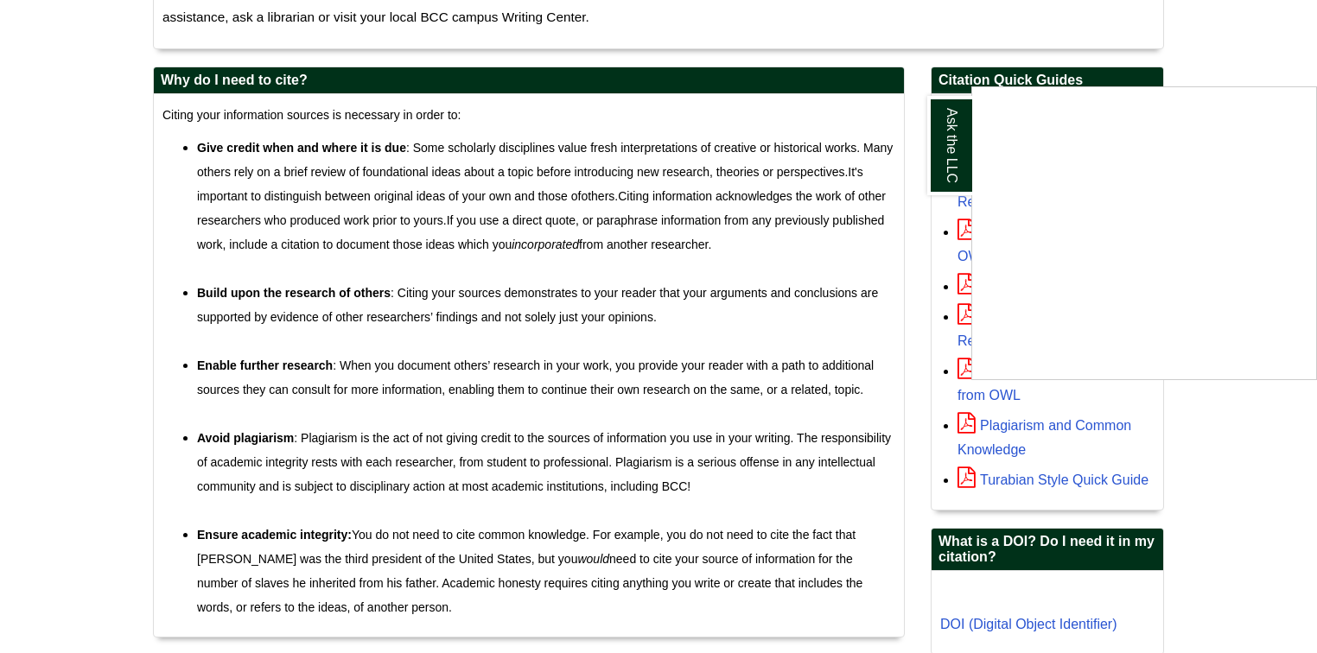
click at [1220, 463] on div "Ask the LLC" at bounding box center [658, 326] width 1317 height 653
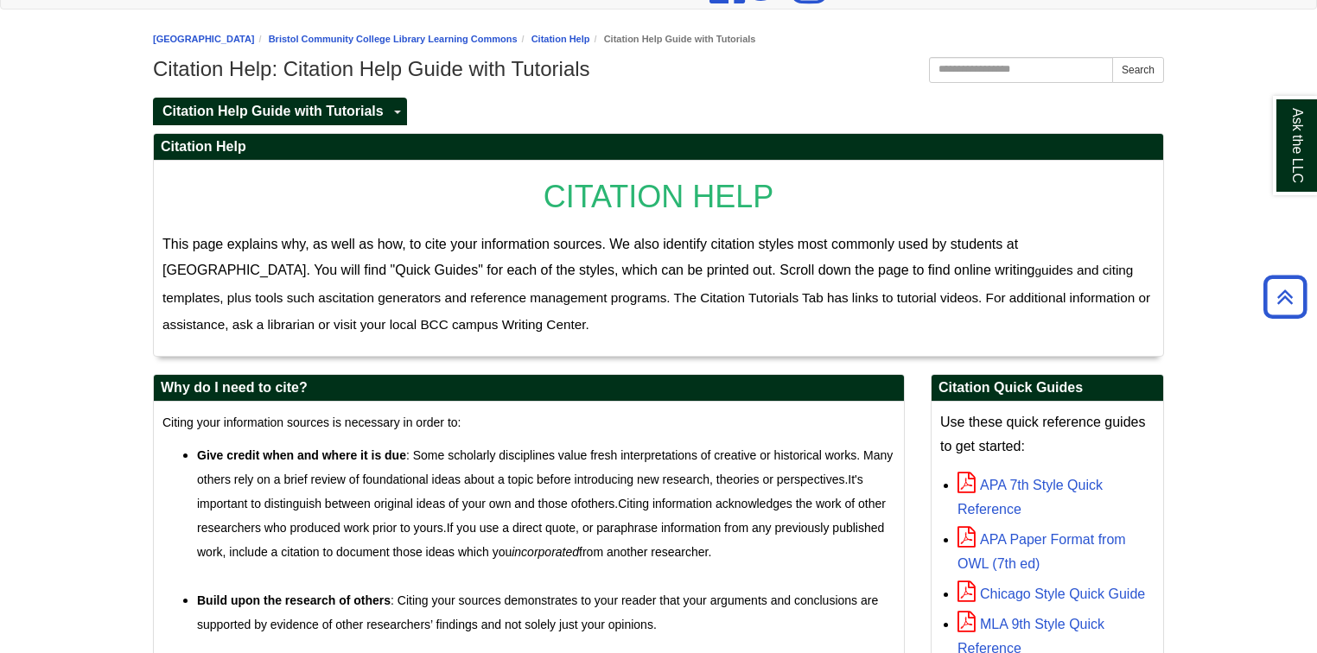
scroll to position [69, 0]
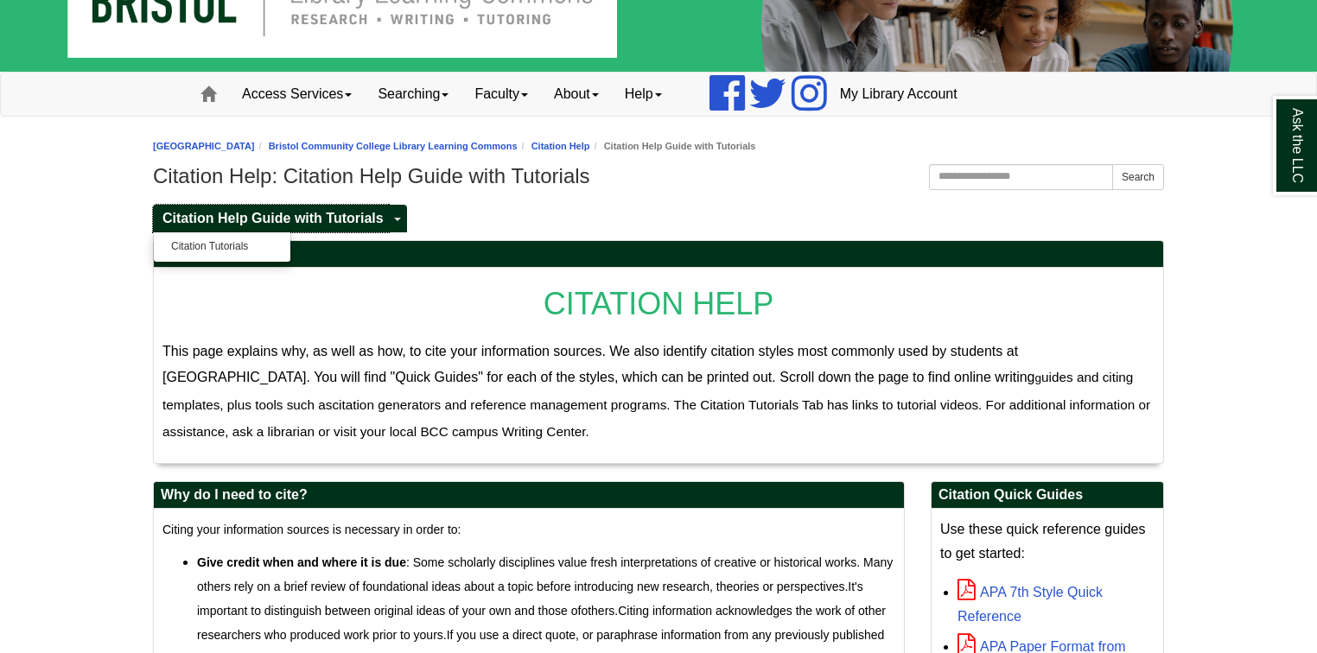
click at [309, 219] on span "Citation Help Guide with Tutorials" at bounding box center [273, 218] width 221 height 15
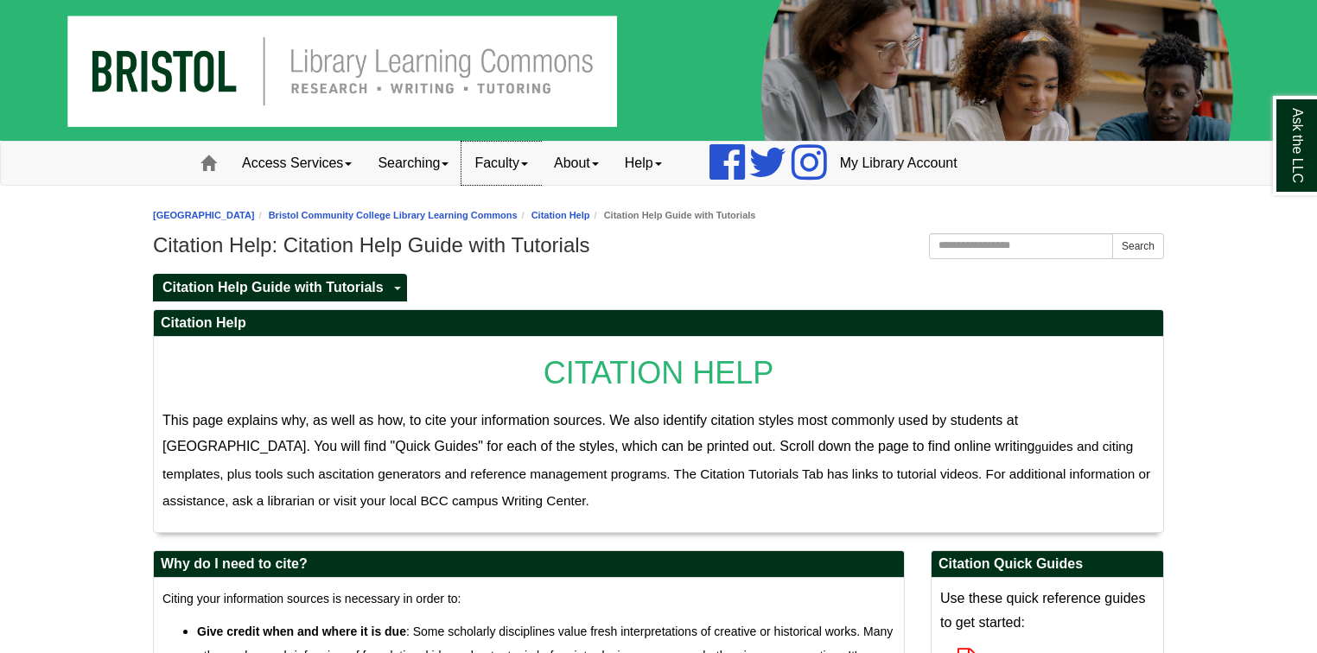
click at [498, 164] on link "Faculty" at bounding box center [502, 163] width 80 height 43
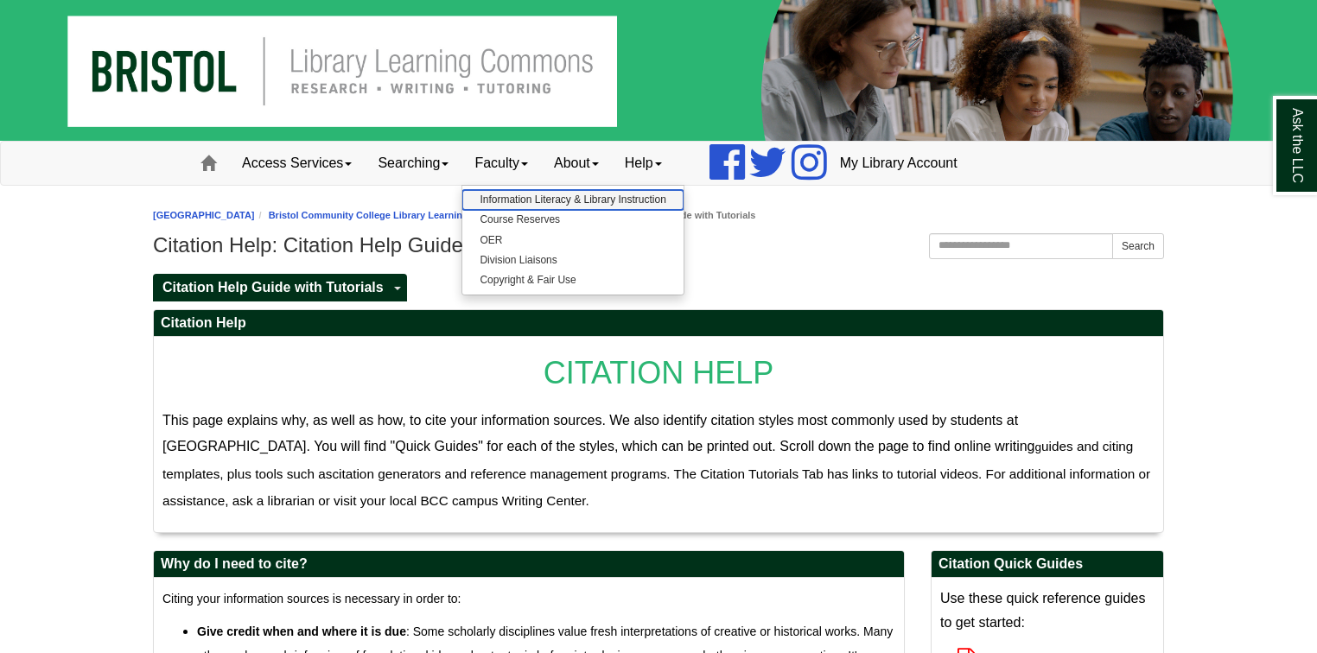
click at [550, 196] on link "Information Literacy & Library Instruction" at bounding box center [572, 200] width 220 height 20
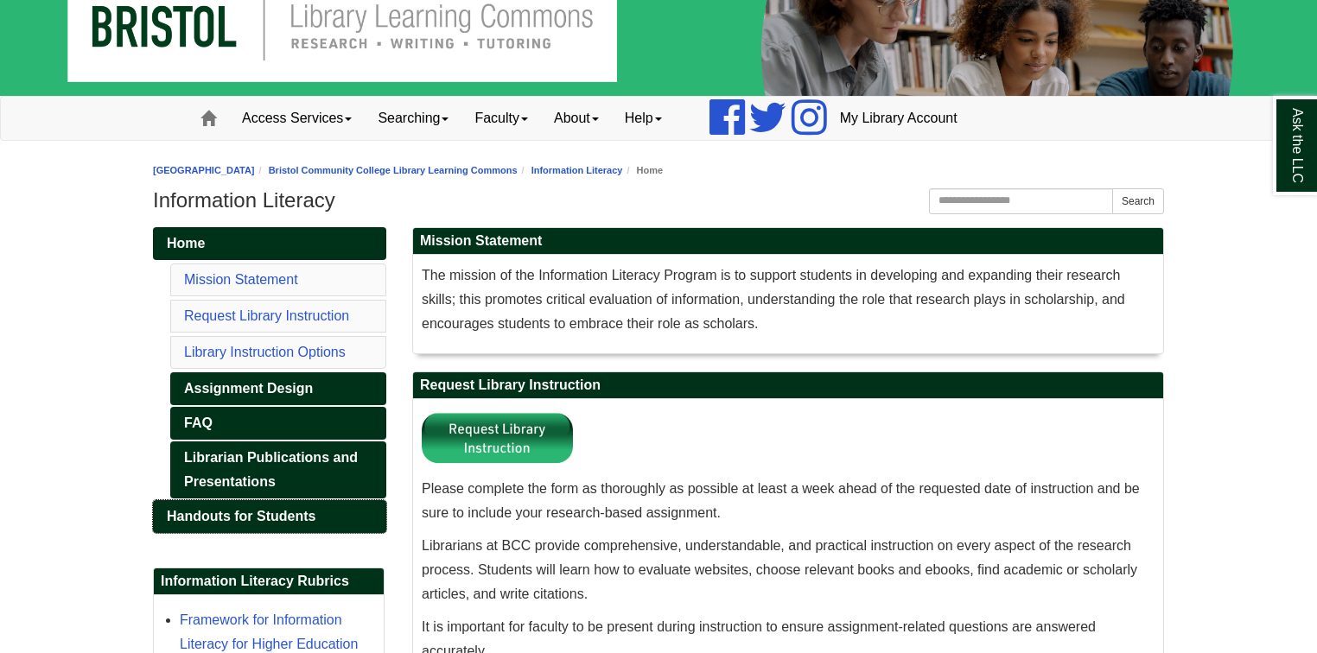
scroll to position [69, 0]
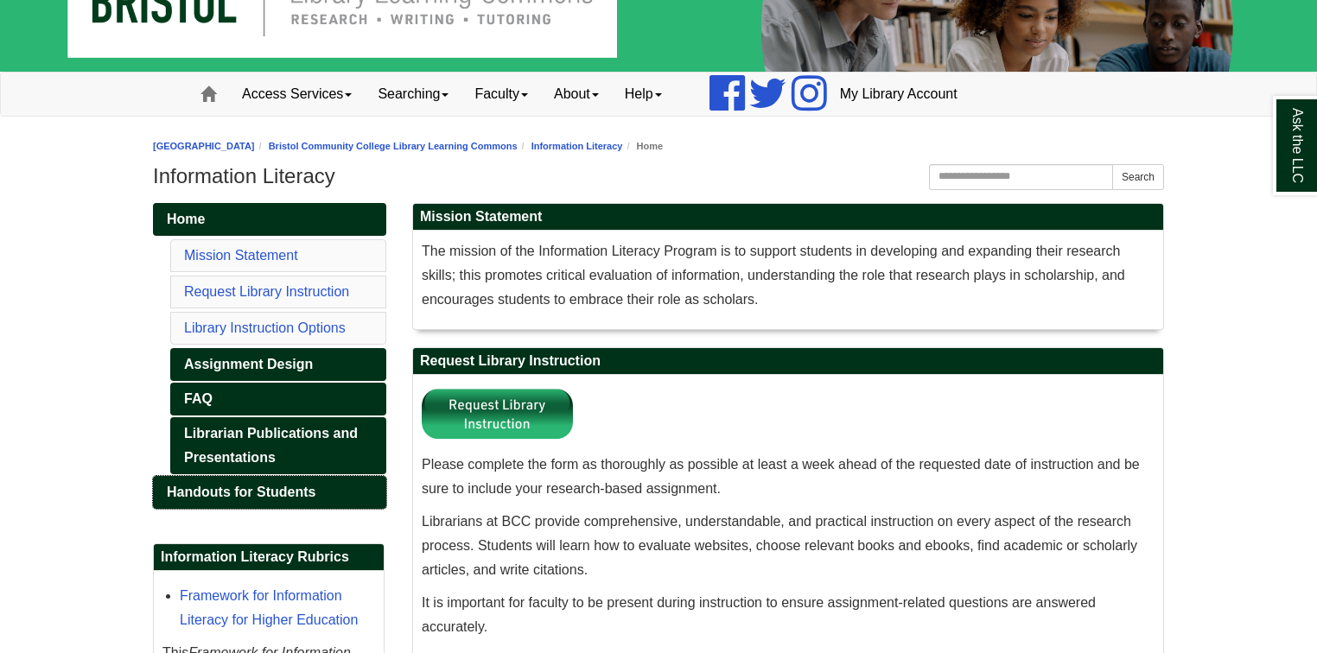
click at [277, 487] on span "Handouts for Students" at bounding box center [241, 492] width 149 height 15
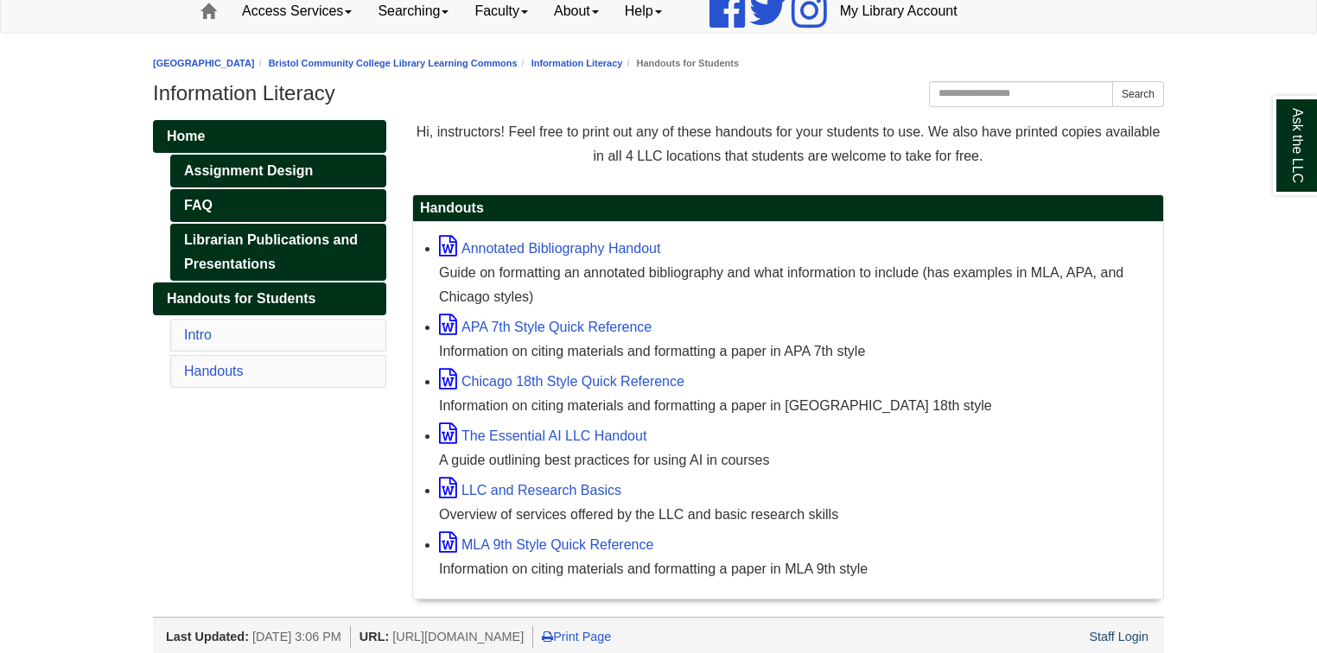
scroll to position [156, 0]
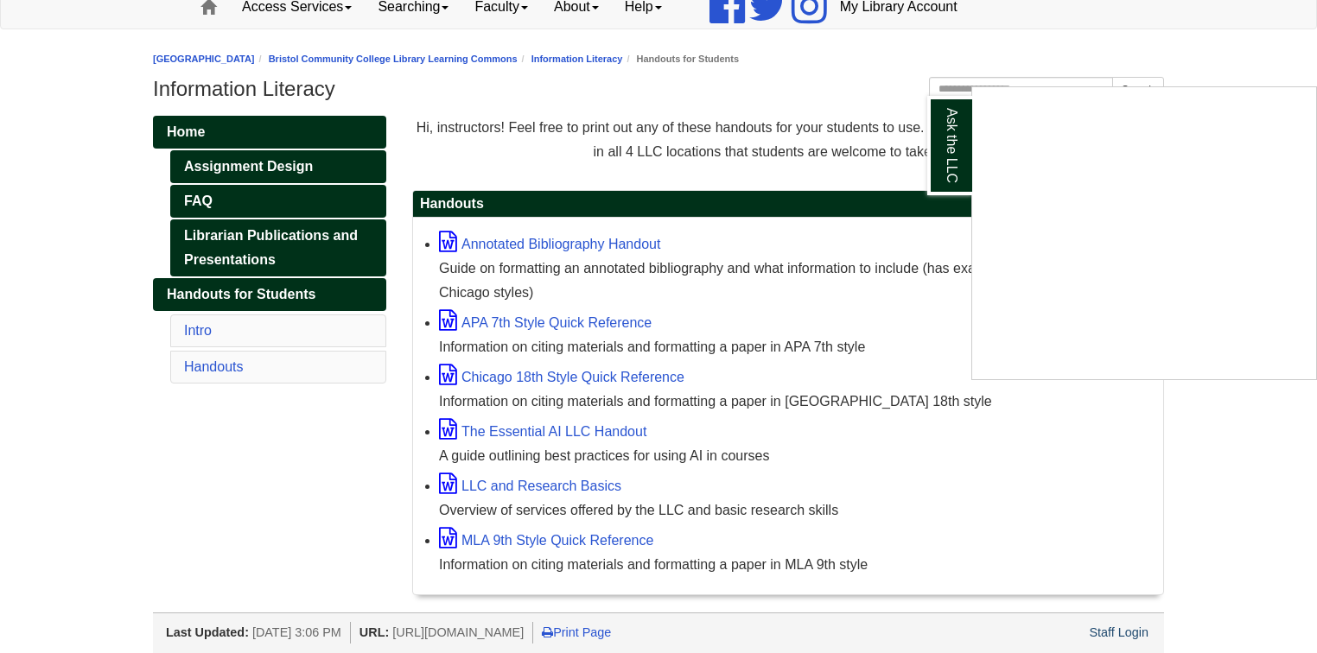
click at [543, 483] on div "Ask the LLC" at bounding box center [658, 326] width 1317 height 653
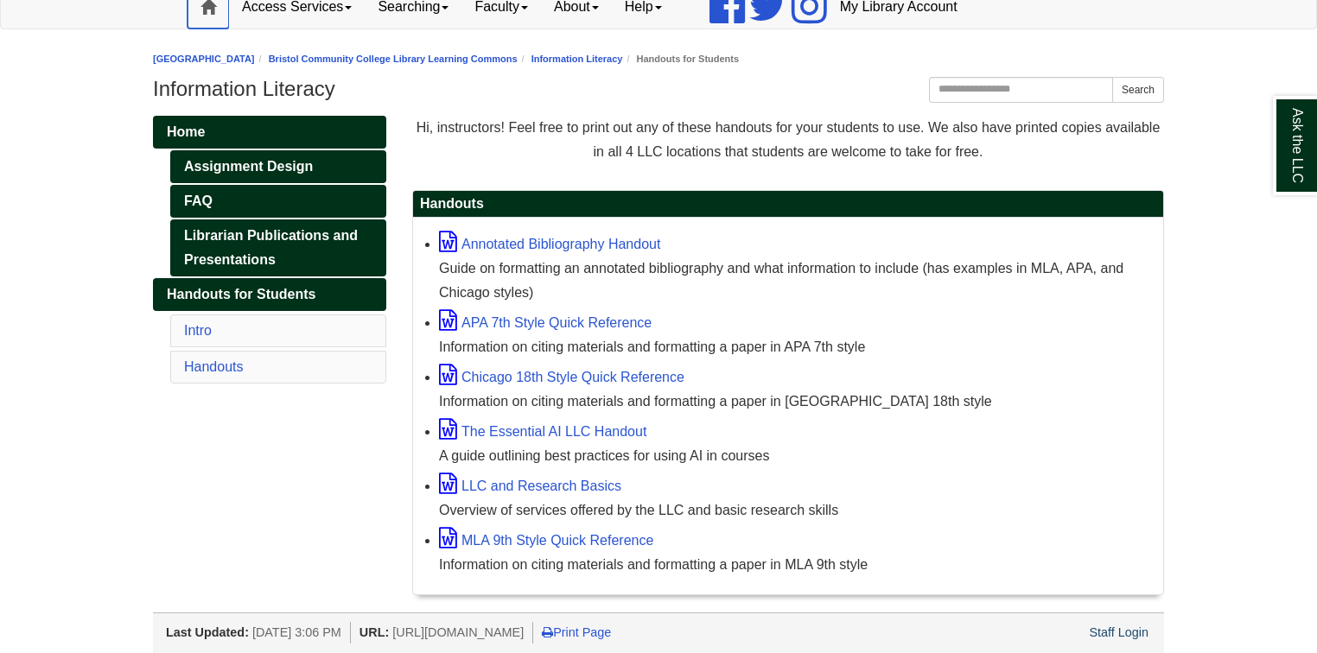
click at [216, 10] on link "Home" at bounding box center [208, 6] width 41 height 43
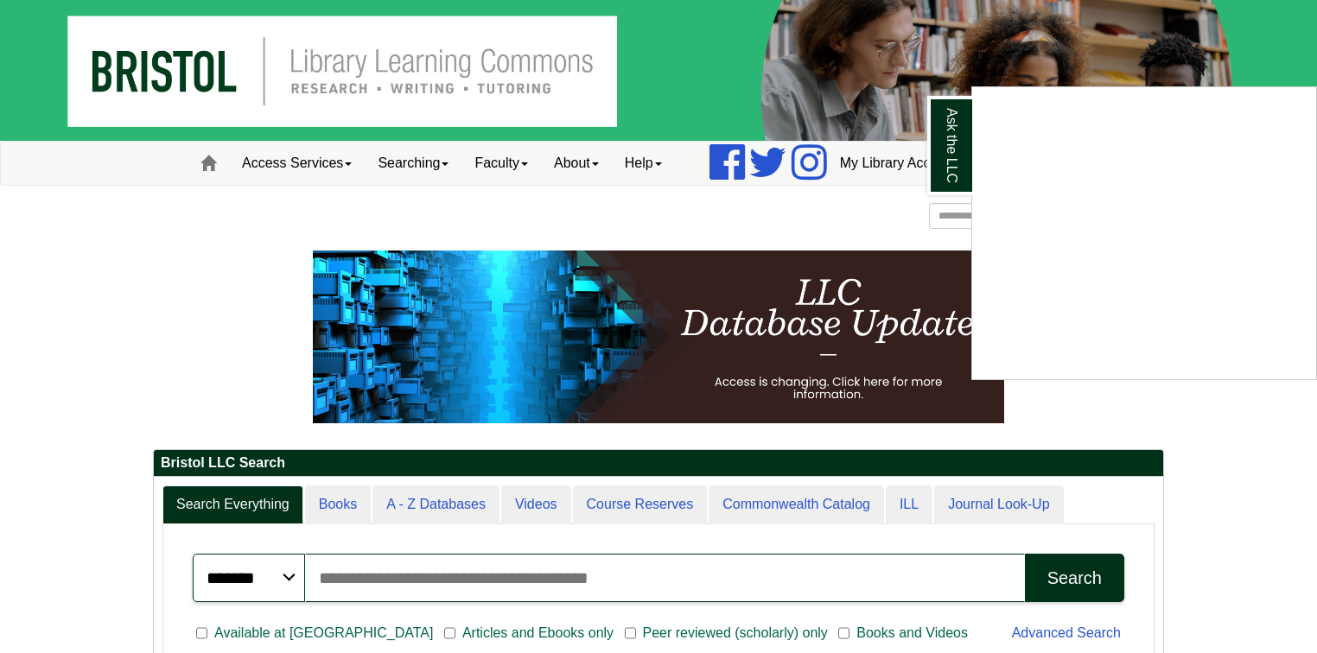
click at [151, 353] on div "Ask the LLC" at bounding box center [658, 326] width 1317 height 653
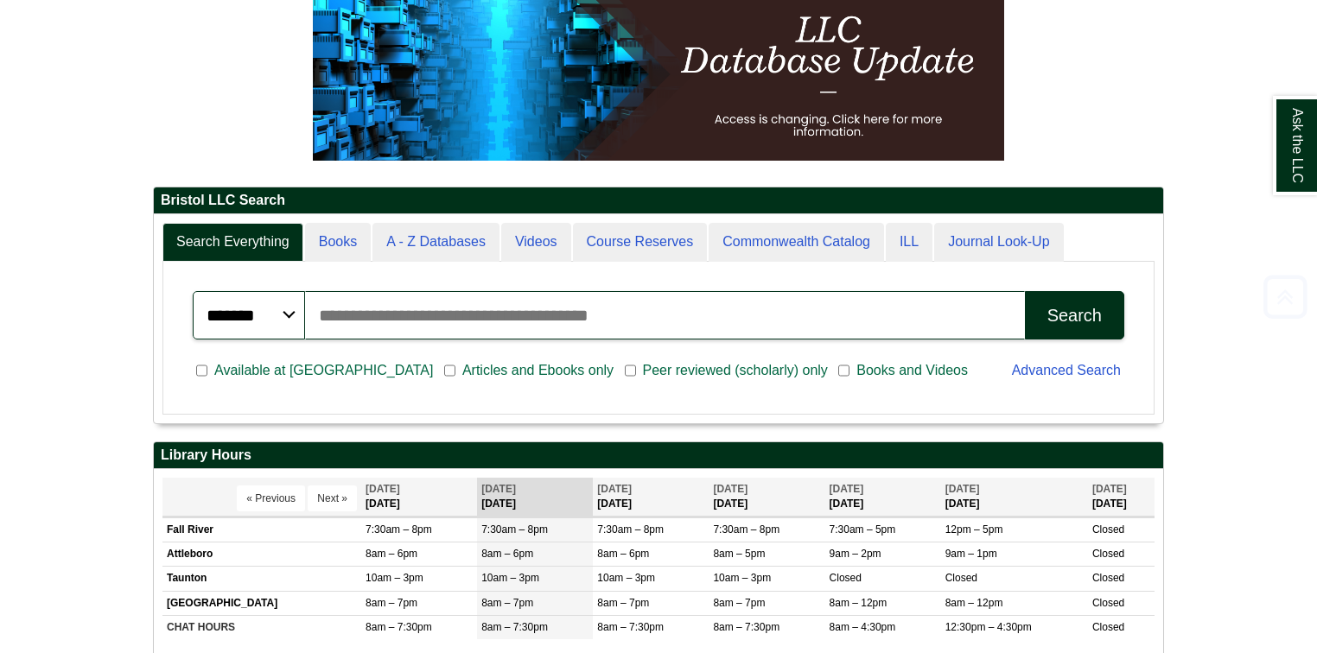
scroll to position [277, 0]
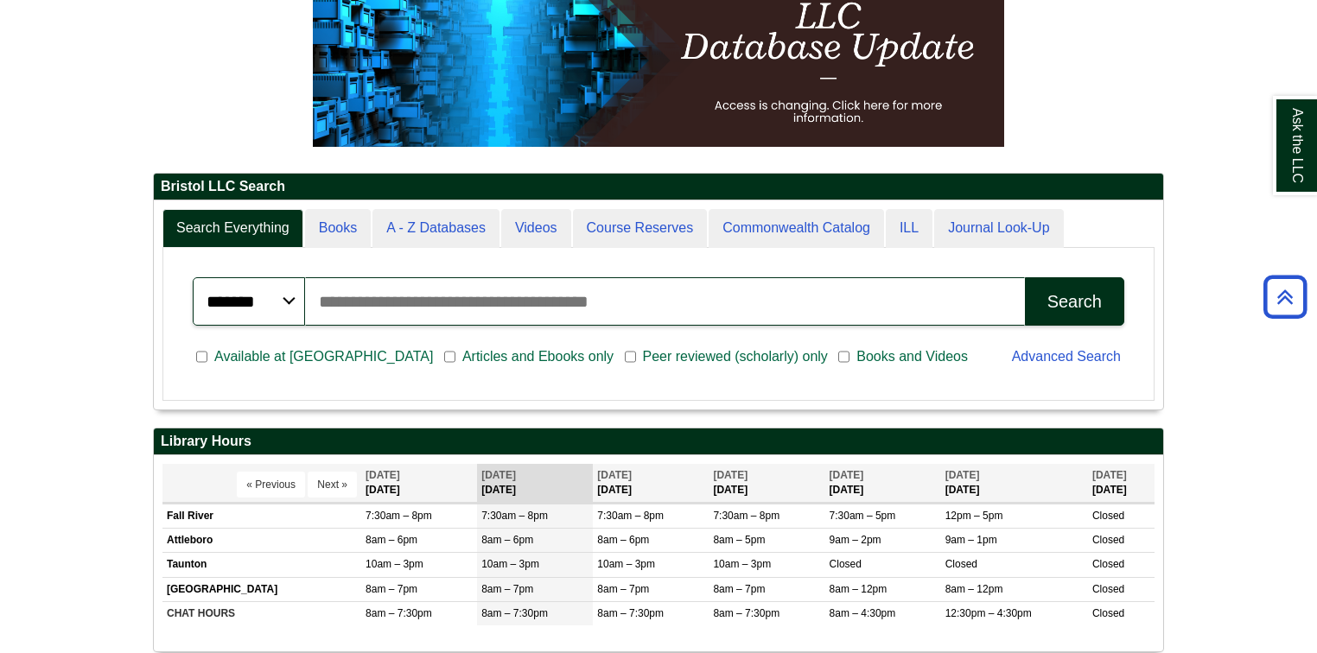
click at [373, 289] on input "Search articles, books, journals & more" at bounding box center [665, 301] width 720 height 48
click at [519, 294] on input "Search articles, books, journals & more" at bounding box center [665, 301] width 720 height 48
drag, startPoint x: 438, startPoint y: 296, endPoint x: 421, endPoint y: 297, distance: 17.3
click at [421, 297] on input "**********" at bounding box center [665, 301] width 720 height 48
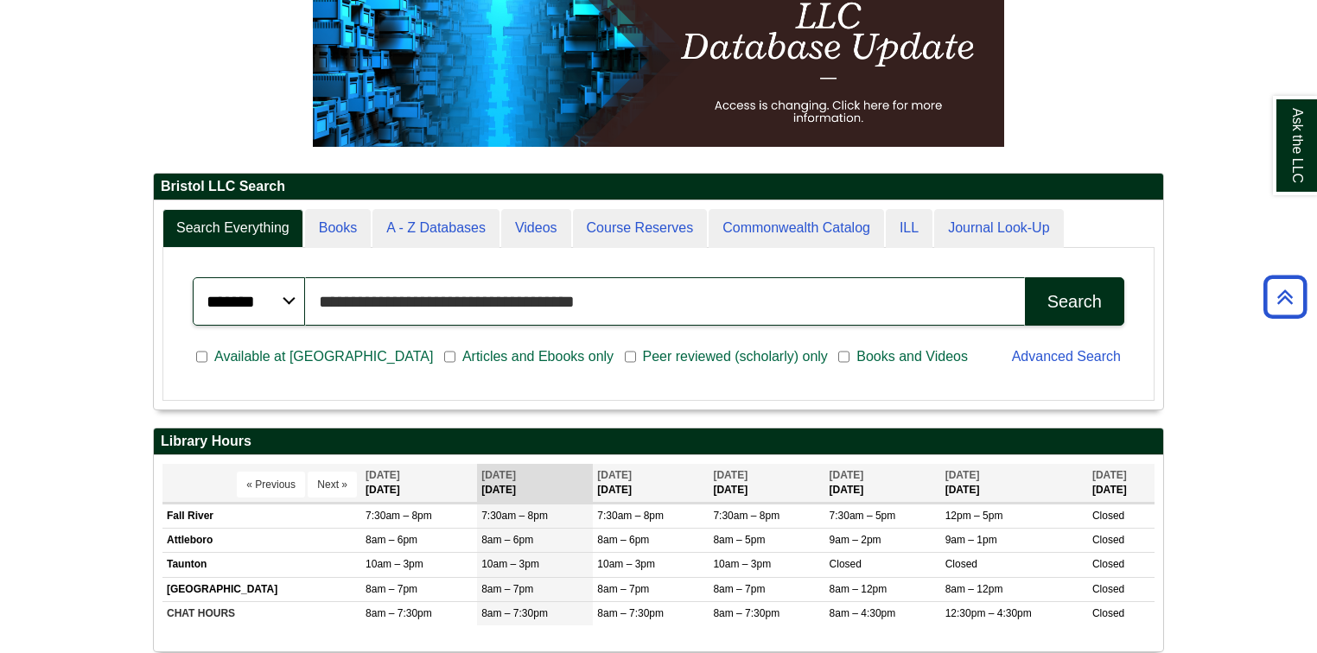
type input "**********"
click at [1057, 301] on div "Search" at bounding box center [1075, 302] width 54 height 20
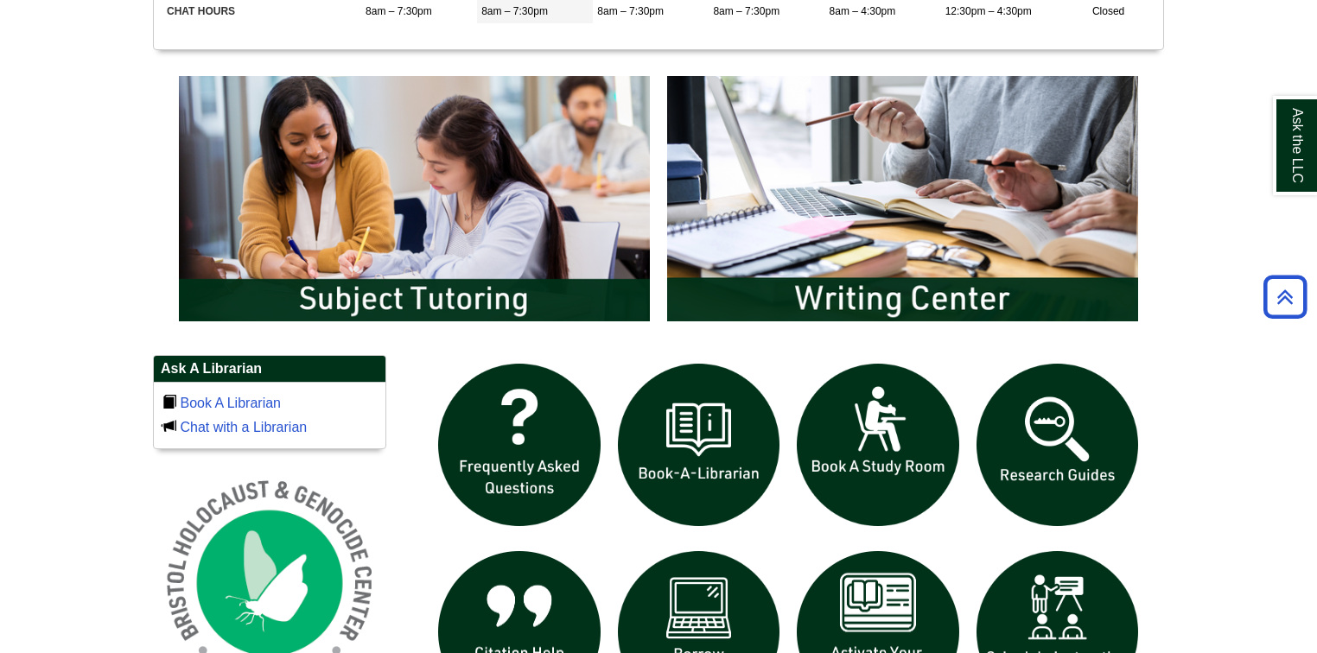
scroll to position [968, 0]
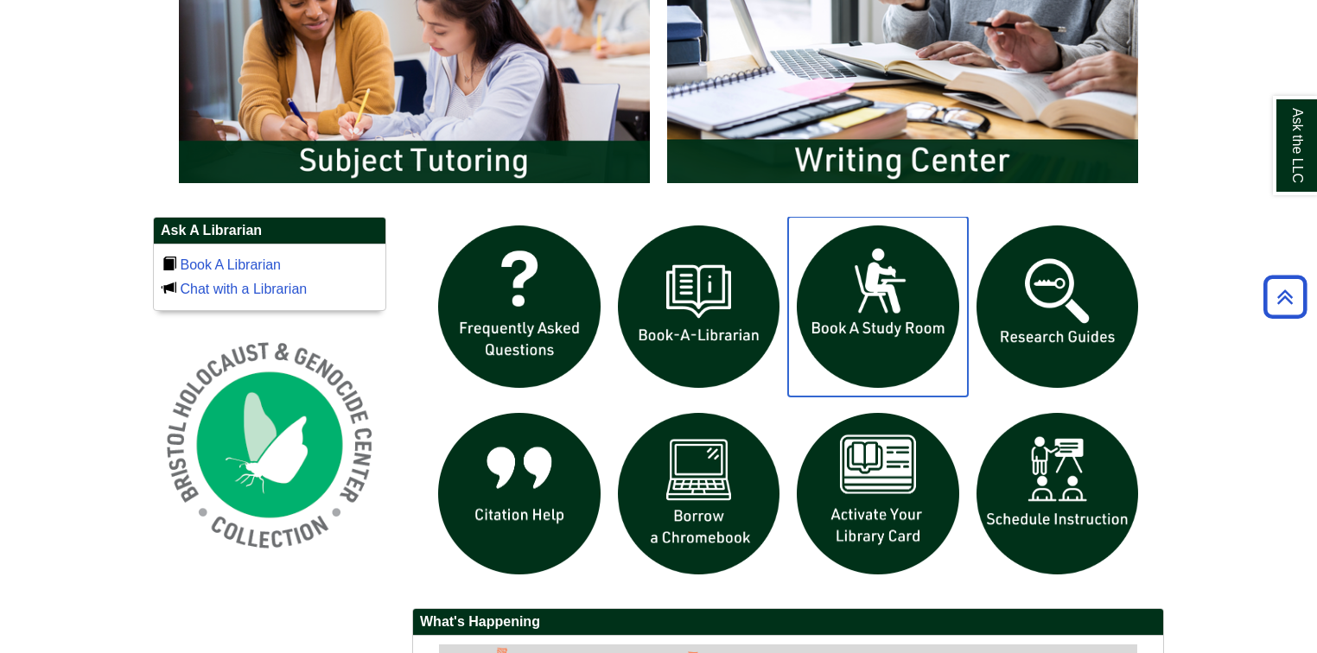
click at [882, 322] on img "slideshow" at bounding box center [878, 307] width 180 height 180
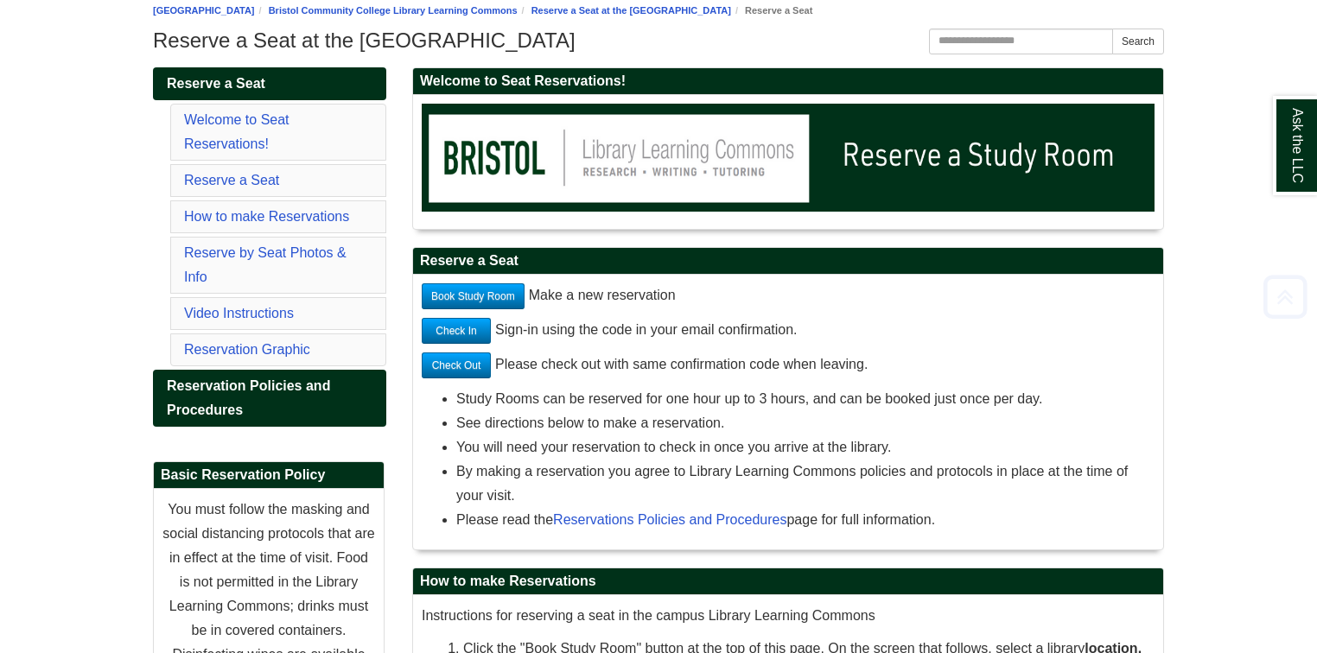
scroll to position [207, 0]
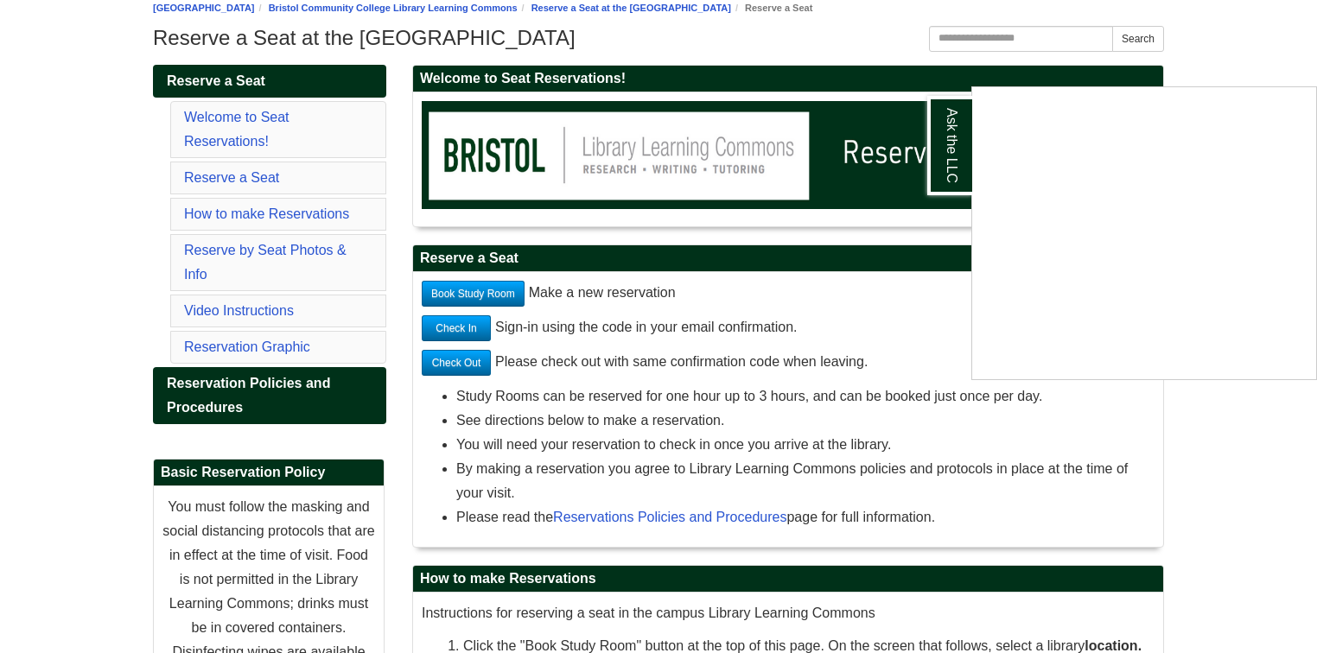
click at [607, 325] on div "Ask the LLC" at bounding box center [658, 326] width 1317 height 653
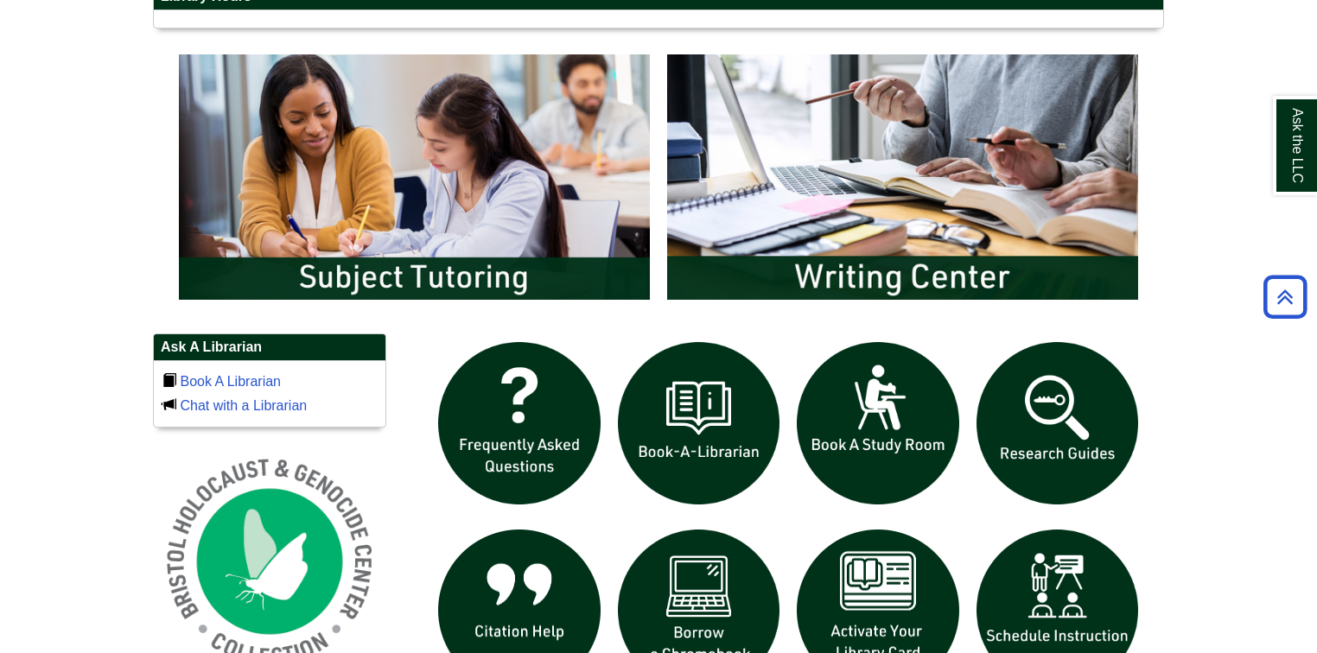
scroll to position [830, 0]
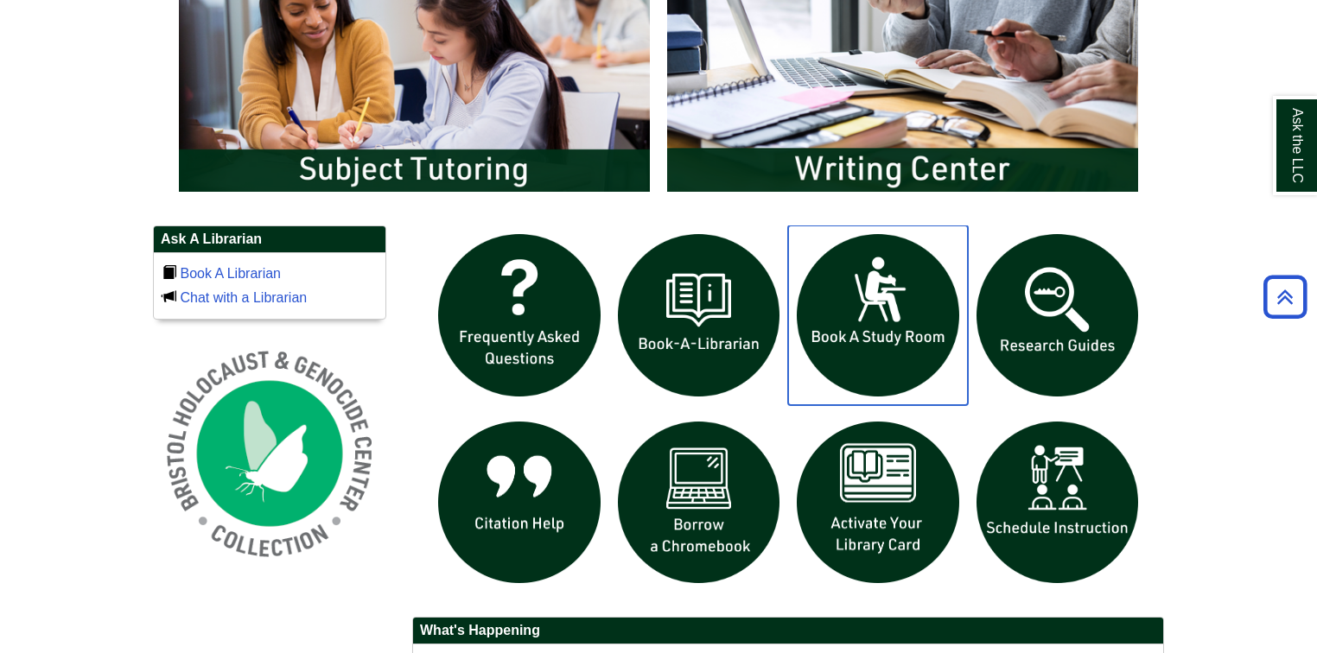
click at [862, 335] on img "slideshow" at bounding box center [878, 316] width 180 height 180
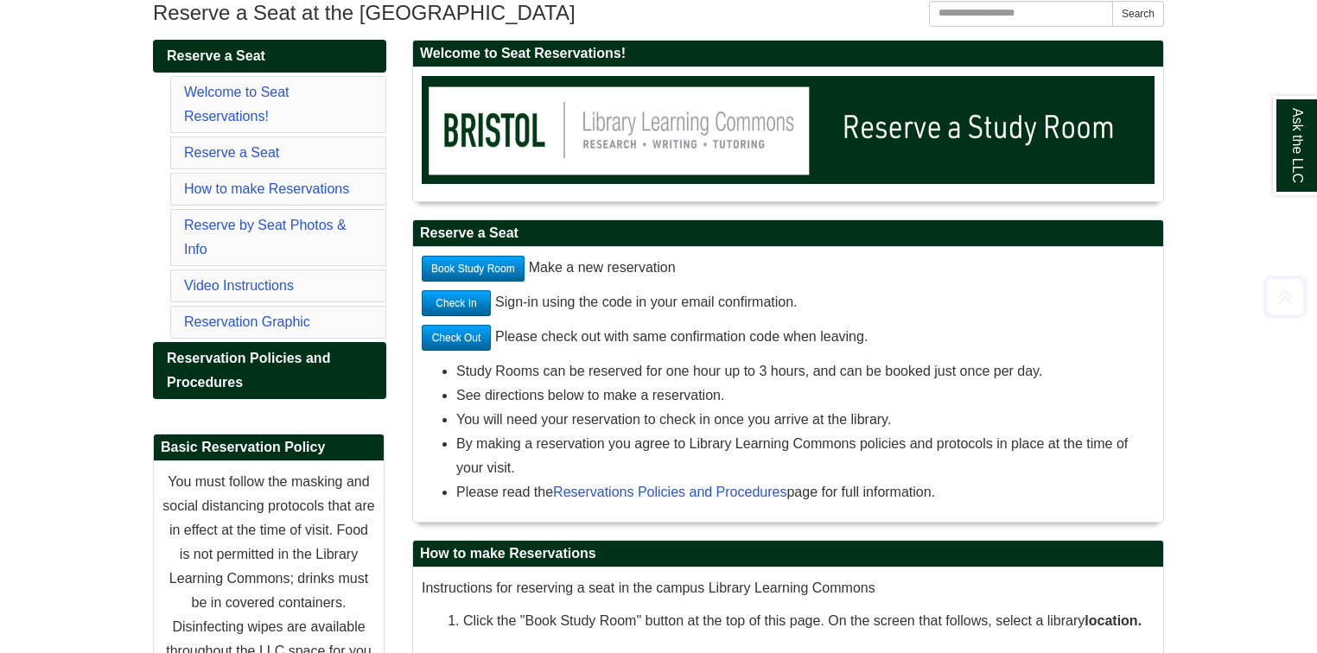
scroll to position [277, 0]
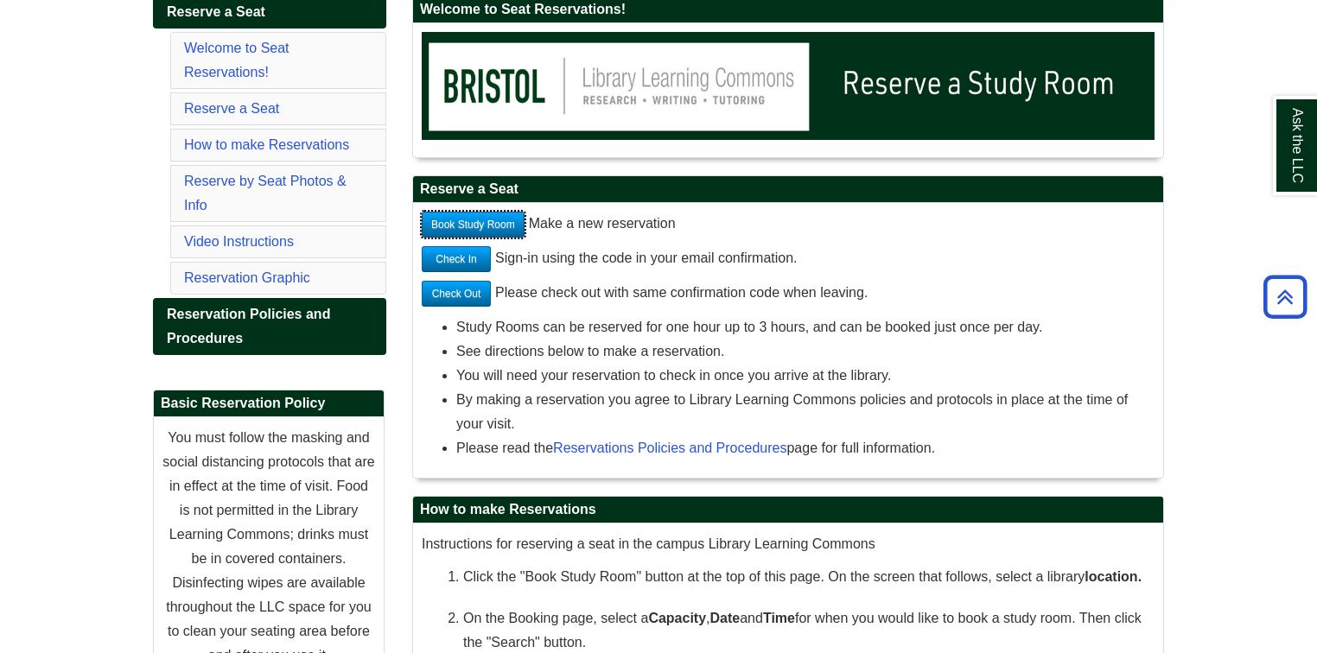
click at [469, 218] on link "Book Study Room" at bounding box center [473, 225] width 103 height 26
